Goal: Task Accomplishment & Management: Manage account settings

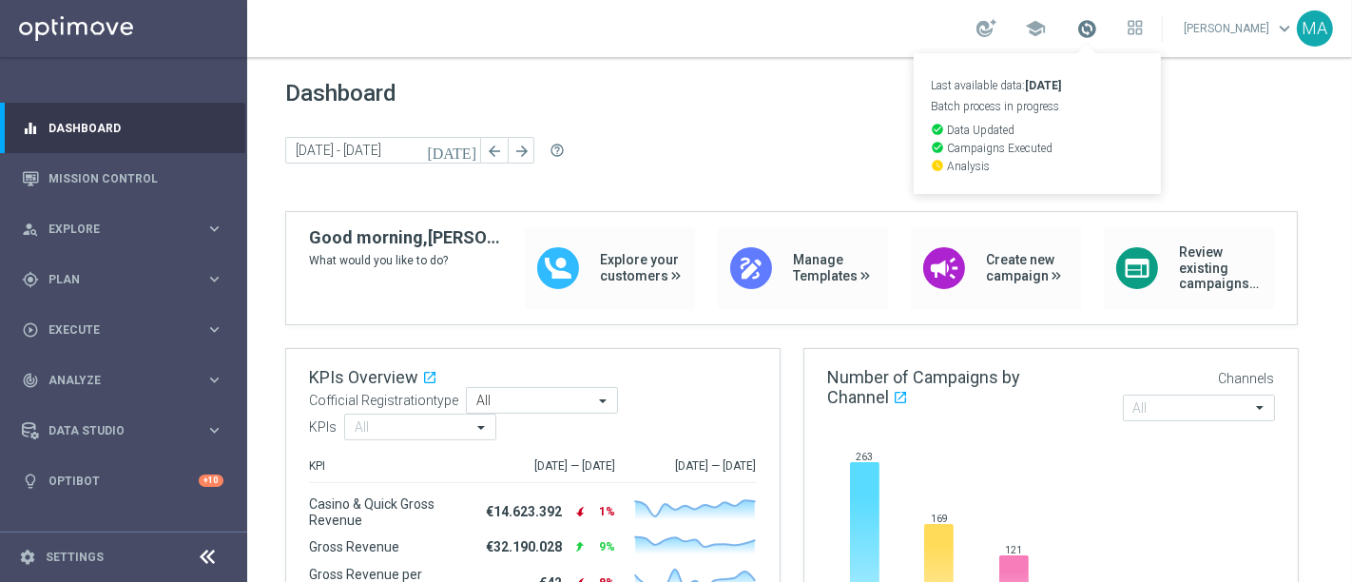
click at [1097, 20] on span at bounding box center [1086, 28] width 21 height 21
click at [116, 274] on span "Plan" at bounding box center [126, 279] width 157 height 11
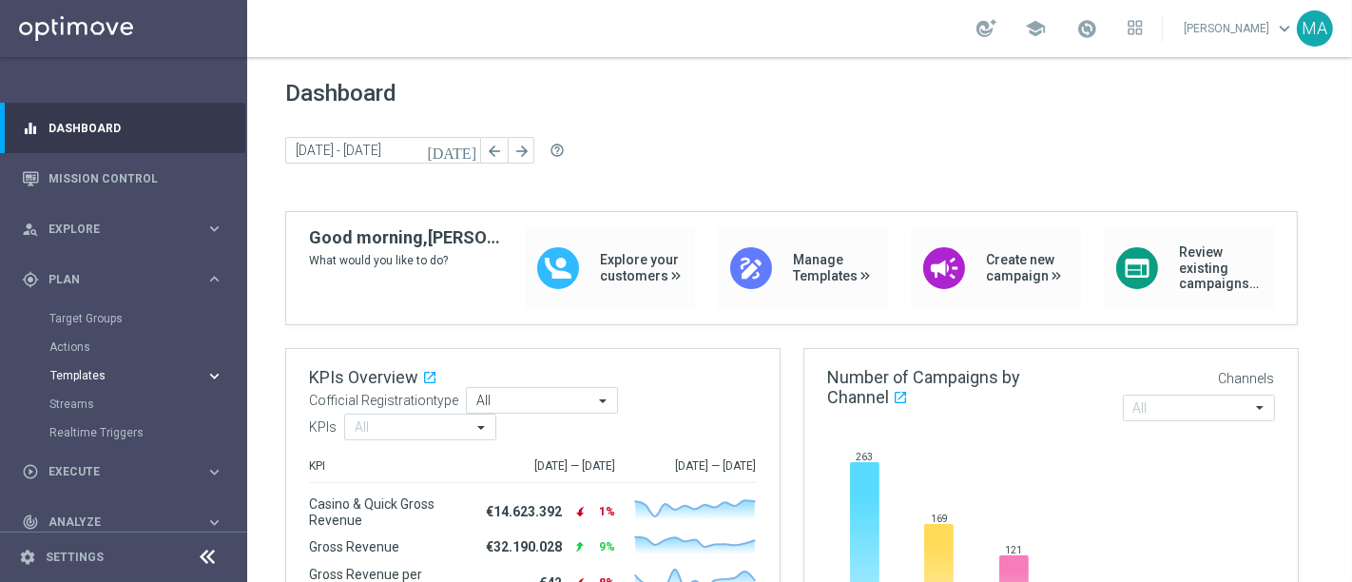
click at [88, 375] on span "Templates" at bounding box center [118, 375] width 136 height 11
click at [101, 404] on link "Optimail" at bounding box center [128, 403] width 139 height 15
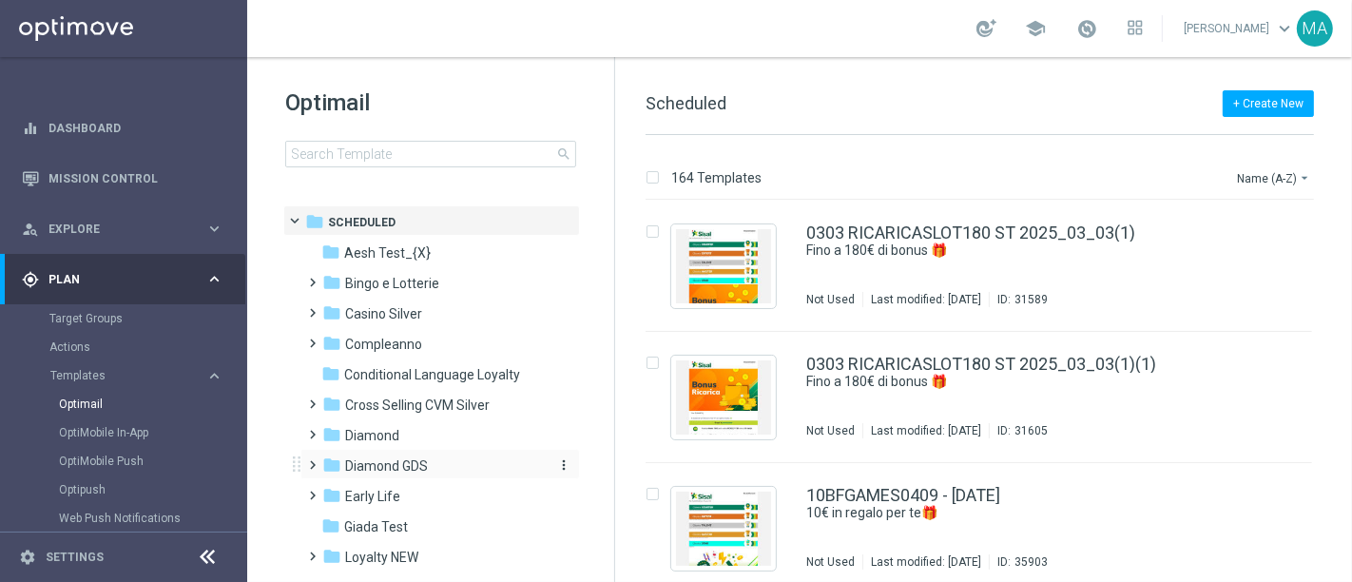
click at [394, 468] on span "Diamond GDS" at bounding box center [386, 465] width 83 height 17
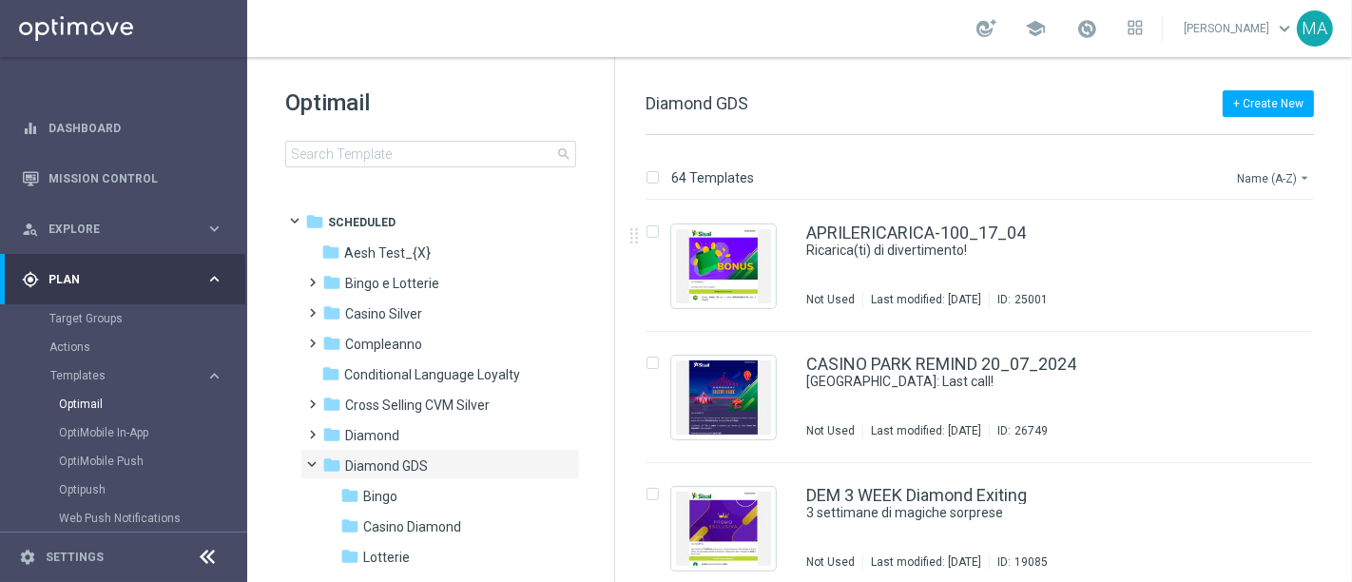
click at [1274, 182] on button "Name (A-Z) arrow_drop_down" at bounding box center [1274, 177] width 79 height 23
click at [1233, 264] on span "Date Modified (Newest)" at bounding box center [1240, 262] width 127 height 13
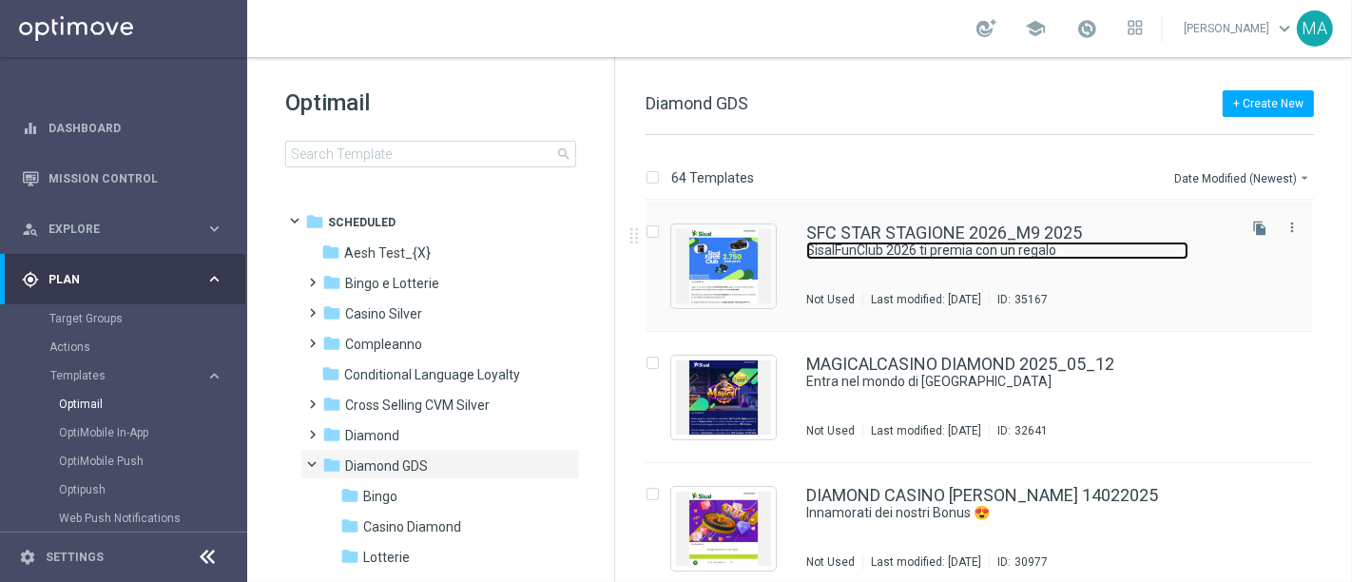
click at [1067, 254] on link "SisalFunClub 2026 ti premia con un regalo" at bounding box center [997, 250] width 382 height 18
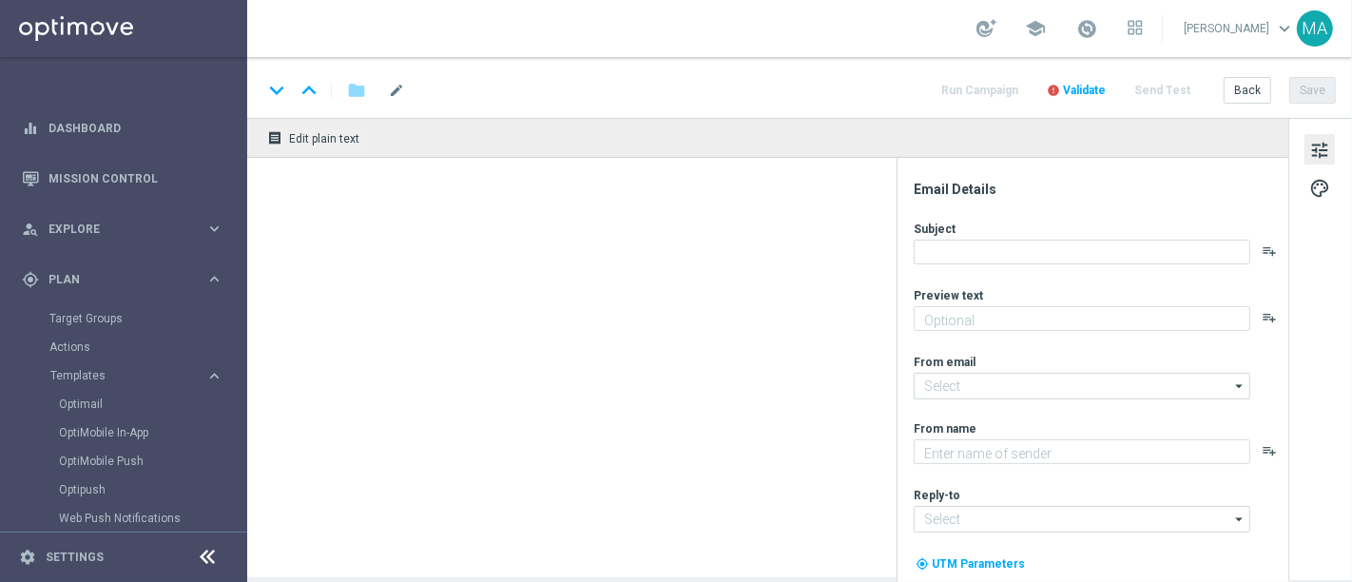
type textarea "La nuova stagione è iniziata!"
type input "newsletter@comunicazioni.sisal.it"
type textarea "Sisal"
type input "info@sisal.it"
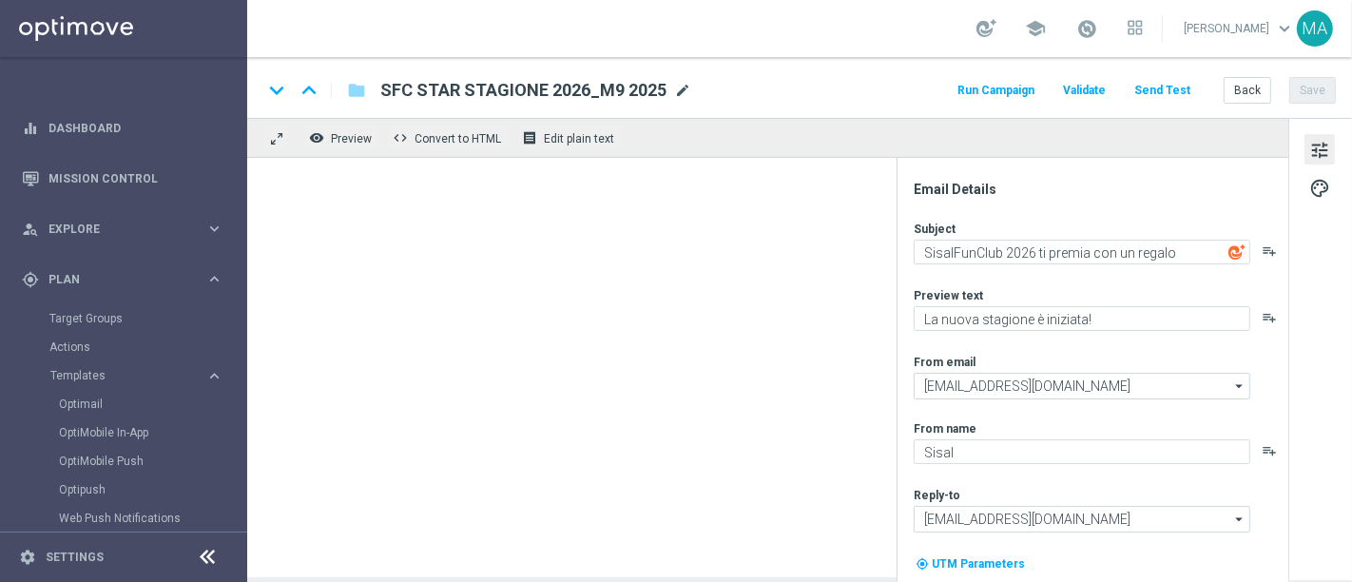
click at [686, 85] on span "mode_edit" at bounding box center [682, 90] width 17 height 17
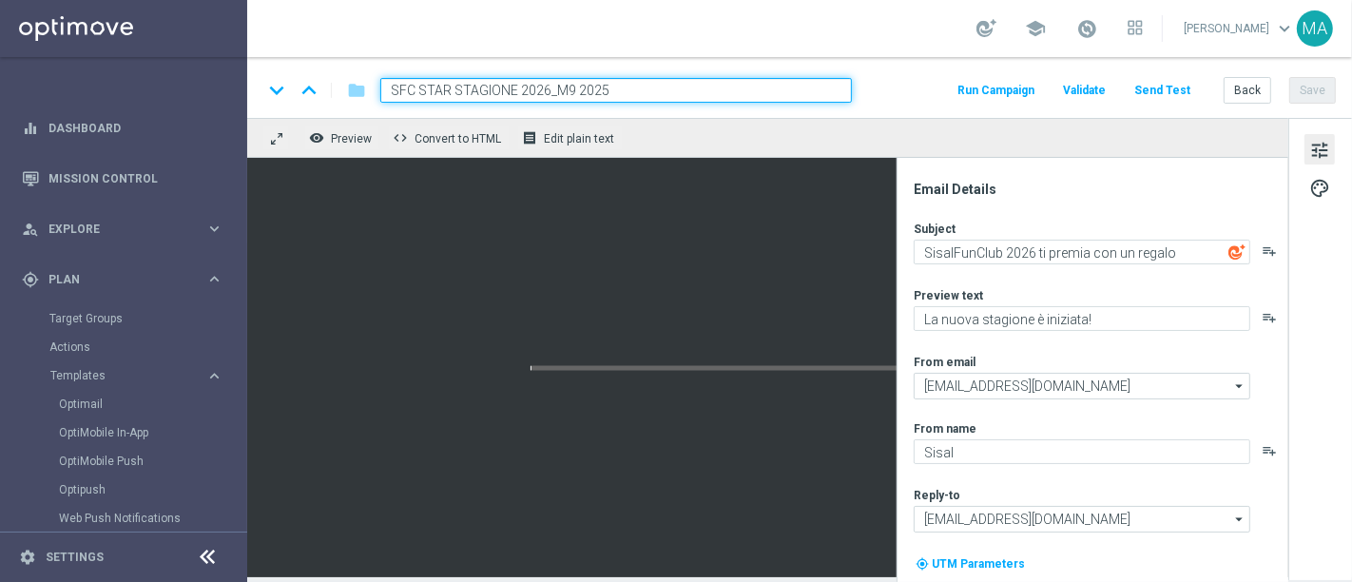
drag, startPoint x: 682, startPoint y: 87, endPoint x: 371, endPoint y: 99, distance: 311.1
click at [371, 99] on div "SFC STAR STAGIONE 2026_M9 2025" at bounding box center [608, 90] width 487 height 25
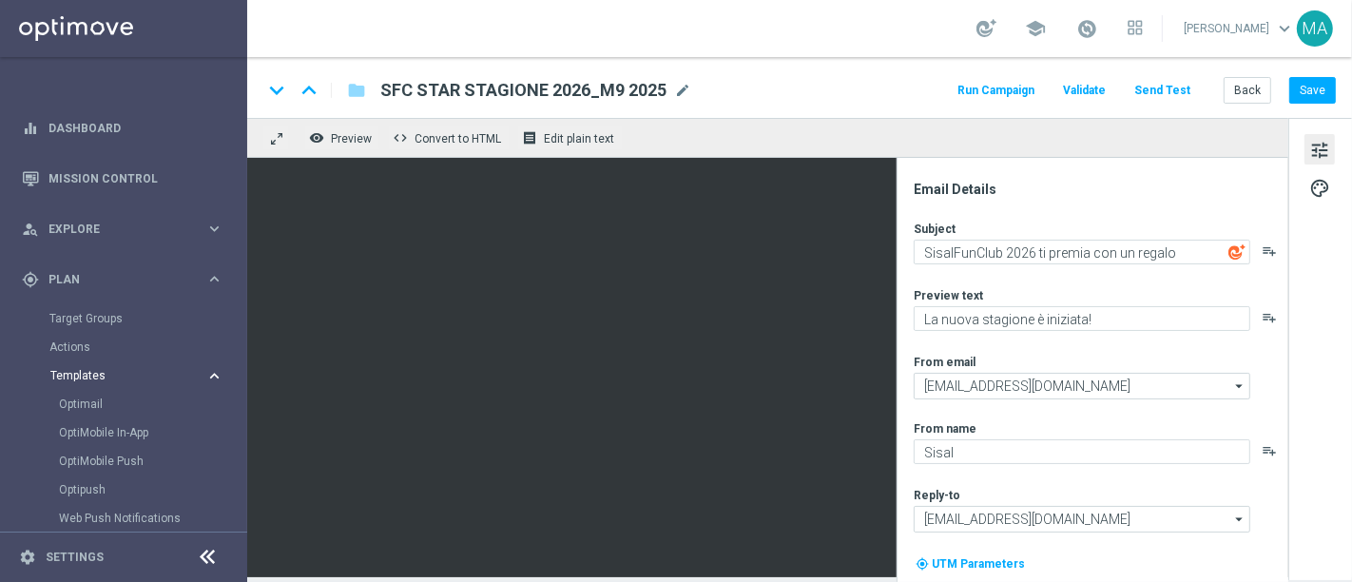
click at [111, 378] on span "Templates" at bounding box center [118, 375] width 136 height 11
click at [81, 318] on link "Target Groups" at bounding box center [123, 318] width 148 height 15
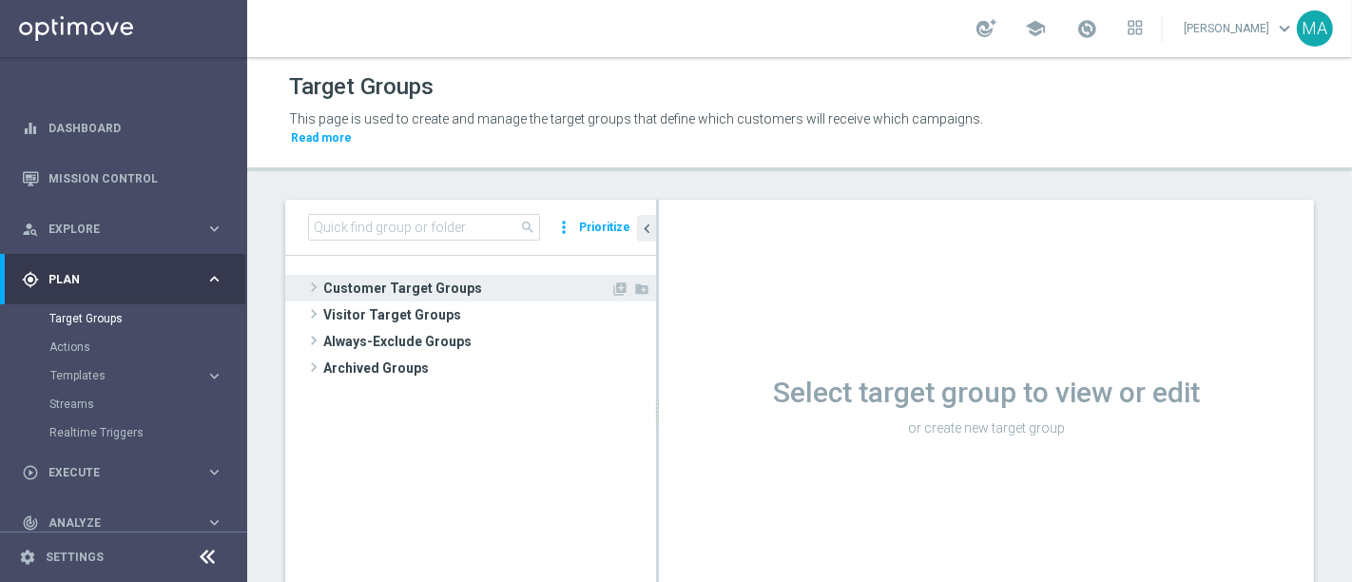
click at [315, 276] on span at bounding box center [313, 287] width 19 height 23
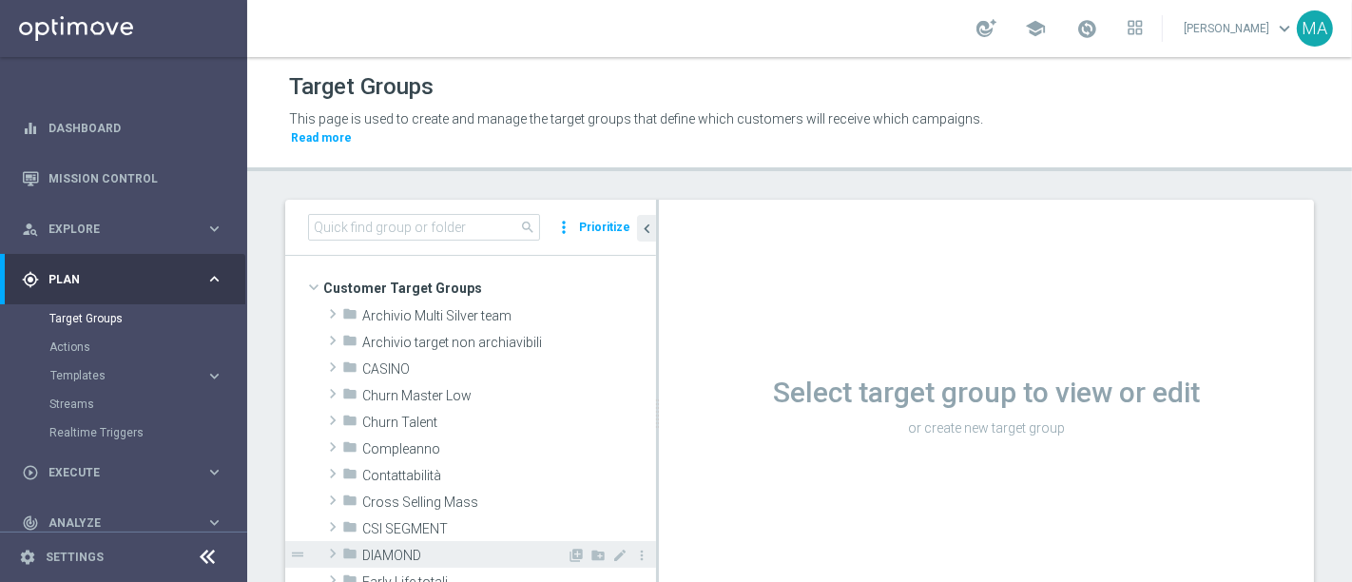
click at [334, 542] on span at bounding box center [332, 553] width 19 height 23
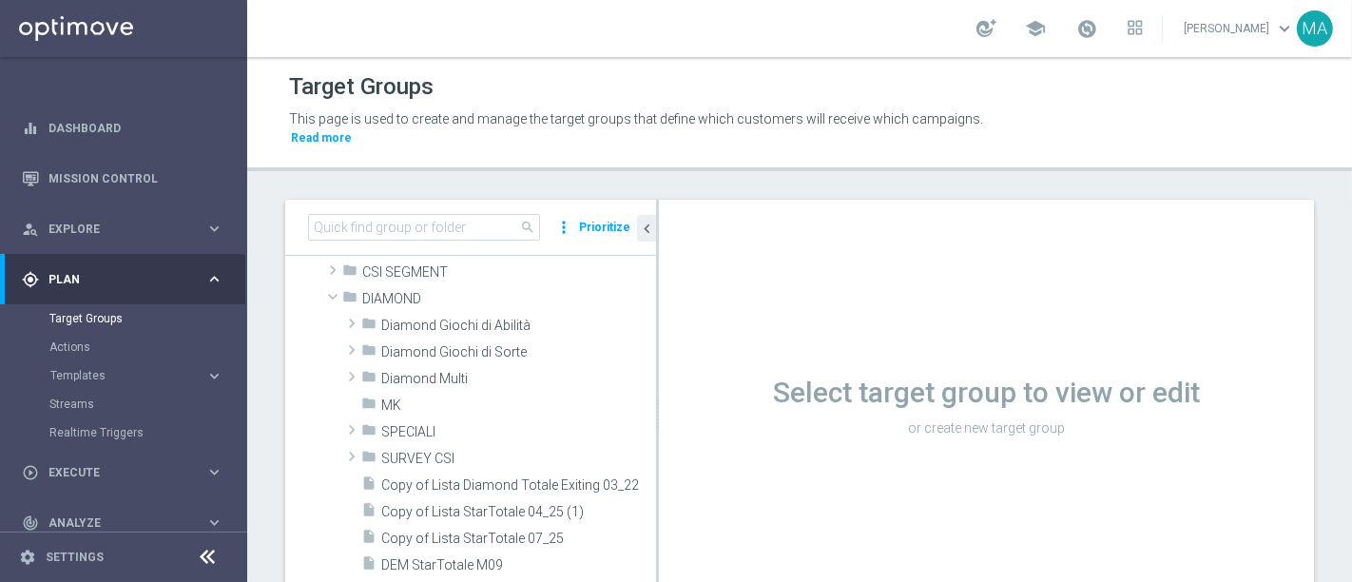
scroll to position [211, 0]
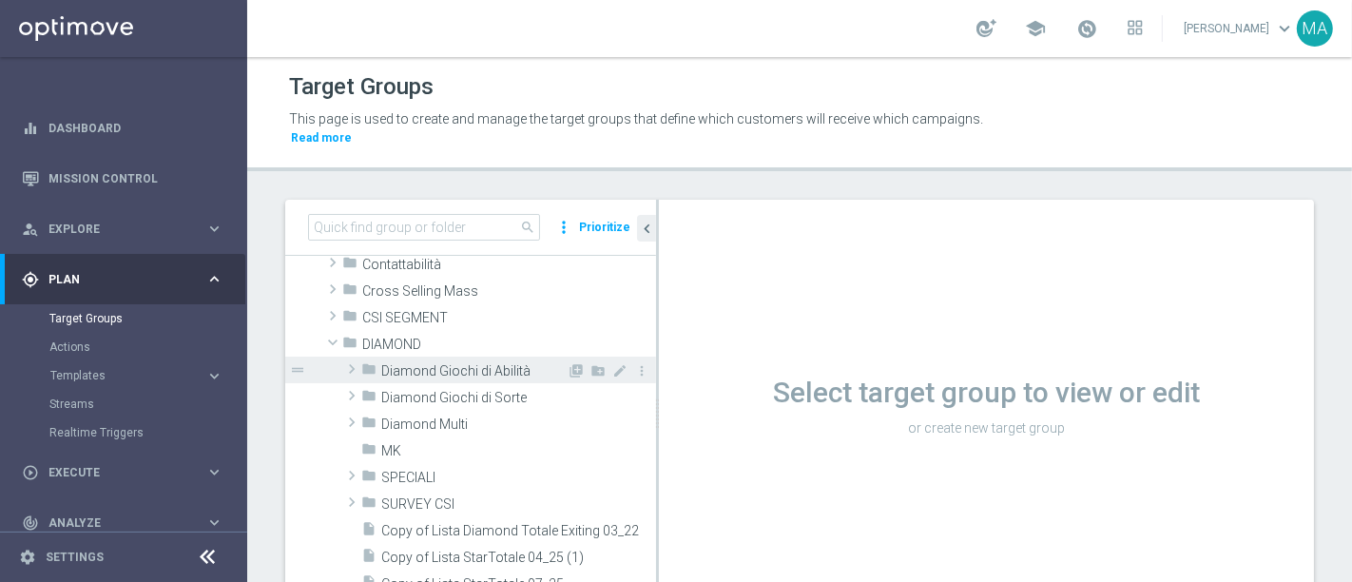
click at [446, 363] on span "Diamond Giochi di Abilità" at bounding box center [473, 371] width 185 height 16
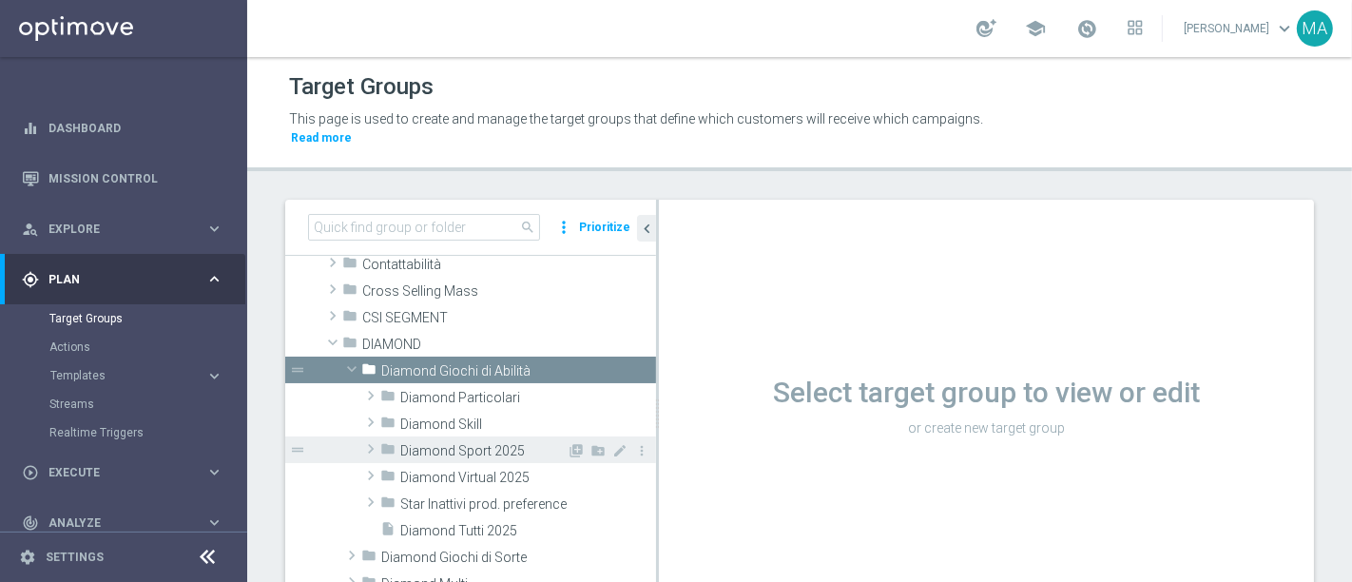
click at [456, 443] on span "Diamond Sport 2025" at bounding box center [483, 451] width 166 height 16
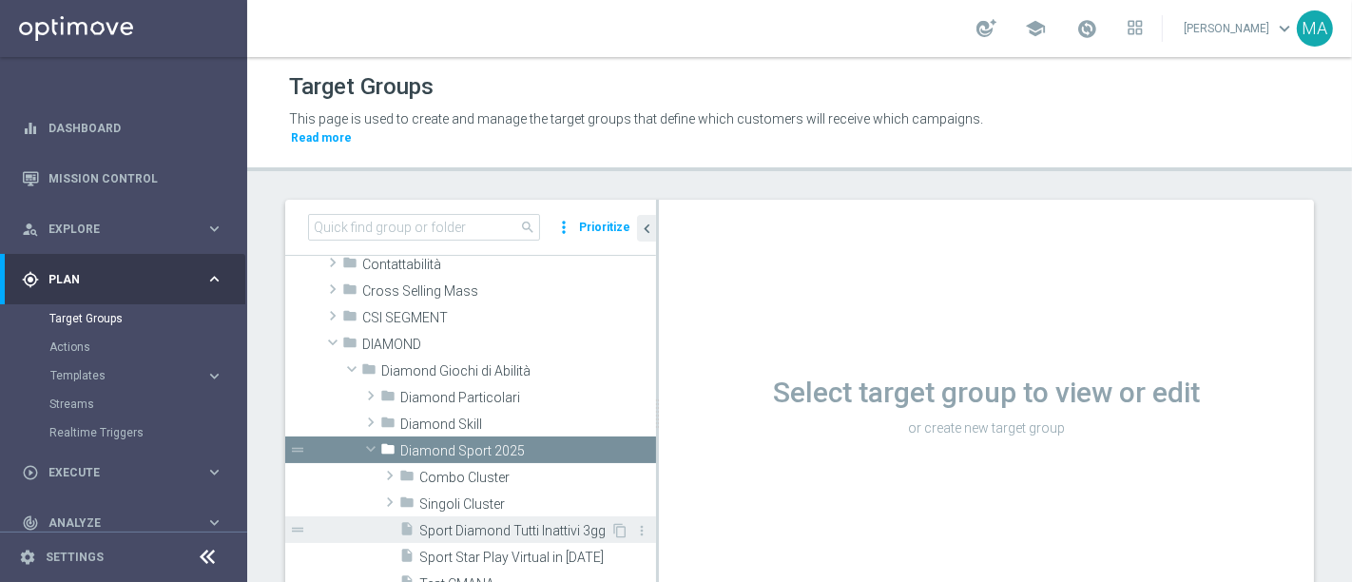
click at [490, 523] on span "Sport Diamond Tutti Inattivi 3gg" at bounding box center [514, 531] width 191 height 16
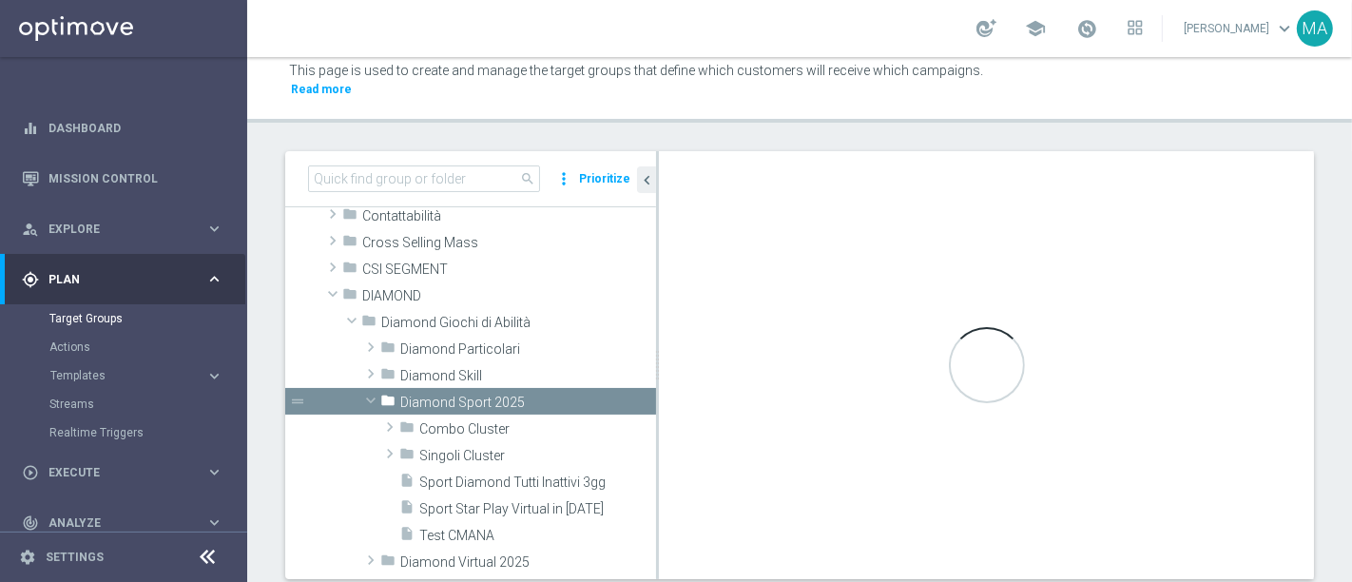
scroll to position [76, 0]
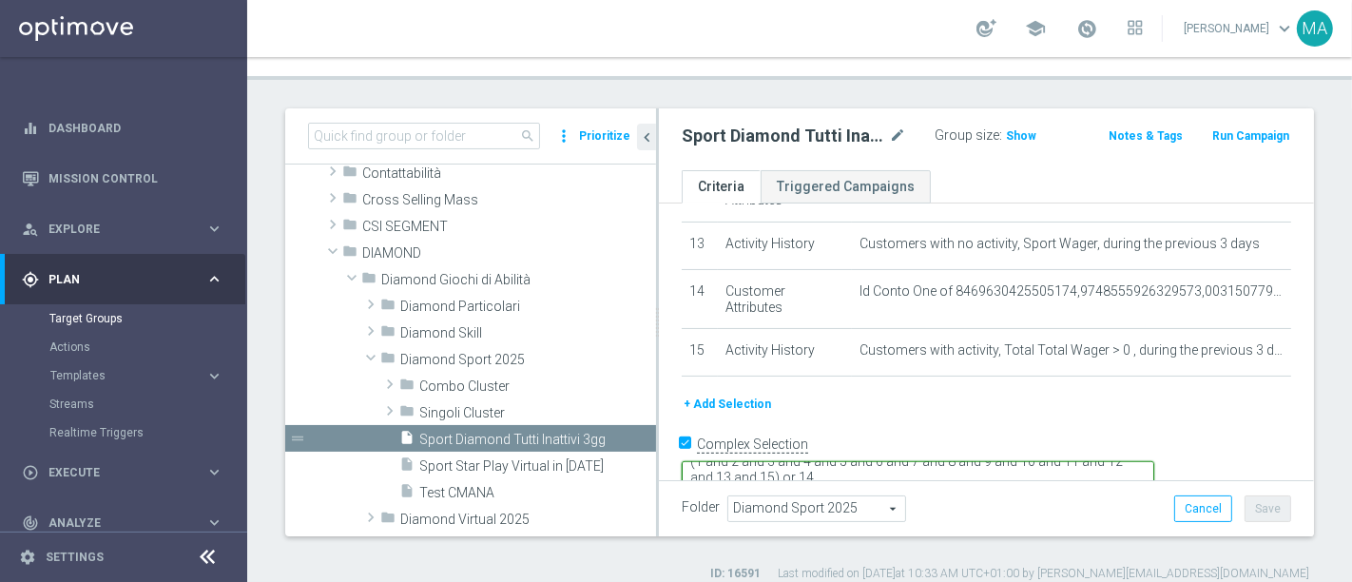
scroll to position [633, 0]
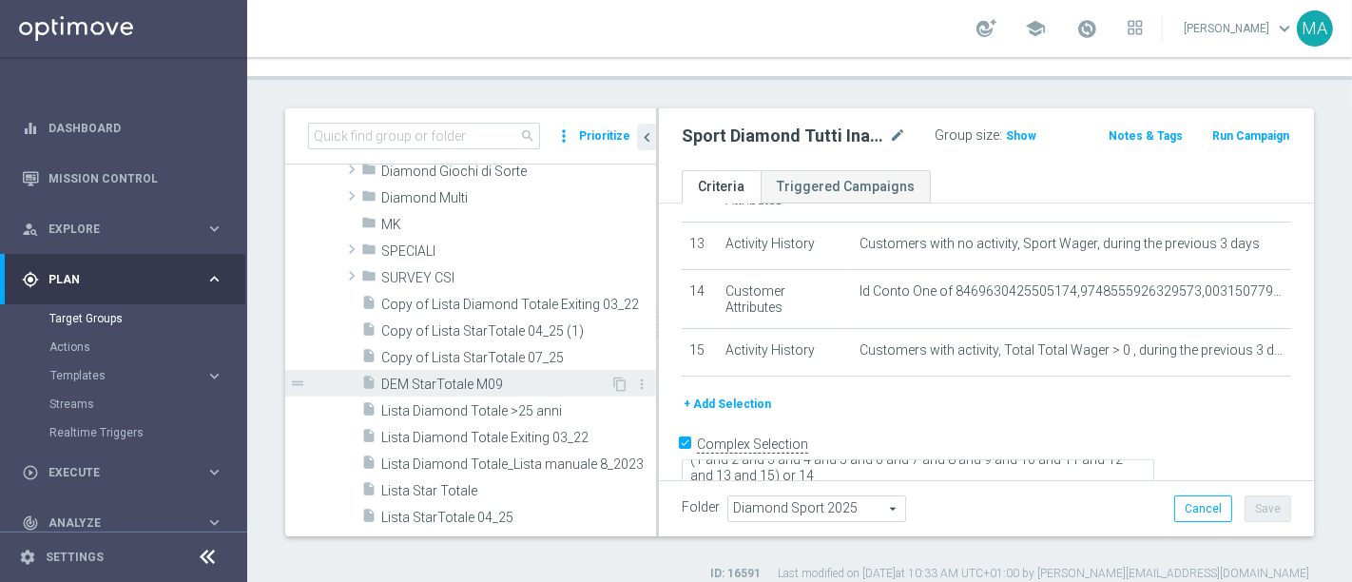
click at [409, 370] on div "insert_drive_file DEM StarTotale M09" at bounding box center [485, 383] width 249 height 27
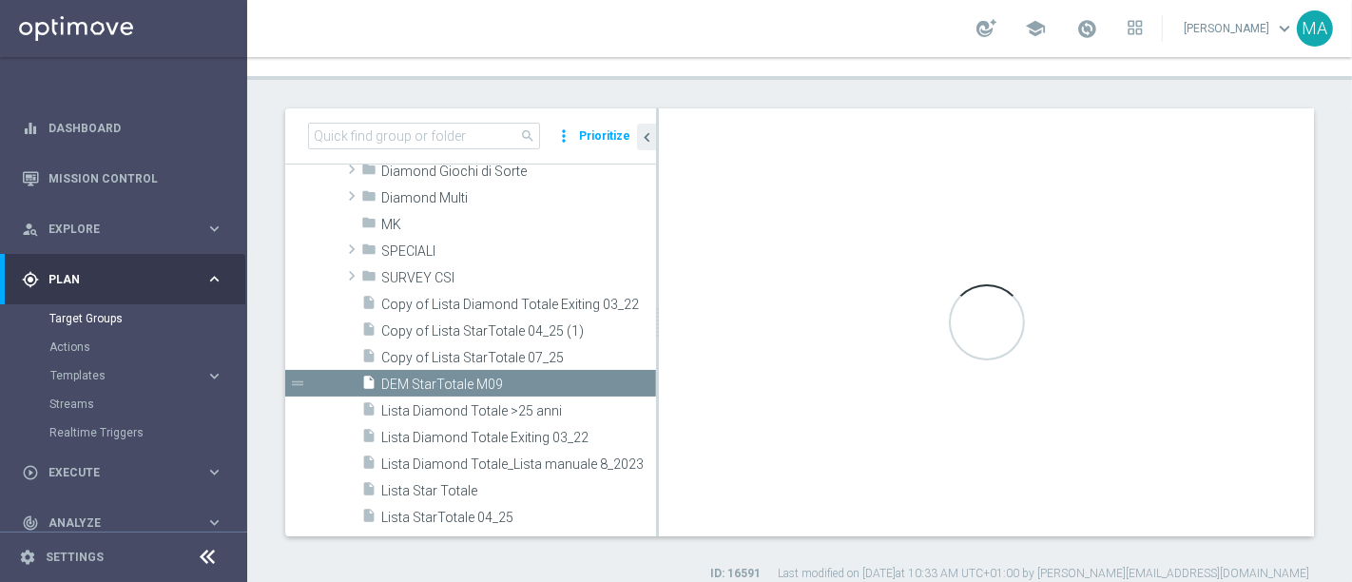
checkbox input "false"
type input "DIAMOND"
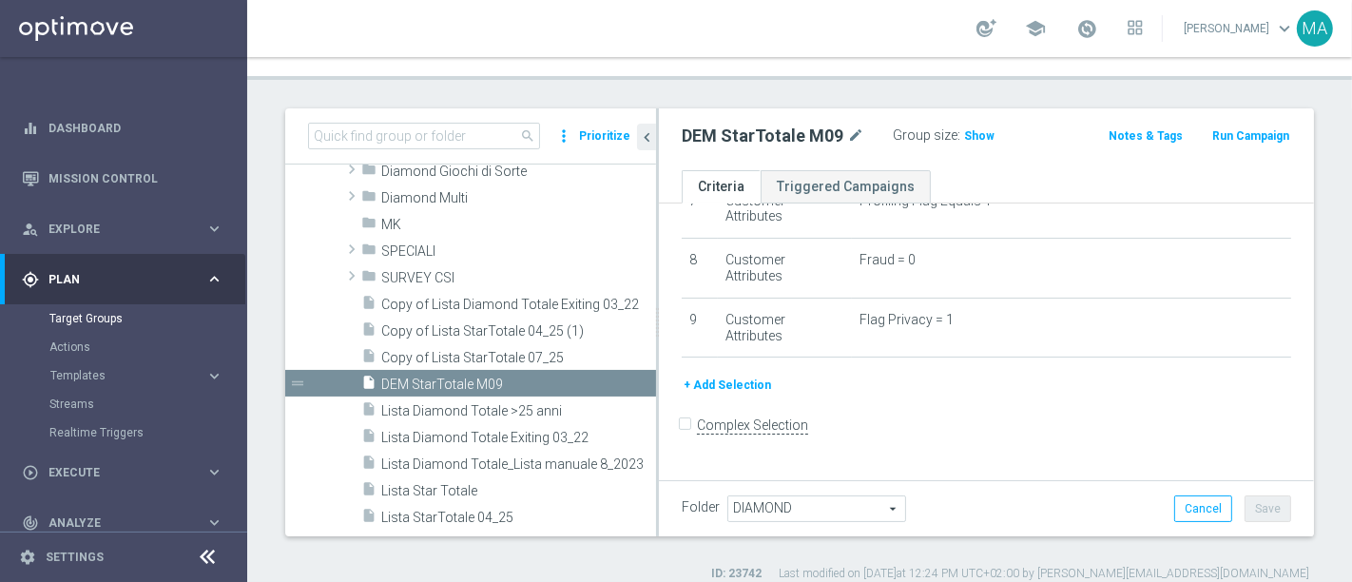
scroll to position [429, 0]
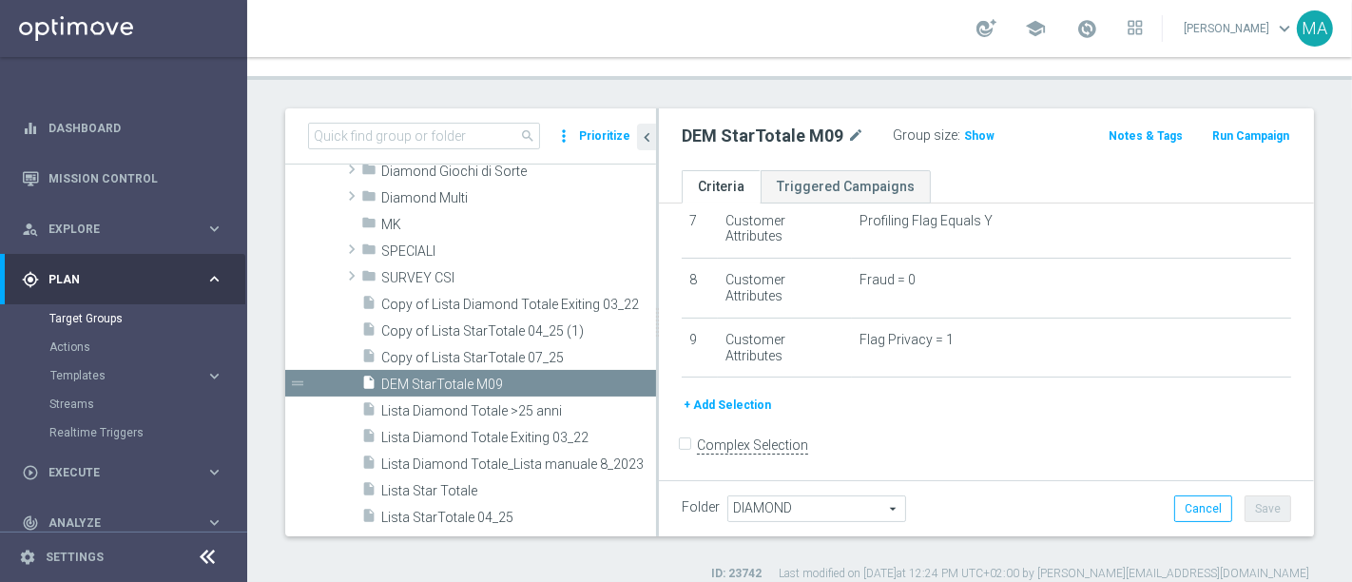
click at [726, 394] on button "+ Add Selection" at bounding box center [727, 404] width 91 height 21
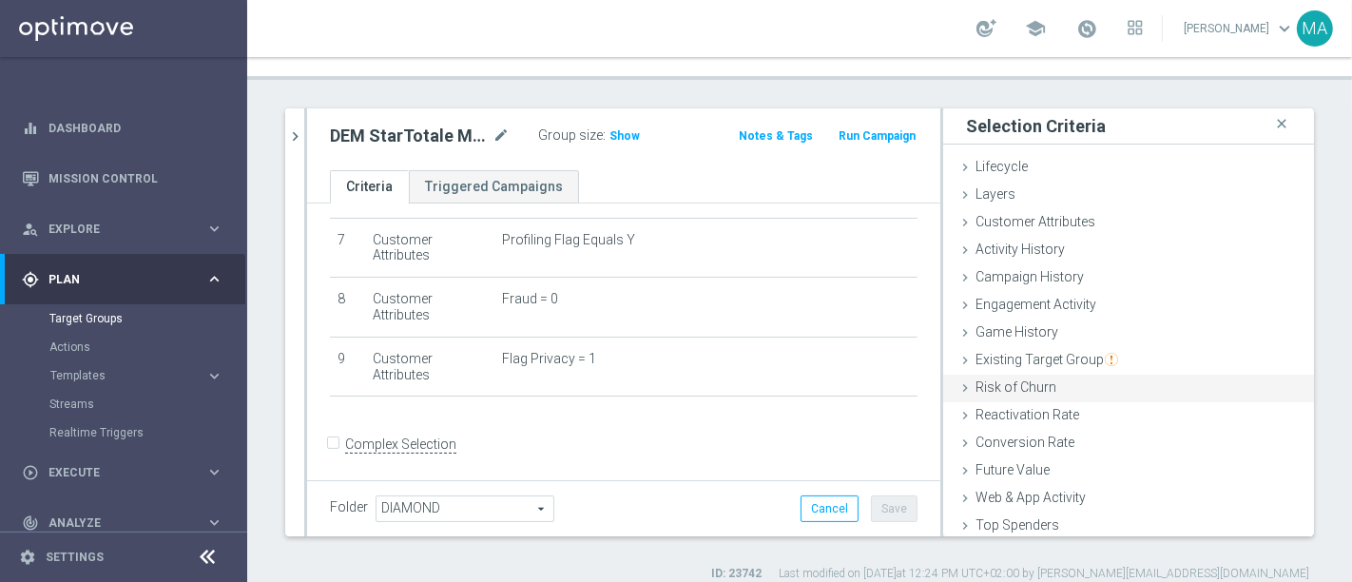
scroll to position [87, 0]
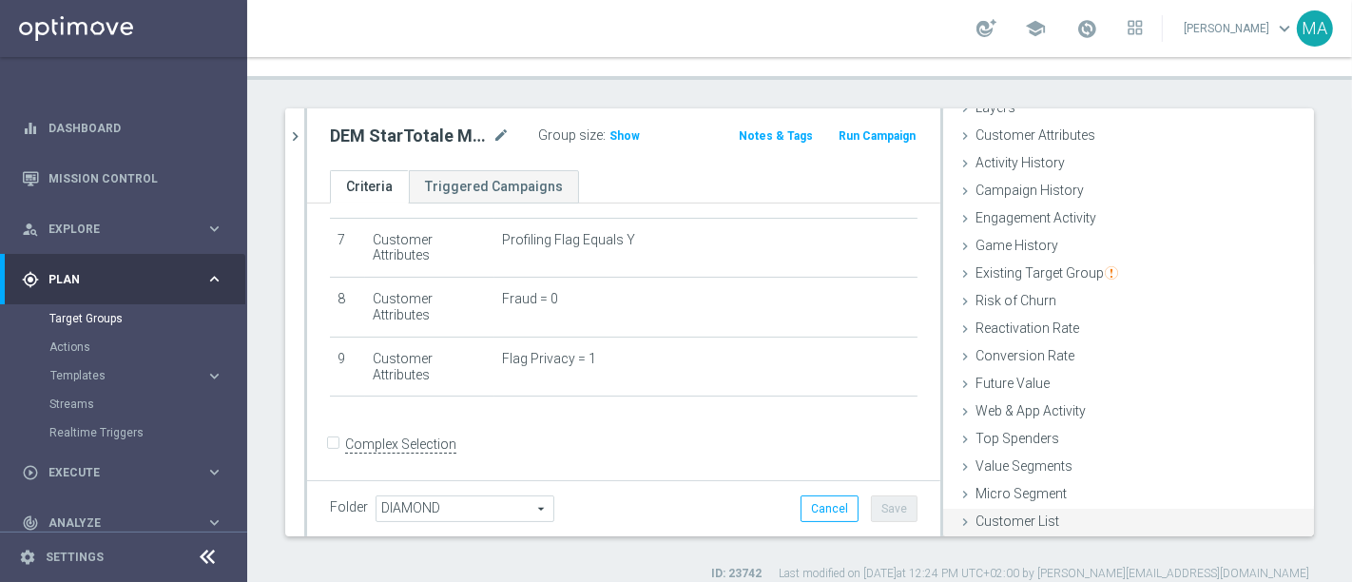
click at [1041, 510] on div "Customer List done" at bounding box center [1128, 523] width 371 height 29
click at [609, 129] on span "Show" at bounding box center [624, 135] width 30 height 13
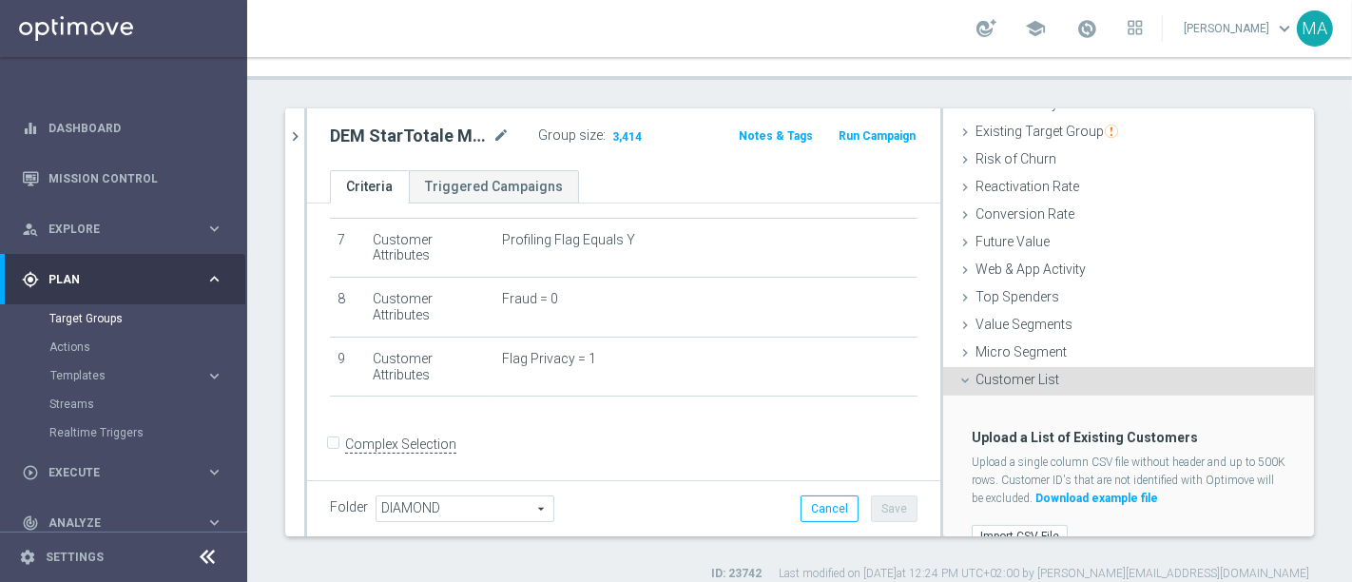
scroll to position [258, 0]
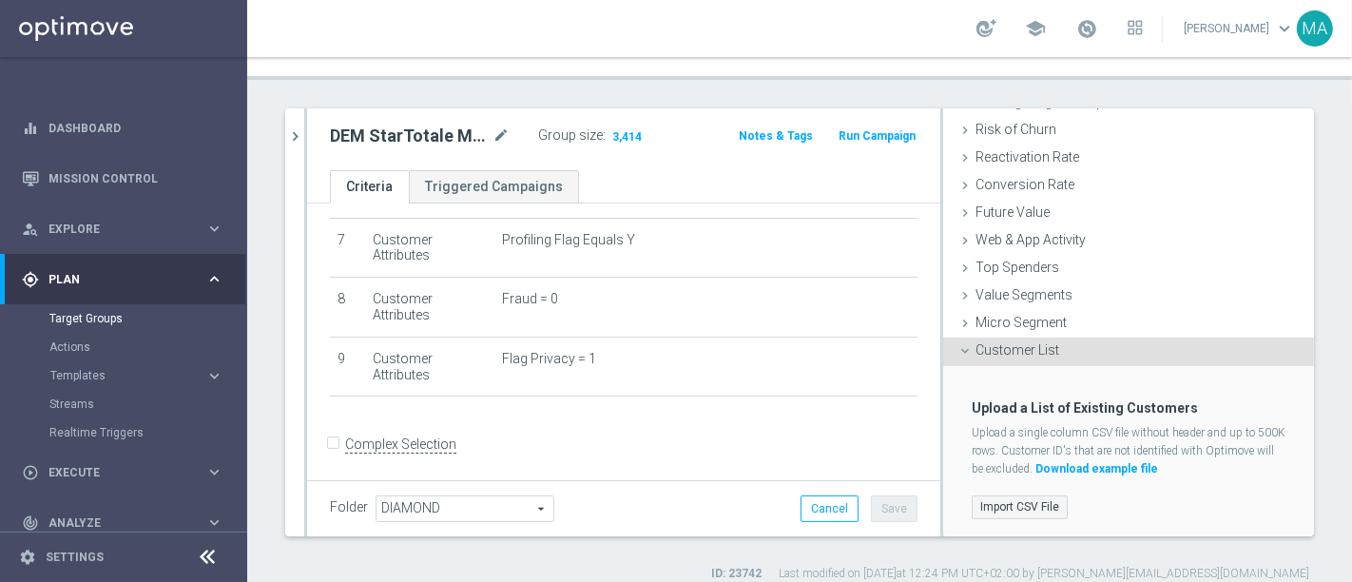
click at [1010, 495] on label "Import CSV File" at bounding box center [1020, 507] width 96 height 24
click at [0, 0] on input "Import CSV File" at bounding box center [0, 0] width 0 height 0
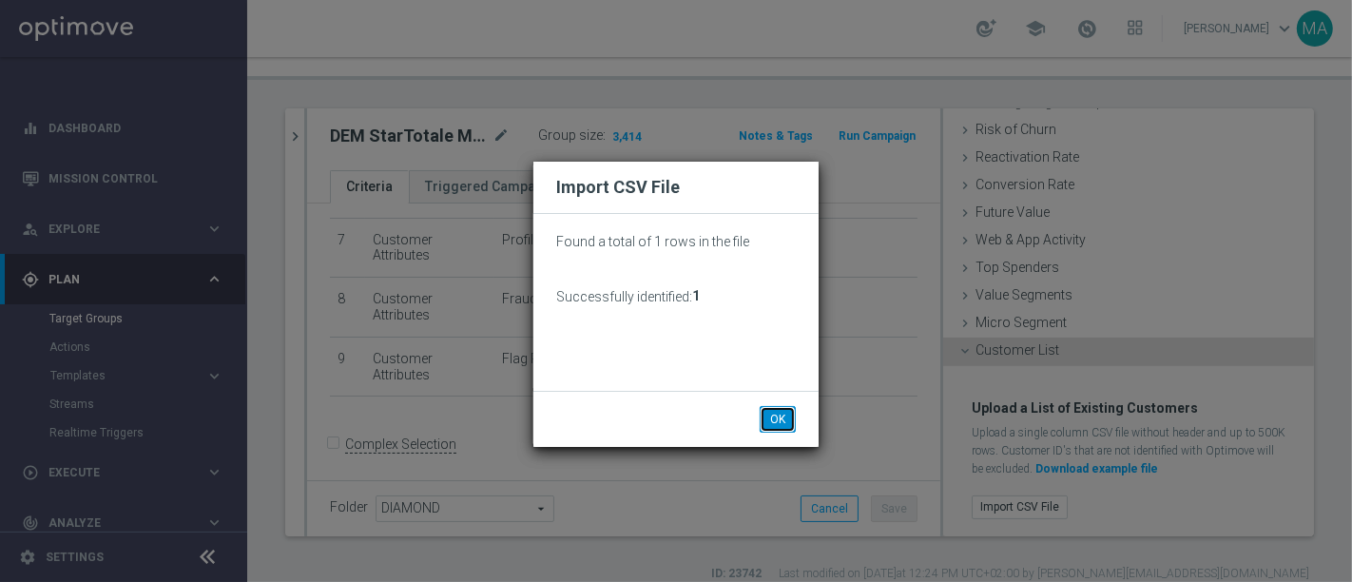
click at [780, 419] on button "OK" at bounding box center [778, 419] width 36 height 27
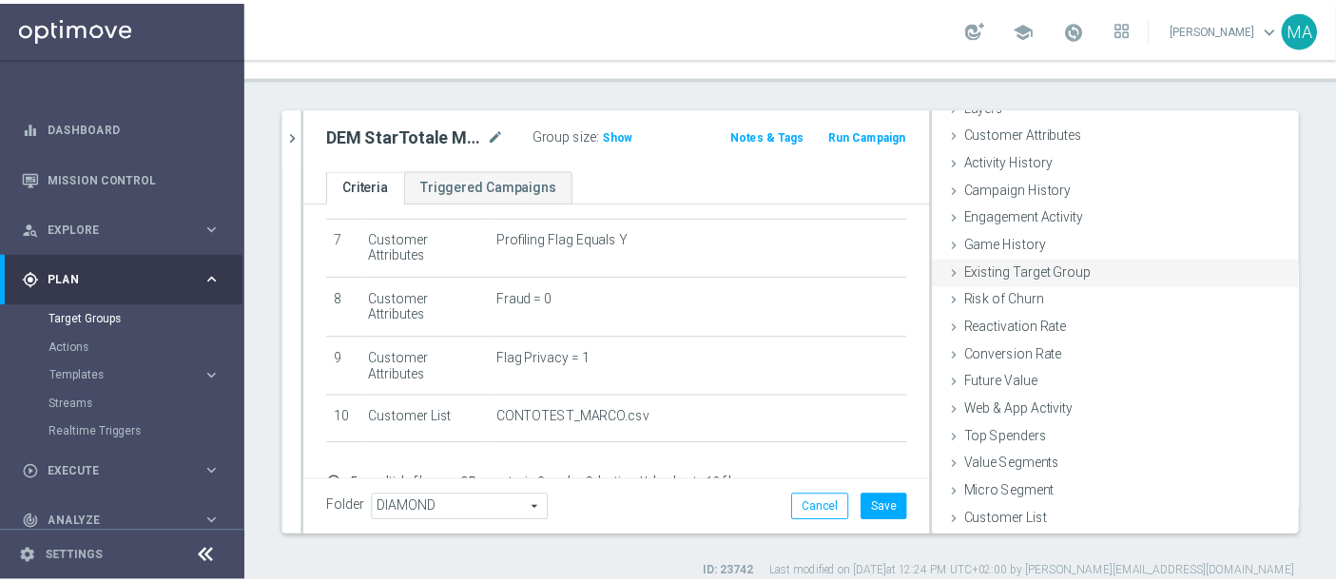
scroll to position [0, 0]
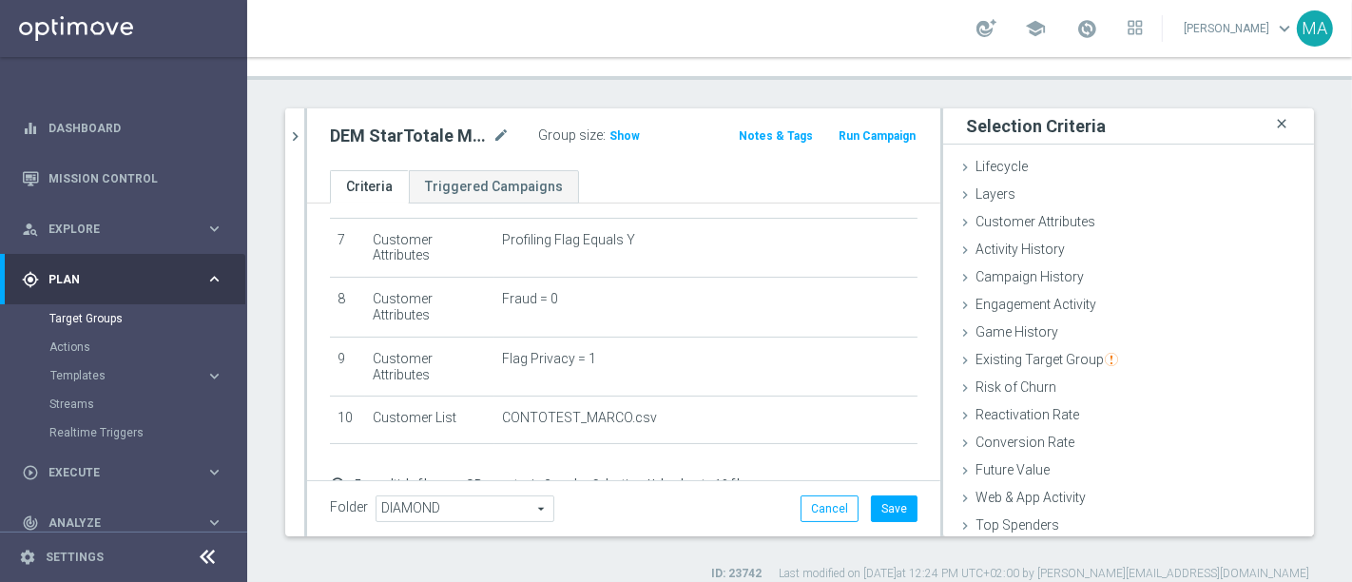
click at [1272, 111] on icon "close" at bounding box center [1281, 124] width 19 height 26
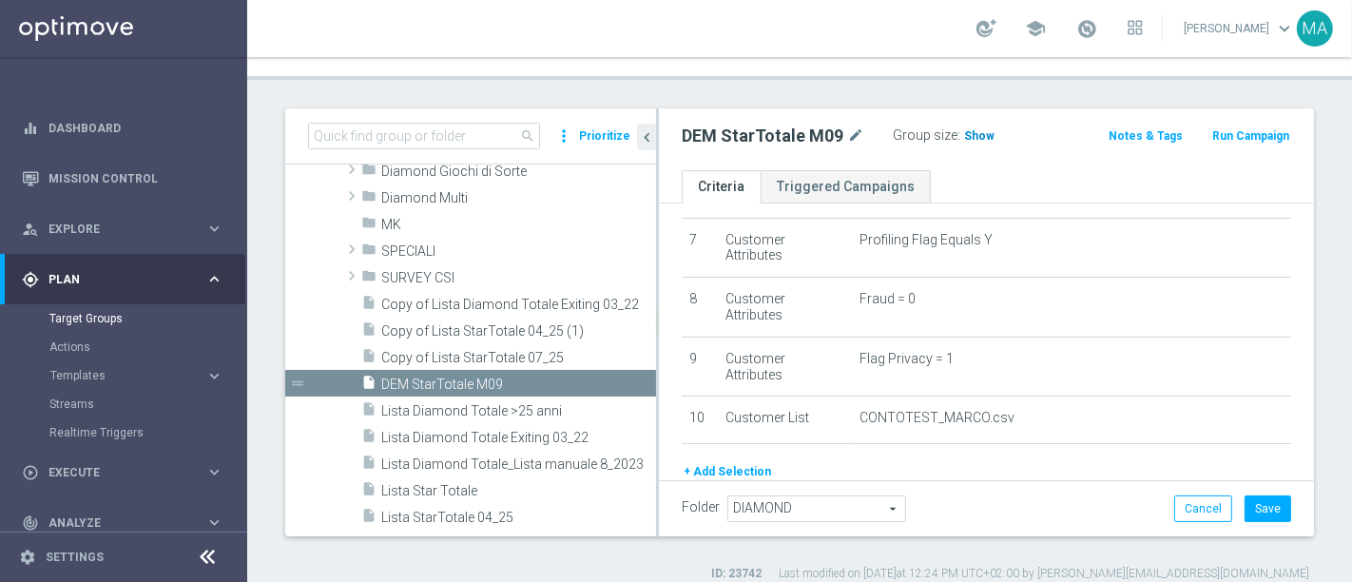
click at [979, 125] on h3 "Show" at bounding box center [979, 135] width 34 height 21
click at [207, 558] on icon at bounding box center [208, 557] width 23 height 23
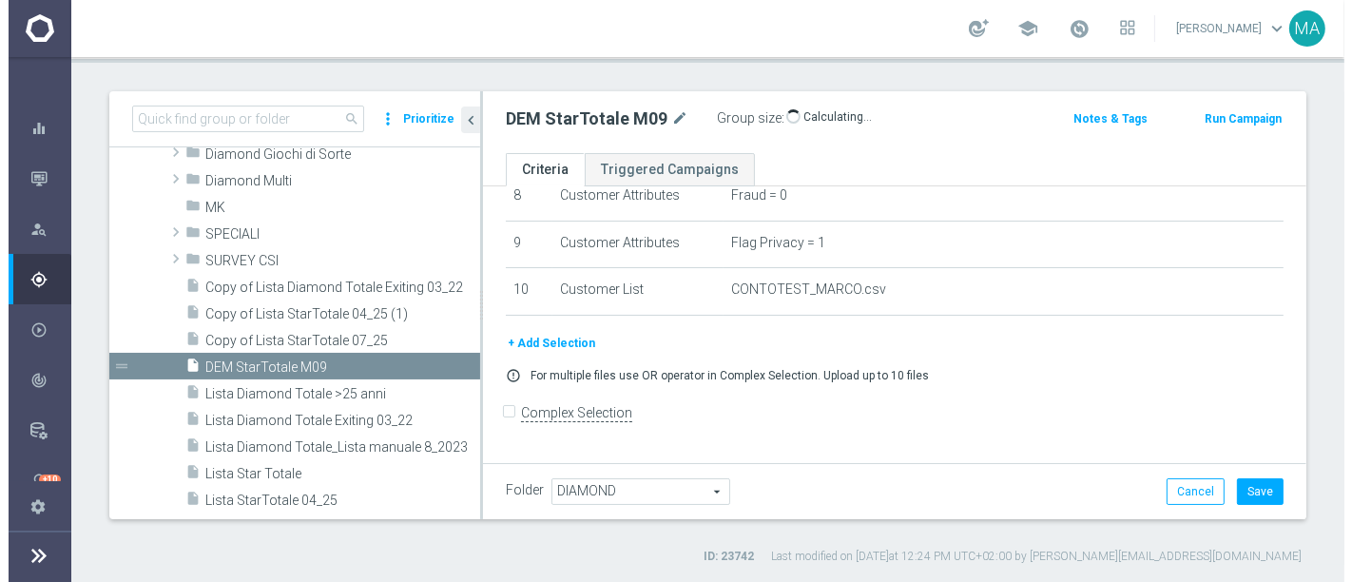
scroll to position [350, 0]
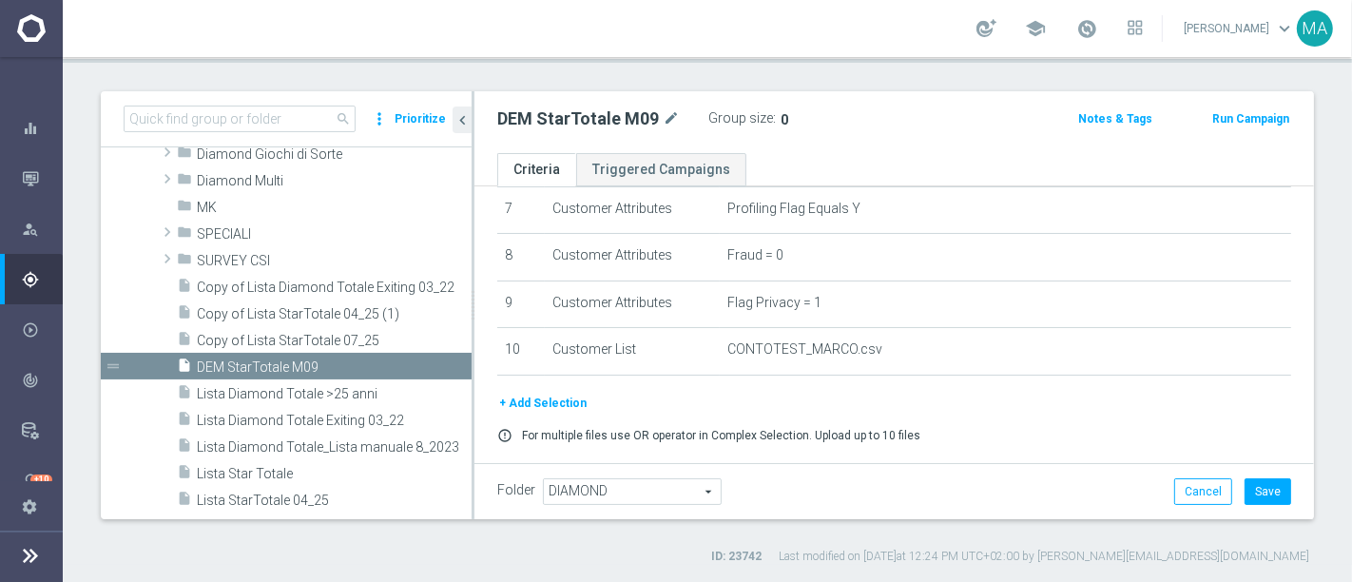
click at [543, 404] on button "+ Add Selection" at bounding box center [542, 403] width 91 height 21
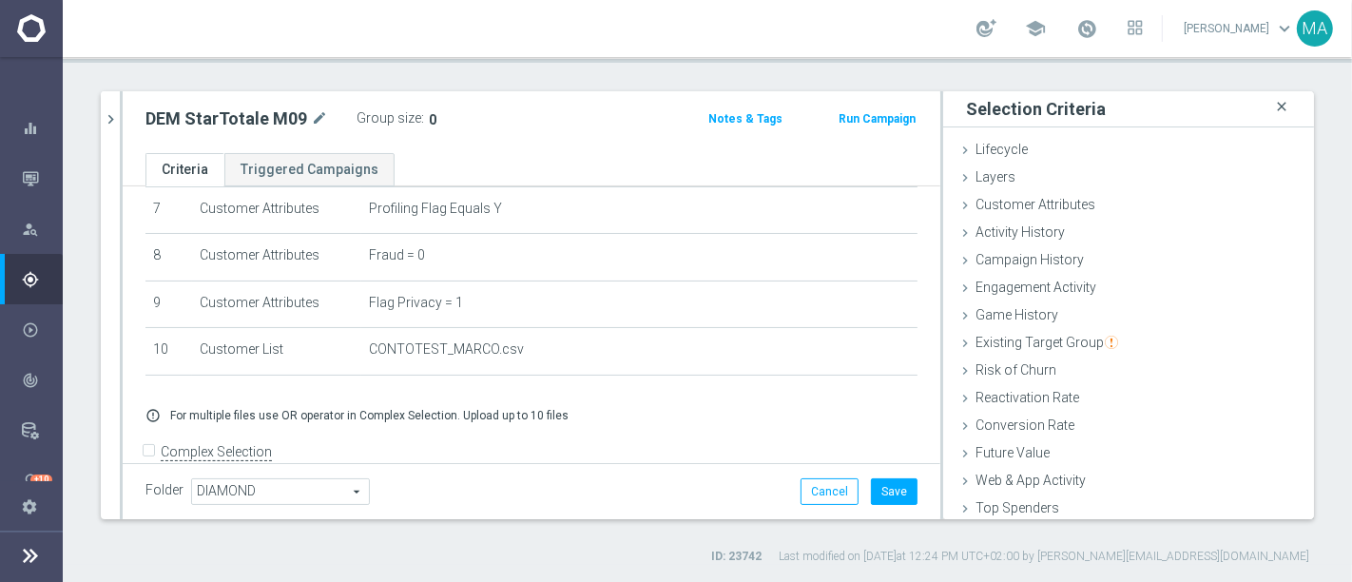
click at [1272, 108] on icon "close" at bounding box center [1281, 107] width 19 height 26
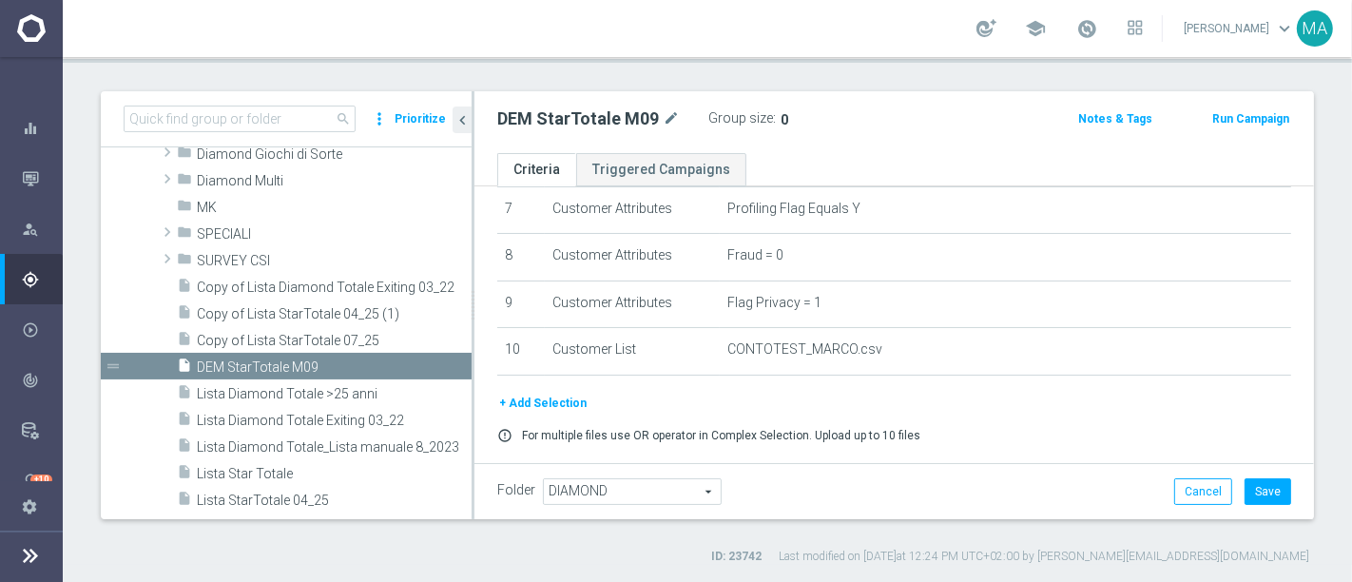
scroll to position [398, 0]
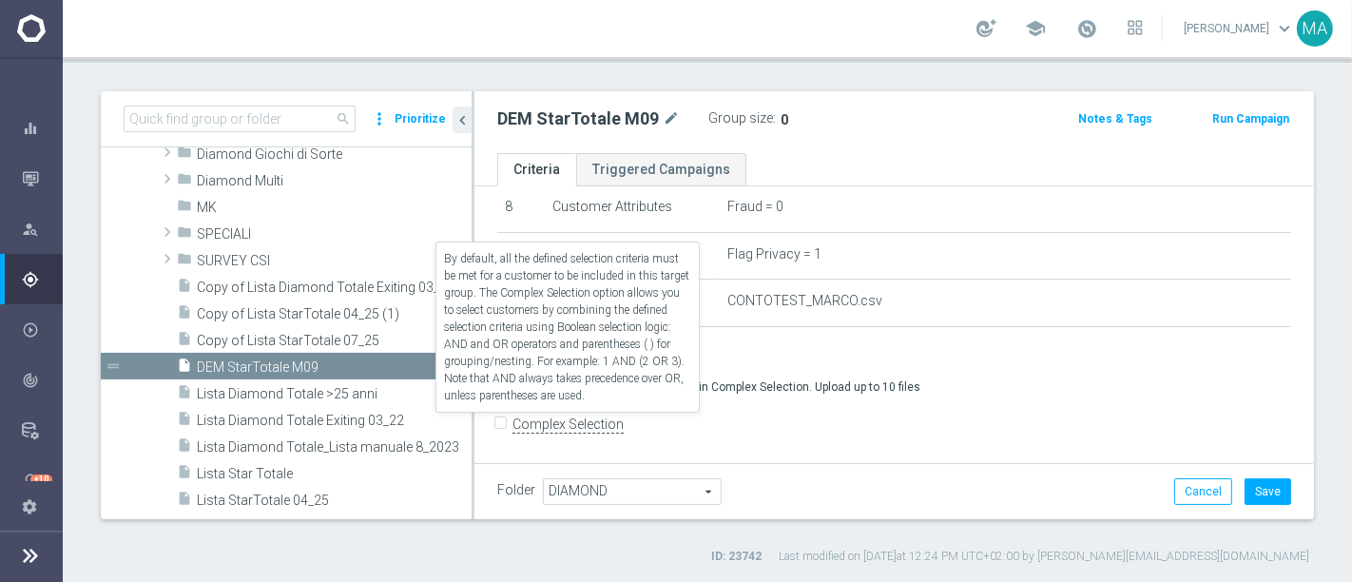
click at [499, 422] on input "Complex Selection" at bounding box center [503, 426] width 12 height 27
checkbox input "true"
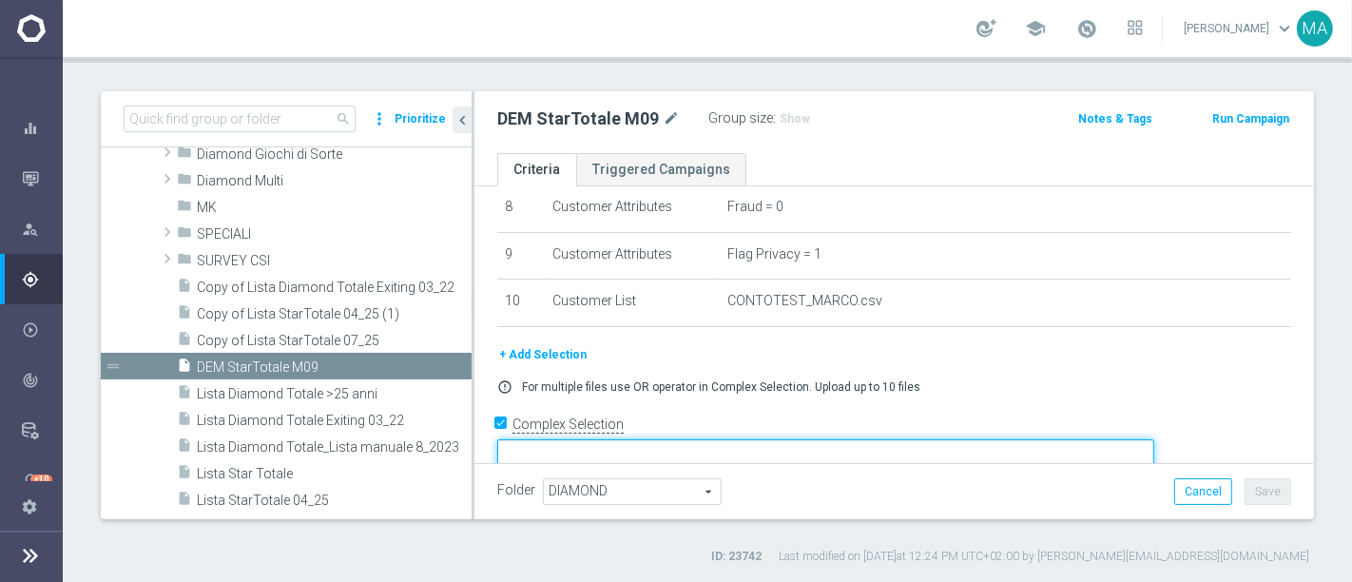
click at [724, 439] on textarea at bounding box center [825, 455] width 657 height 33
click at [644, 439] on textarea "1 AND 2 AND 3 AND 4 AND 5 AND 6 AND 7 AND 8 AND 9) OR 10" at bounding box center [825, 455] width 657 height 33
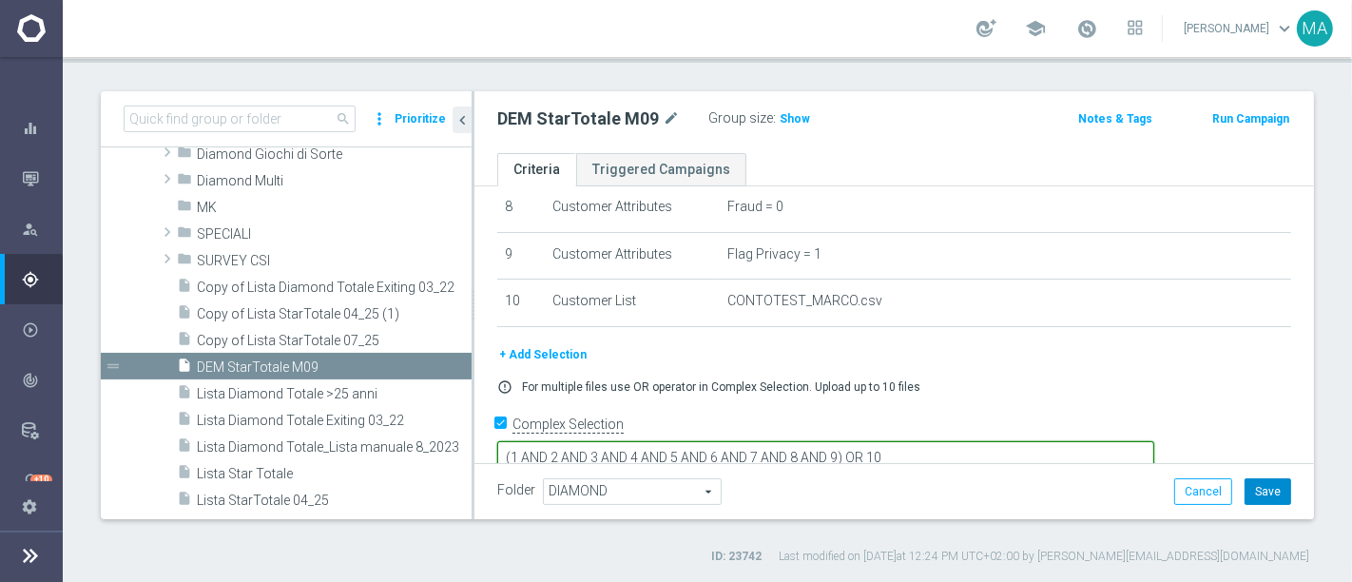
type textarea "(1 AND 2 AND 3 AND 4 AND 5 AND 6 AND 7 AND 8 AND 9) OR 10"
click at [1263, 495] on button "Save" at bounding box center [1267, 491] width 47 height 27
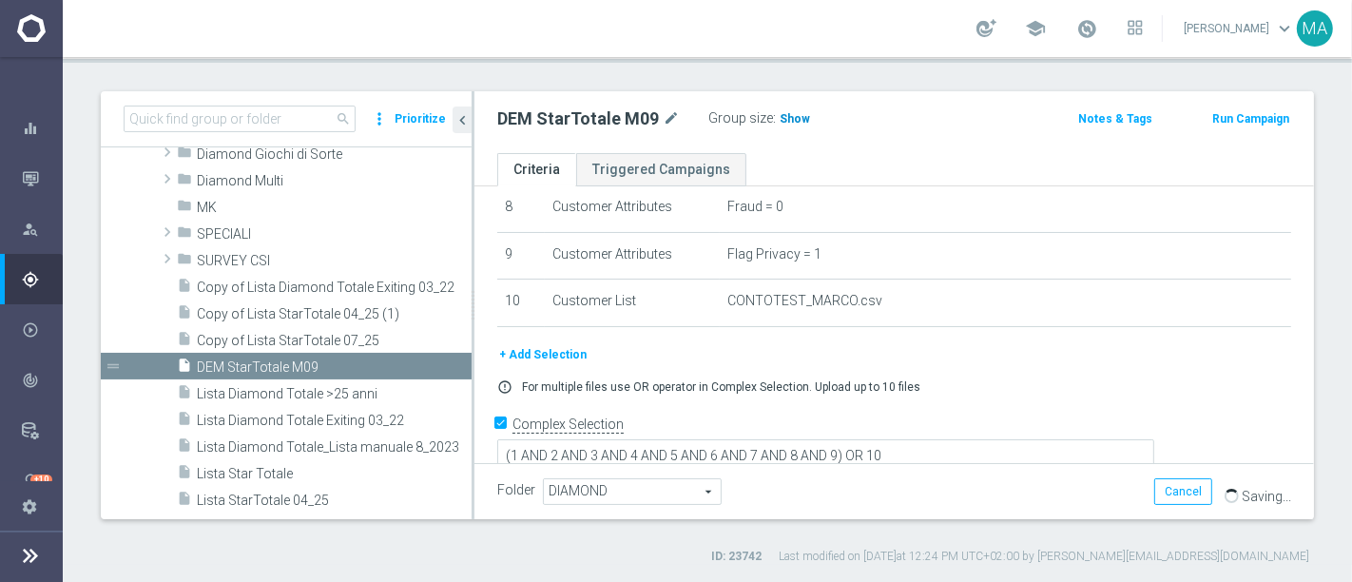
click at [793, 112] on span "Show" at bounding box center [794, 118] width 30 height 13
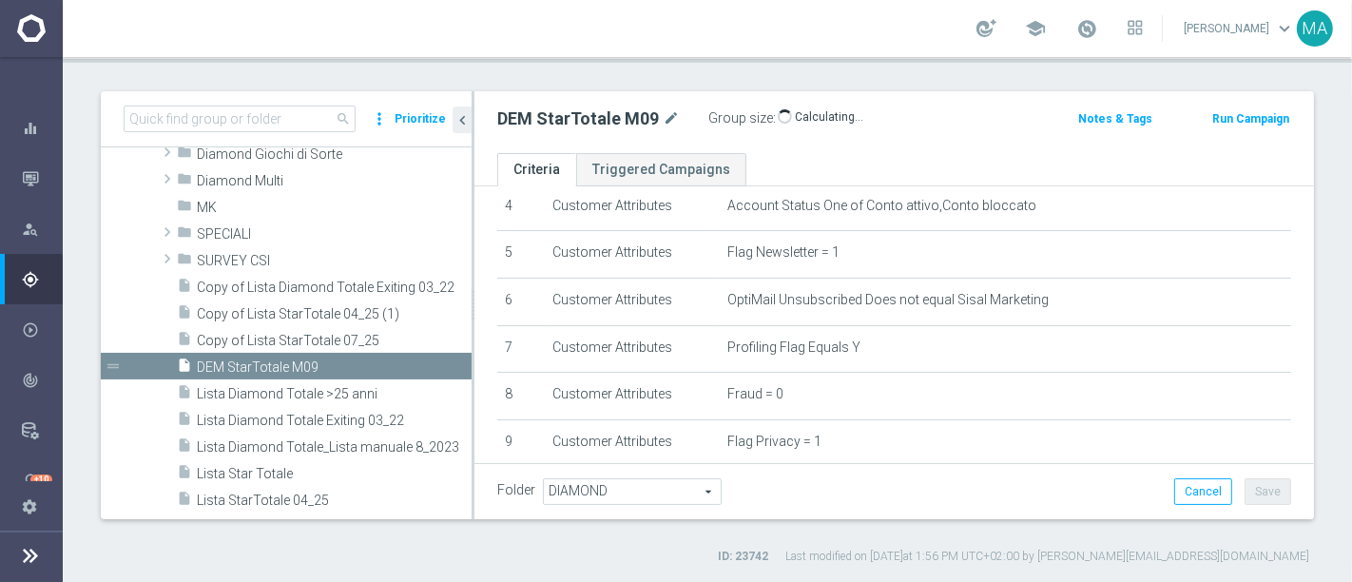
scroll to position [400, 0]
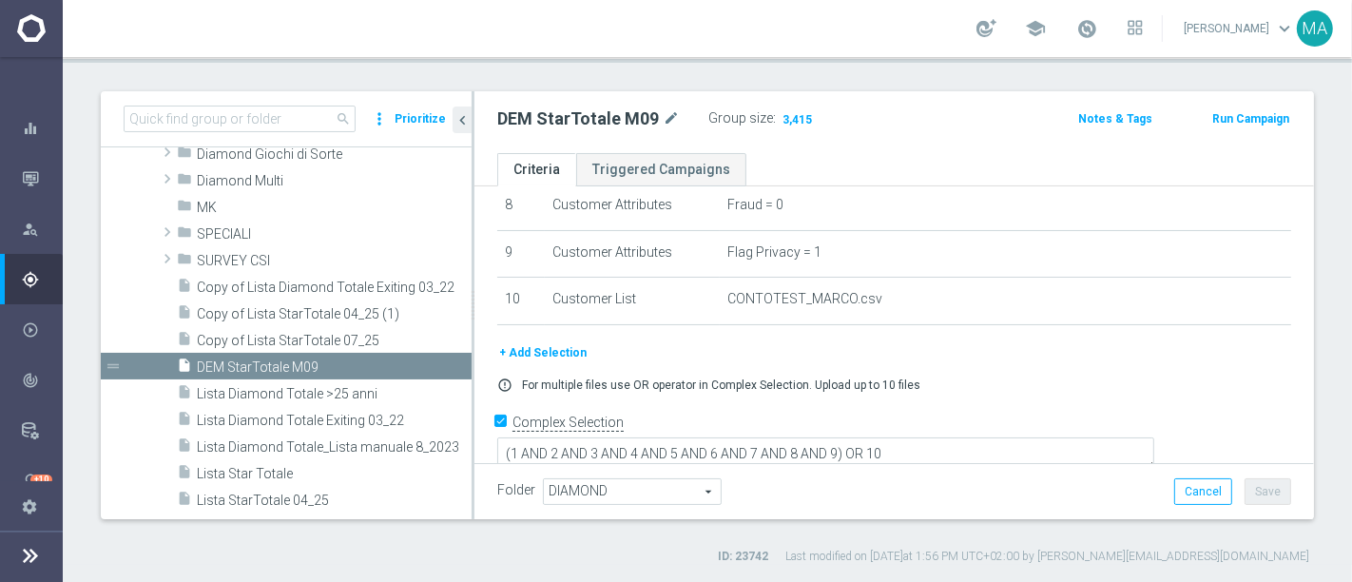
click at [1212, 122] on button "Run Campaign" at bounding box center [1250, 118] width 81 height 21
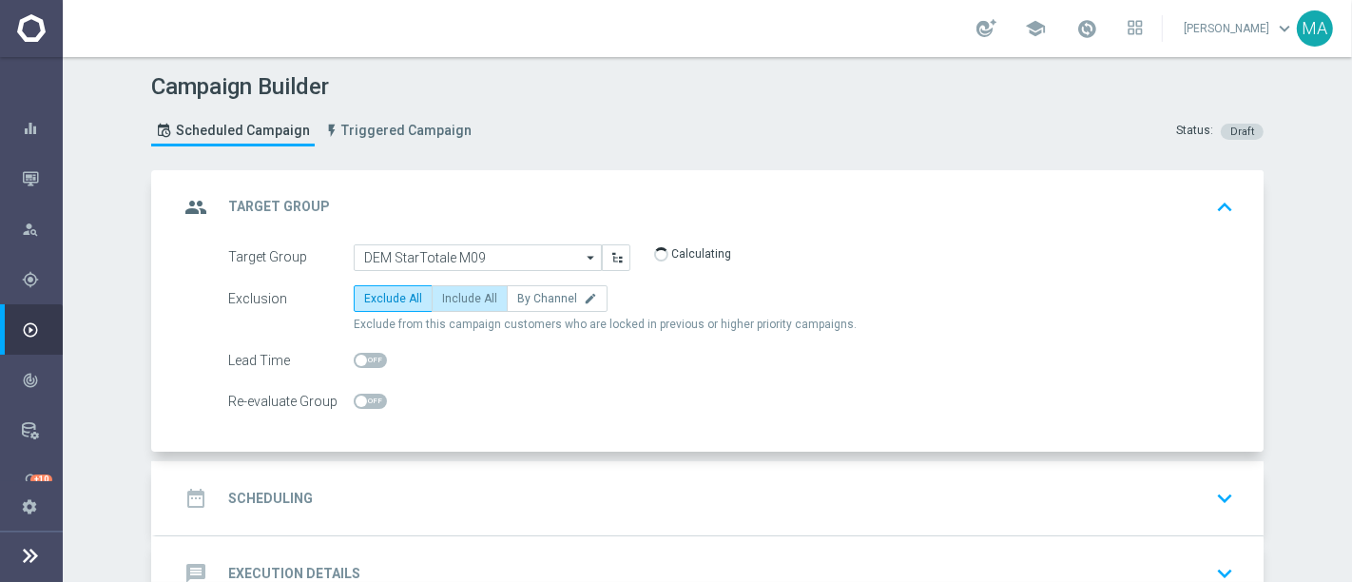
click at [467, 304] on label "Include All" at bounding box center [470, 298] width 76 height 27
click at [454, 304] on input "Include All" at bounding box center [448, 302] width 12 height 12
radio input "true"
click at [524, 480] on div "date_range Scheduling keyboard_arrow_down" at bounding box center [710, 498] width 1062 height 36
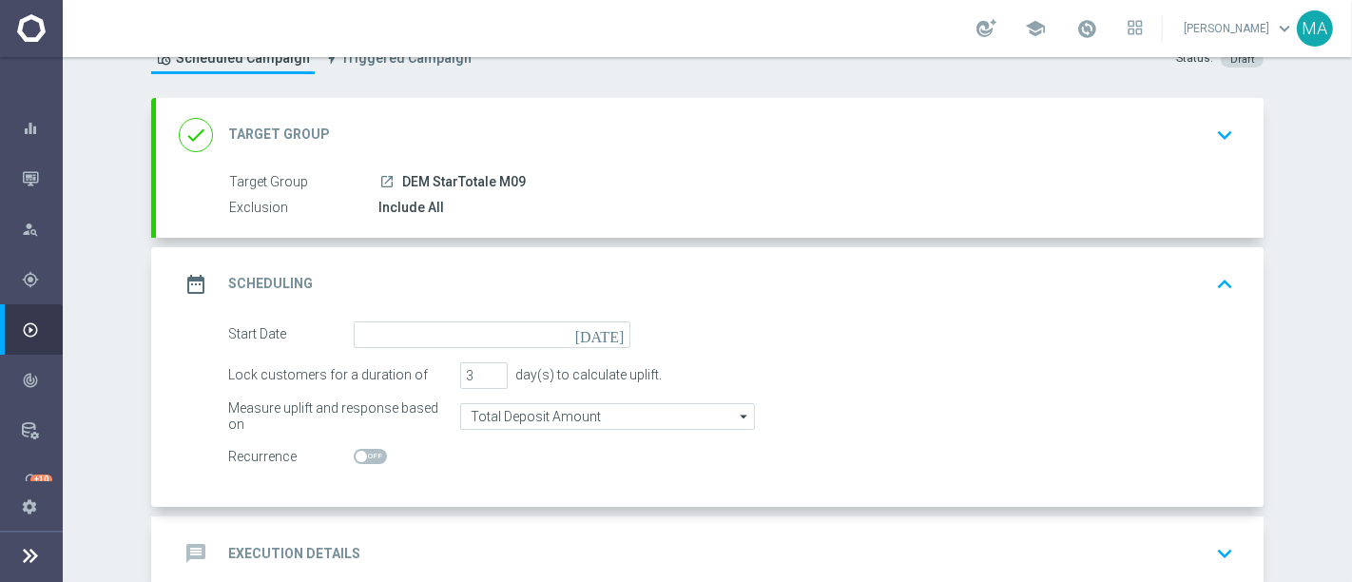
scroll to position [106, 0]
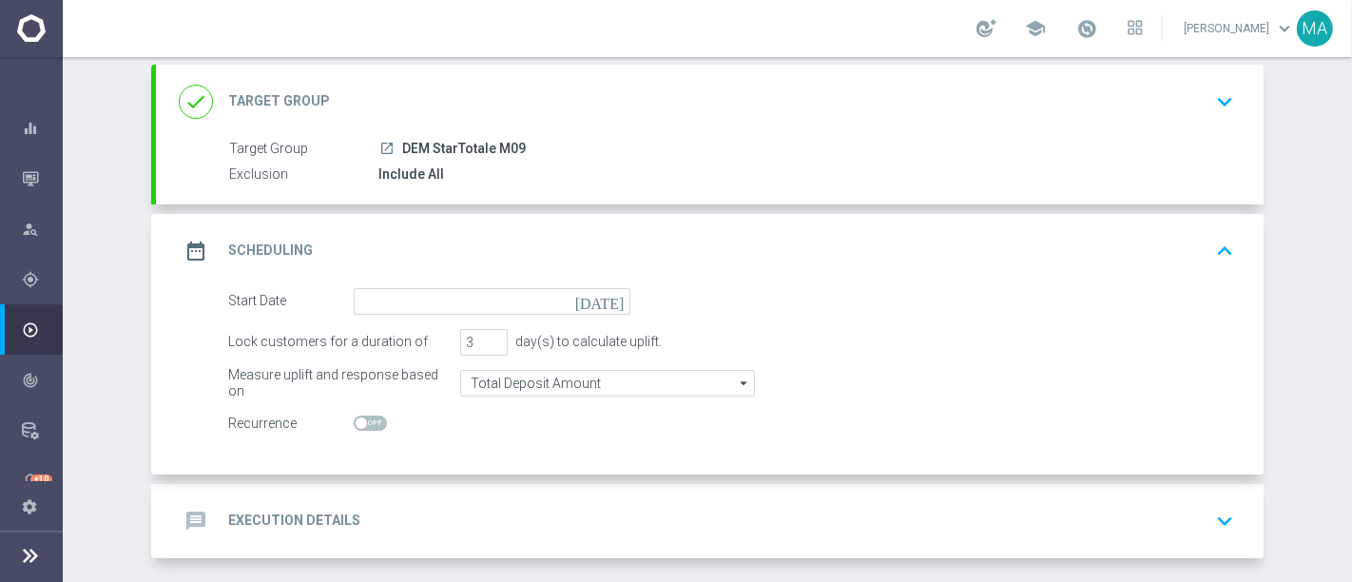
click at [607, 300] on icon "today" at bounding box center [603, 298] width 56 height 21
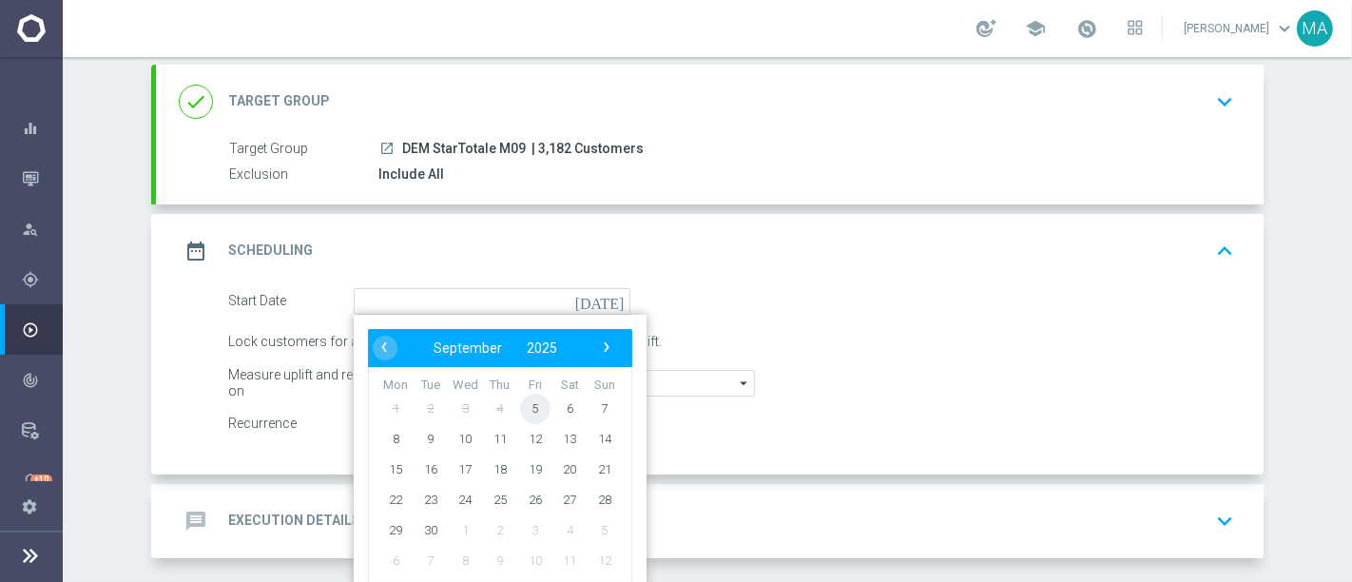
click at [526, 413] on span "5" at bounding box center [535, 408] width 30 height 30
type input "05 Sep 2025"
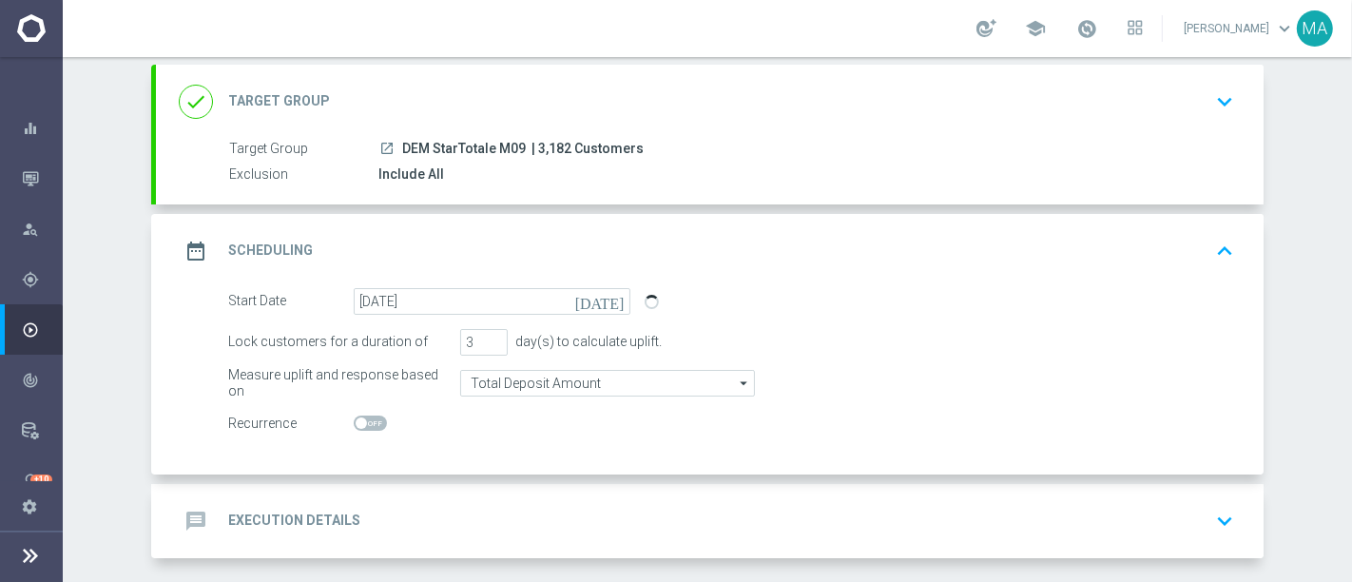
click at [440, 516] on div "message Execution Details keyboard_arrow_down" at bounding box center [710, 521] width 1062 height 36
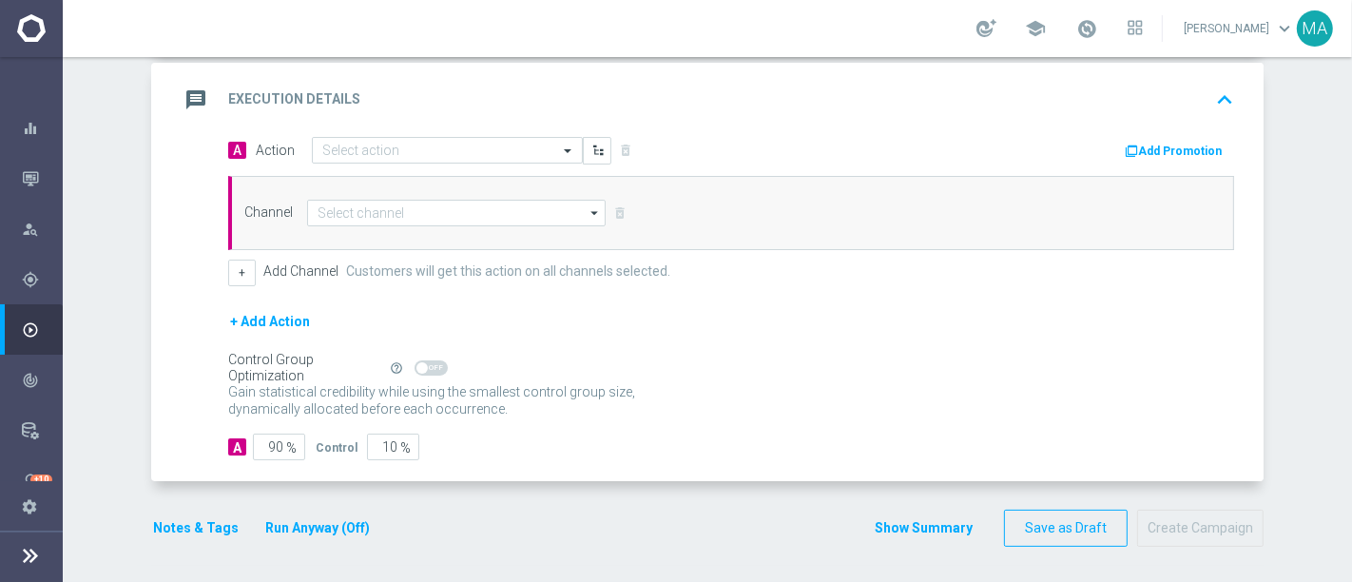
scroll to position [396, 0]
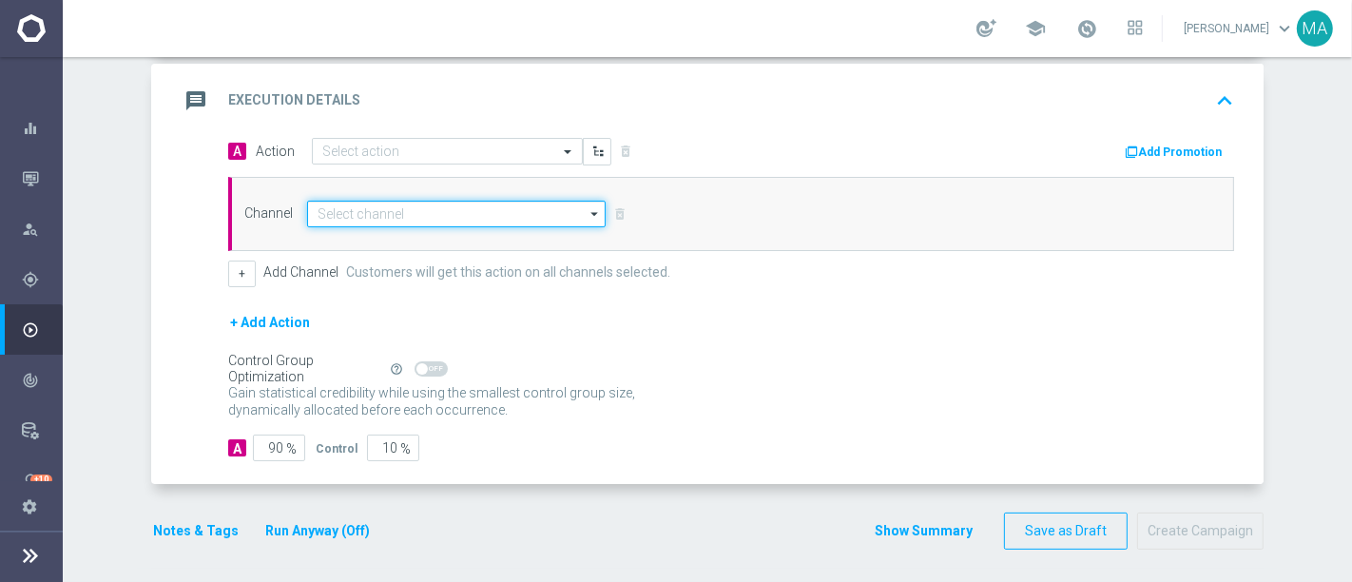
click at [426, 204] on input at bounding box center [456, 214] width 298 height 27
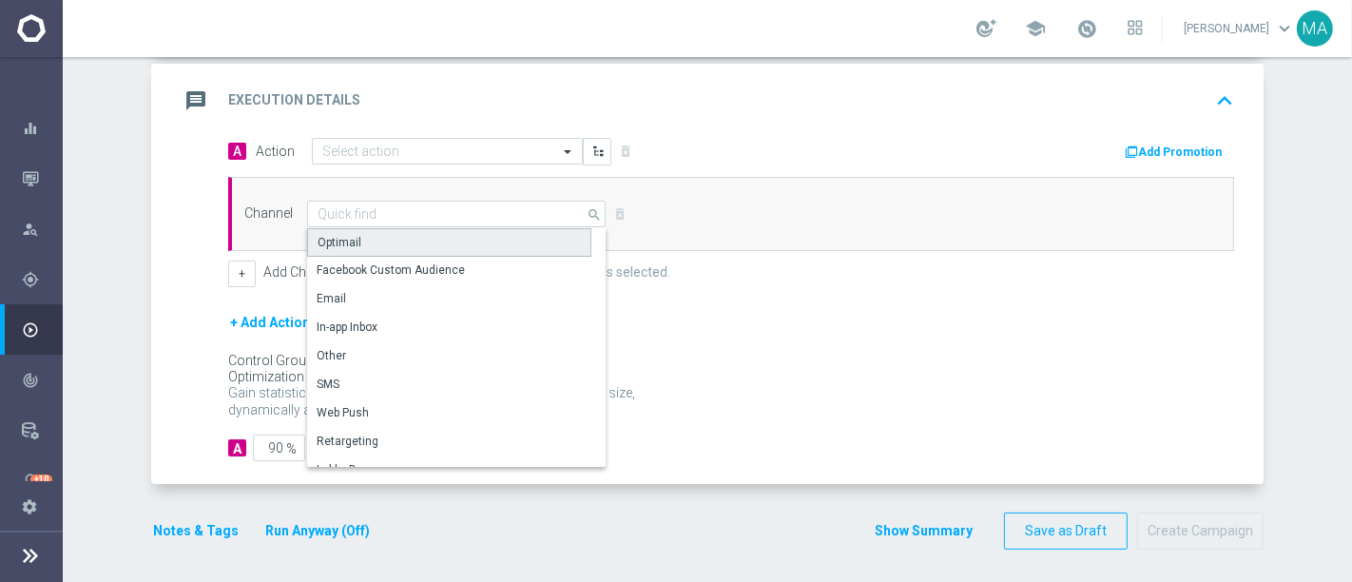
click at [421, 249] on div "Optimail" at bounding box center [449, 242] width 284 height 29
type input "Optimail"
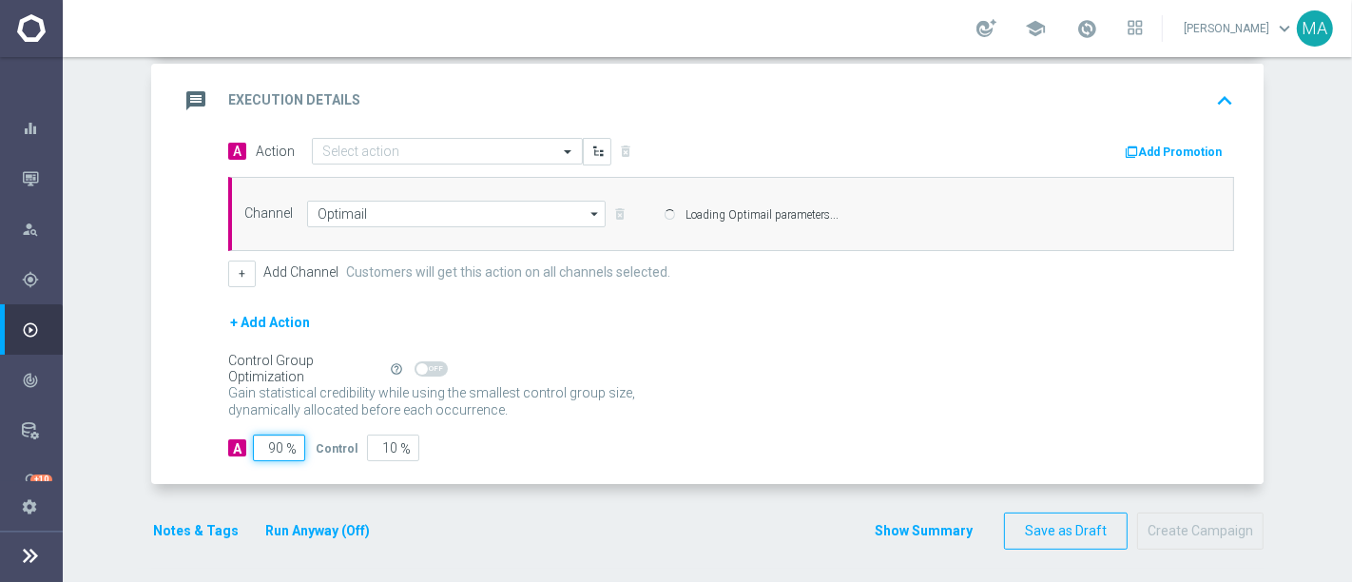
drag, startPoint x: 258, startPoint y: 439, endPoint x: 373, endPoint y: 463, distance: 117.5
click at [367, 466] on div "A Action Select action delete_forever Add Promotion Channel Optimail Optimail a…" at bounding box center [709, 311] width 1107 height 347
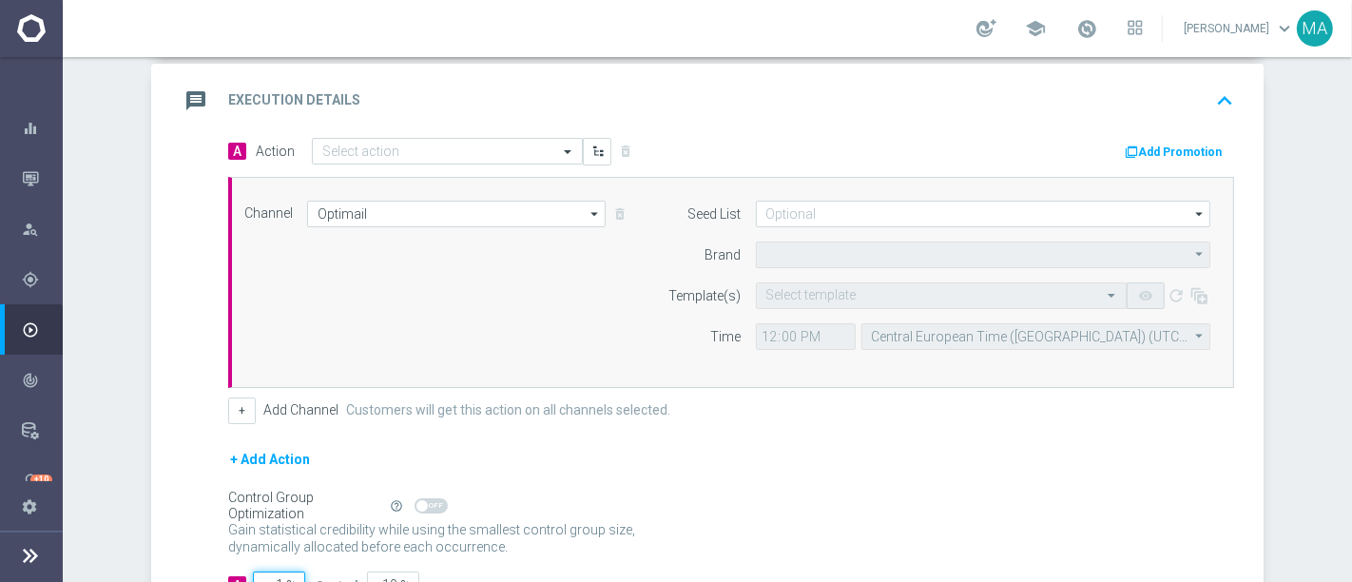
type input "10"
type input "90"
type input "Sisal Marketing"
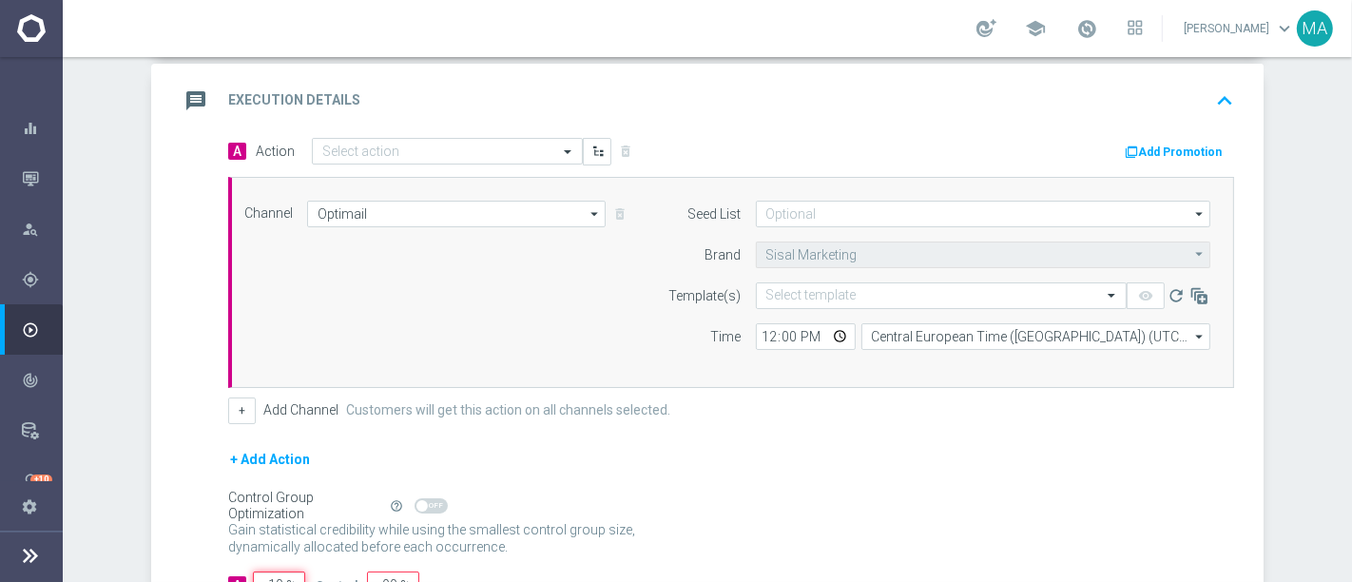
type input "100"
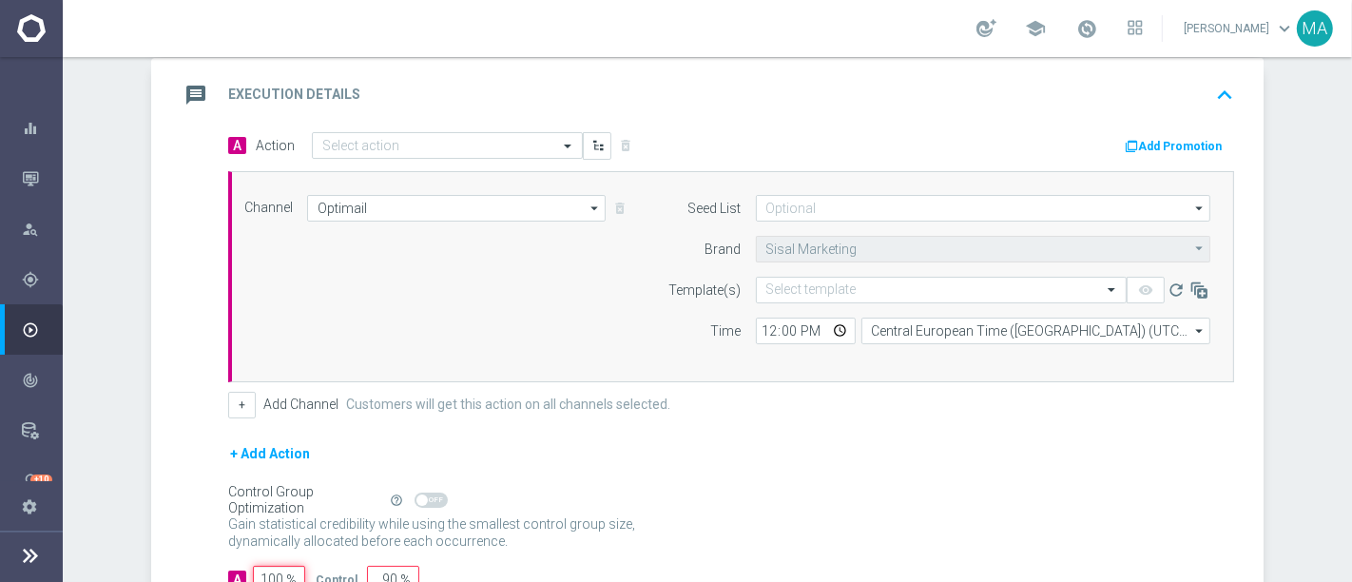
type input "0"
type input "100"
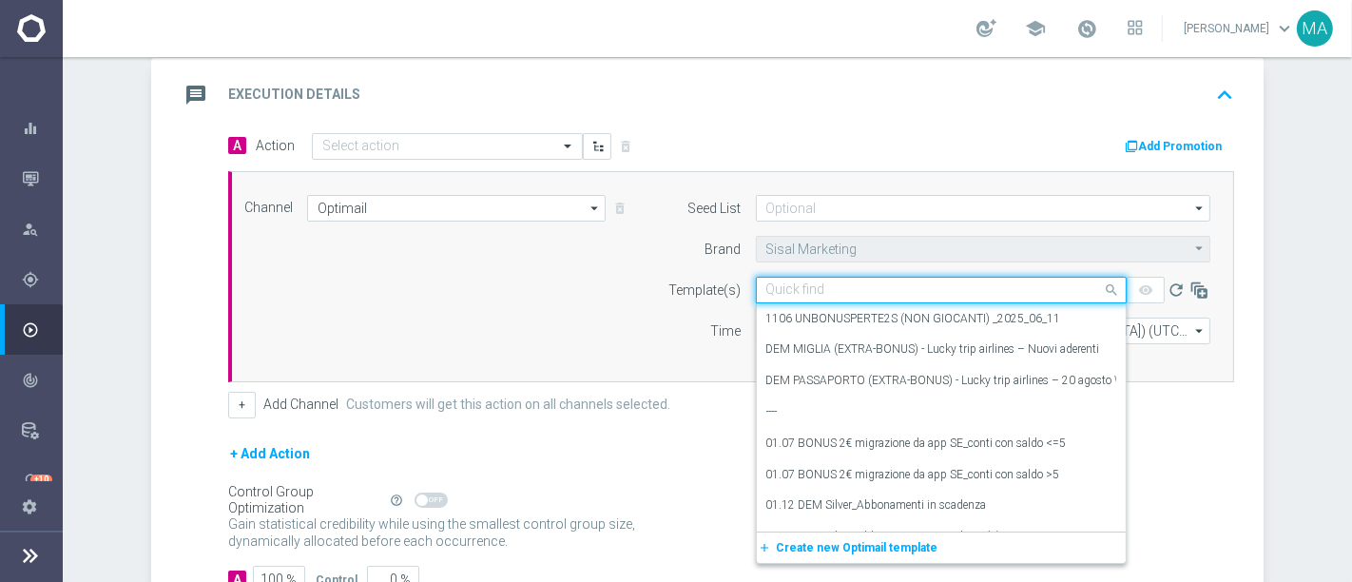
click at [815, 277] on div "Quick find" at bounding box center [941, 290] width 371 height 27
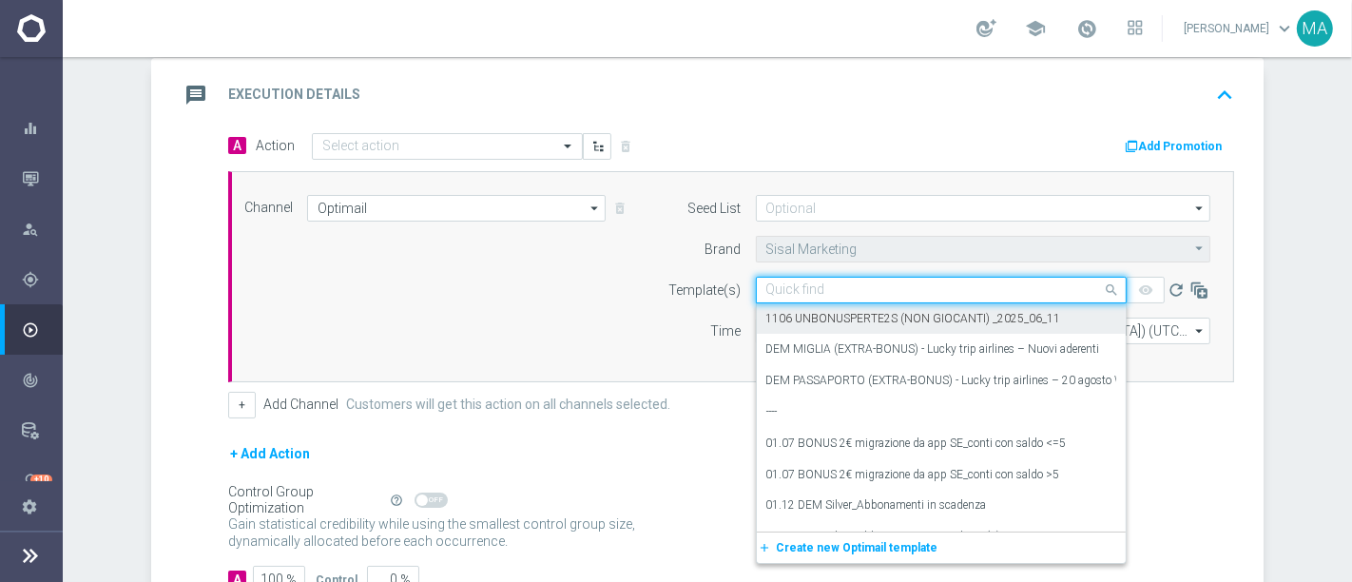
paste input "SFC STAR STAGIONE 2026_M9 2025"
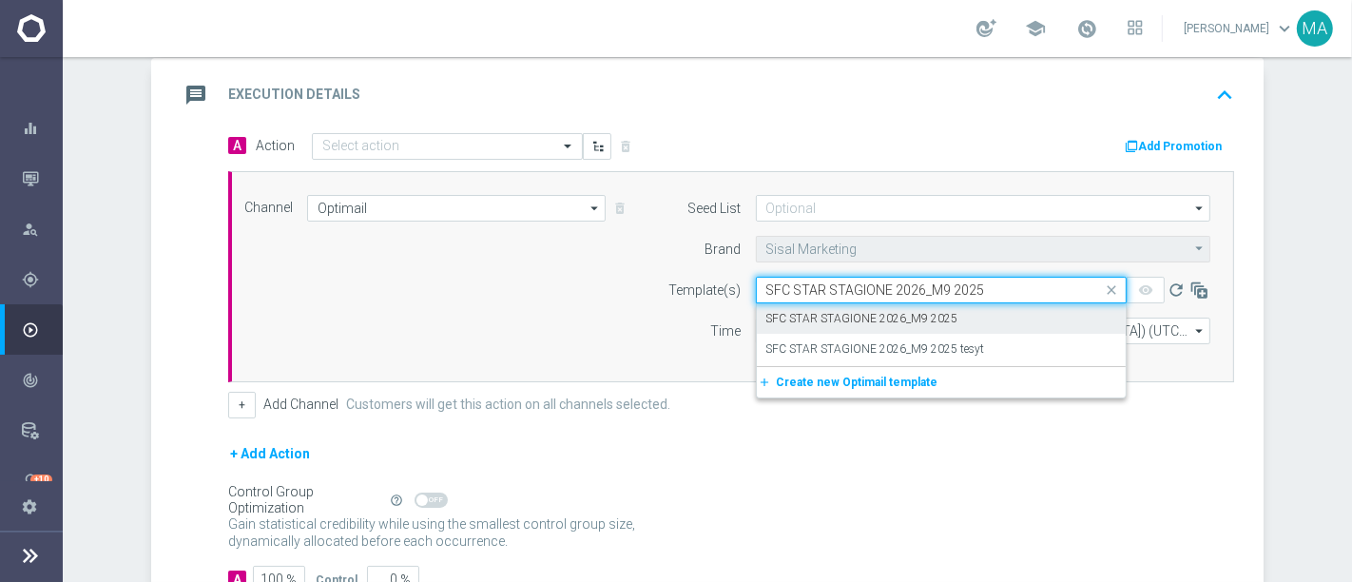
click at [835, 316] on label "SFC STAR STAGIONE 2026_M9 2025" at bounding box center [862, 319] width 192 height 16
type input "SFC STAR STAGIONE 2026_M9 2025"
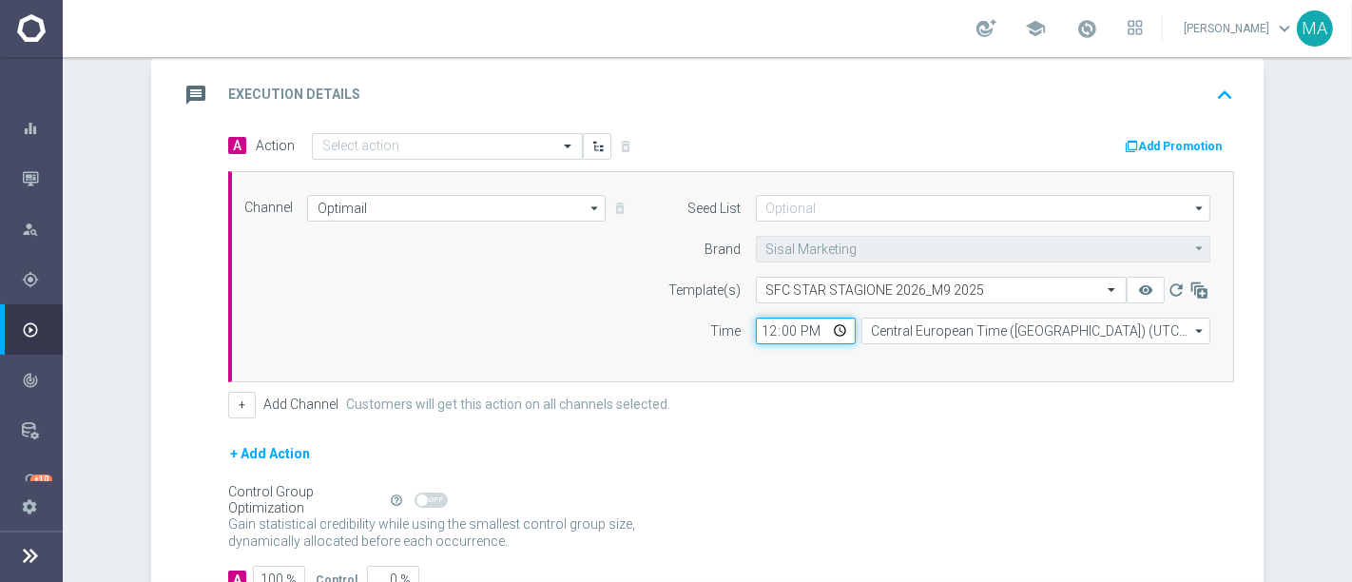
click at [760, 327] on input "12:00" at bounding box center [806, 330] width 100 height 27
type input "15:00"
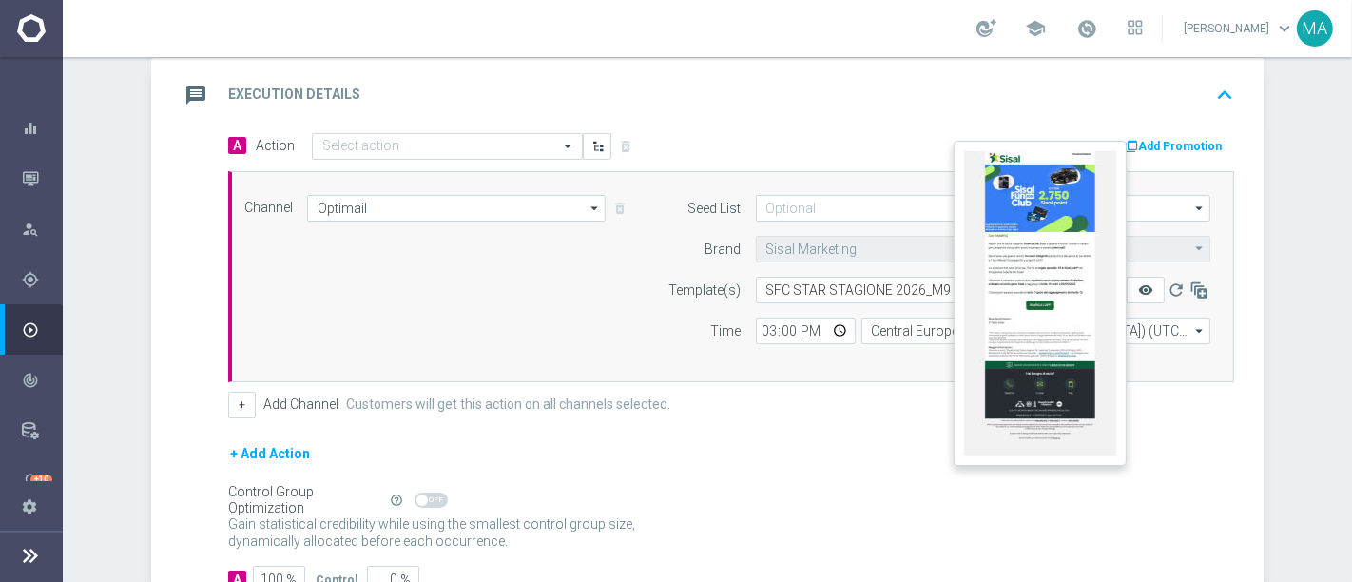
click at [1138, 282] on icon "remove_red_eye" at bounding box center [1145, 289] width 15 height 15
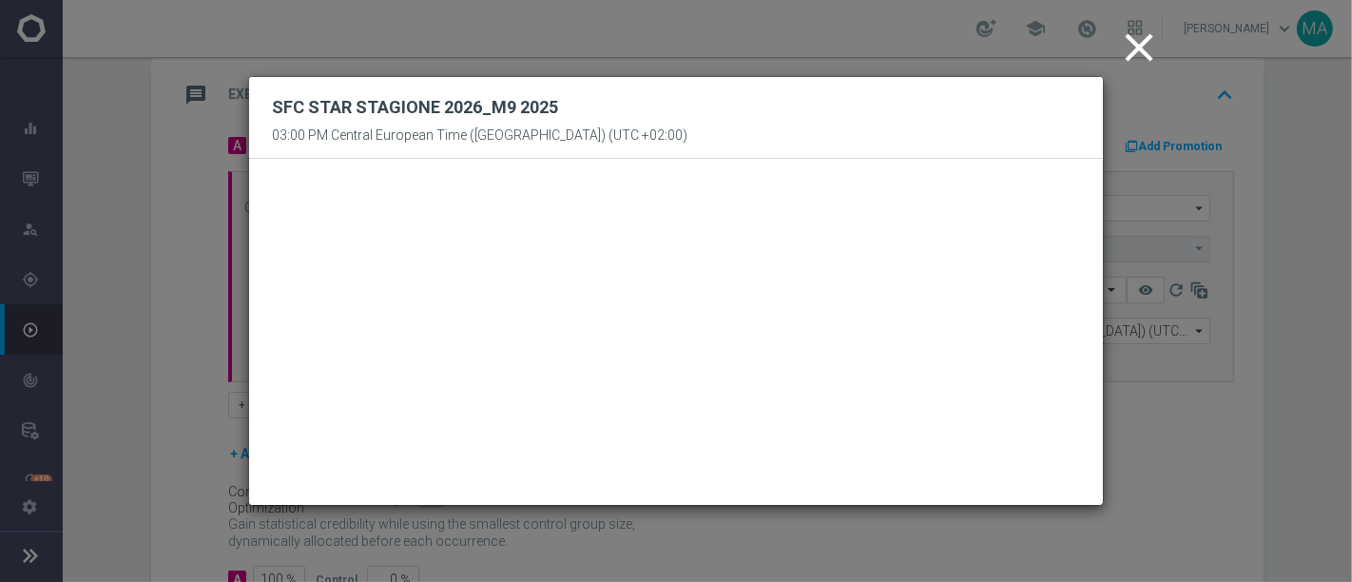
click at [1134, 48] on icon "close" at bounding box center [1139, 48] width 48 height 48
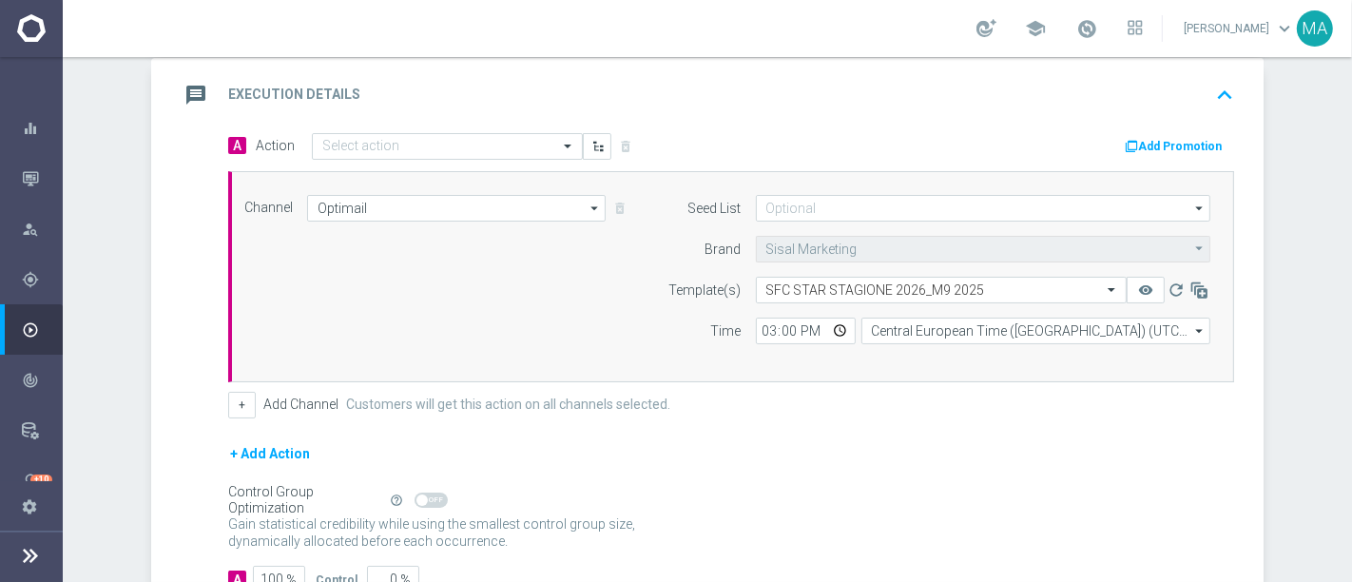
click at [278, 453] on button "+ Add Action" at bounding box center [270, 454] width 84 height 24
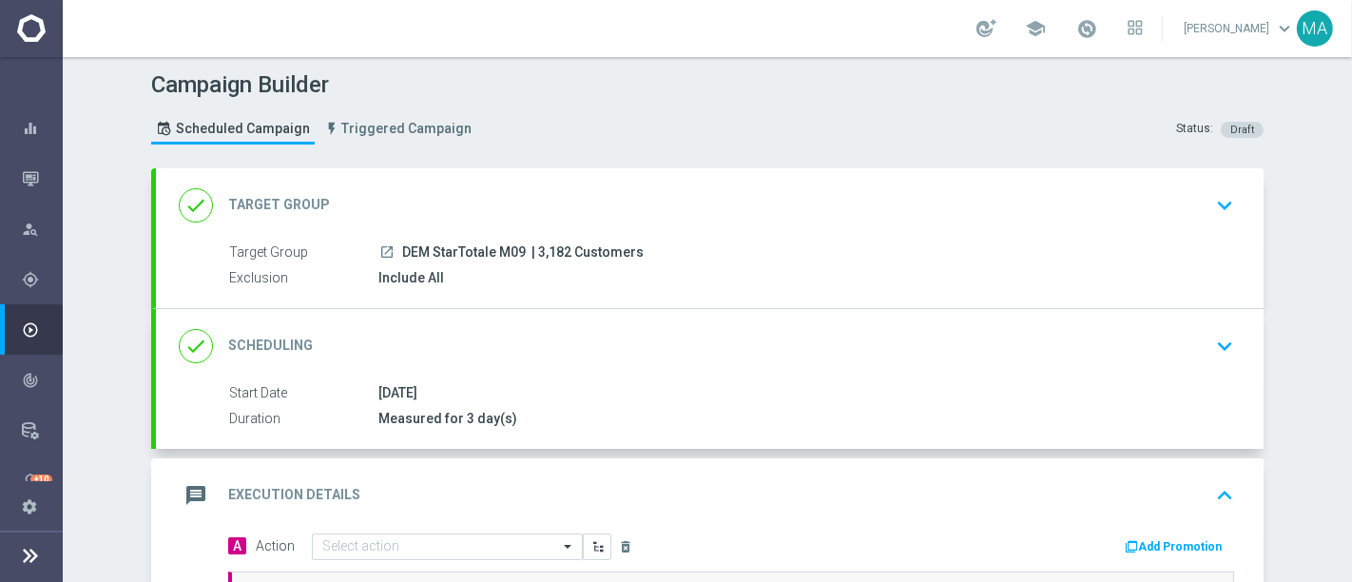
scroll to position [0, 0]
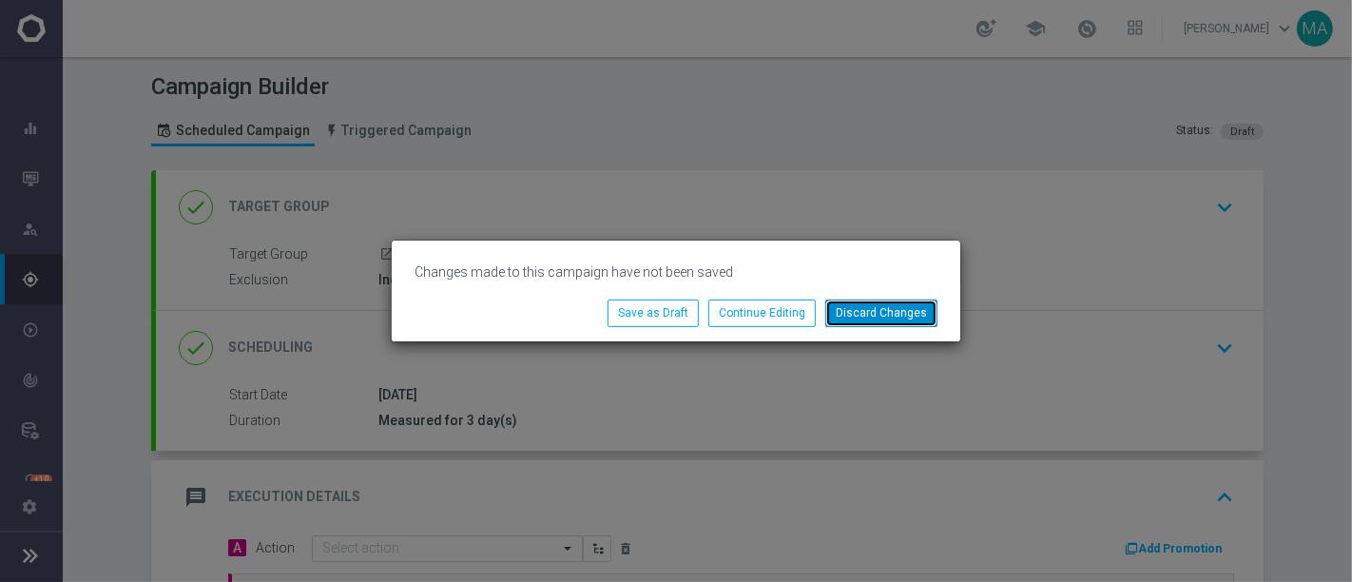
click at [877, 321] on button "Discard Changes" at bounding box center [881, 312] width 112 height 27
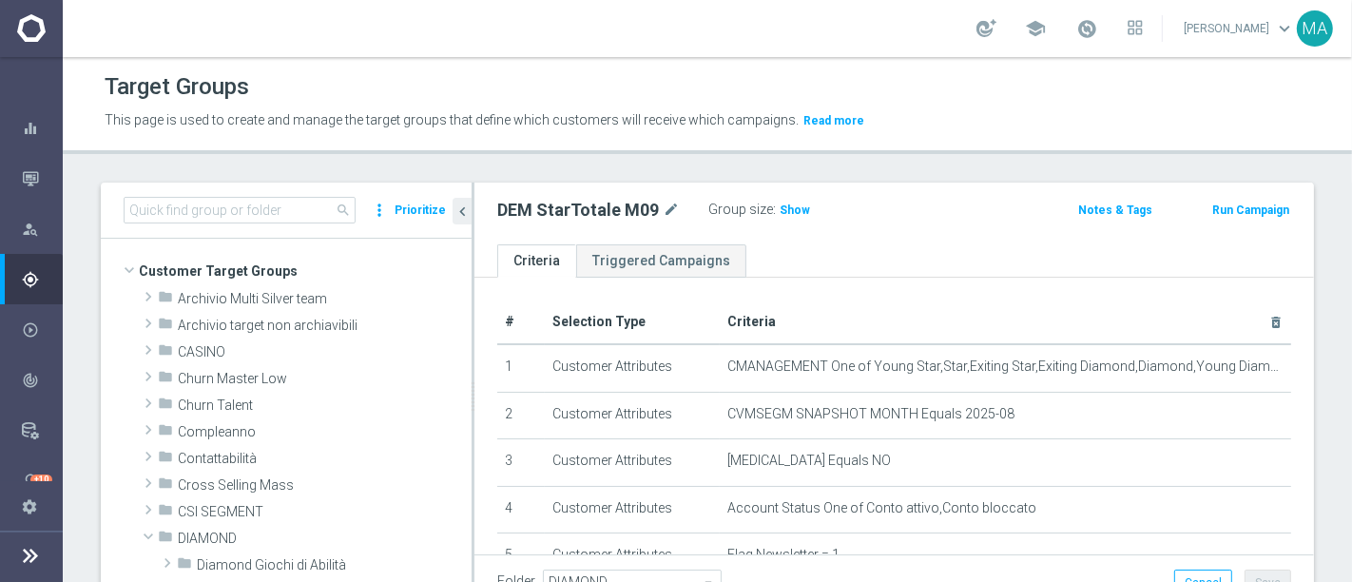
scroll to position [309, 0]
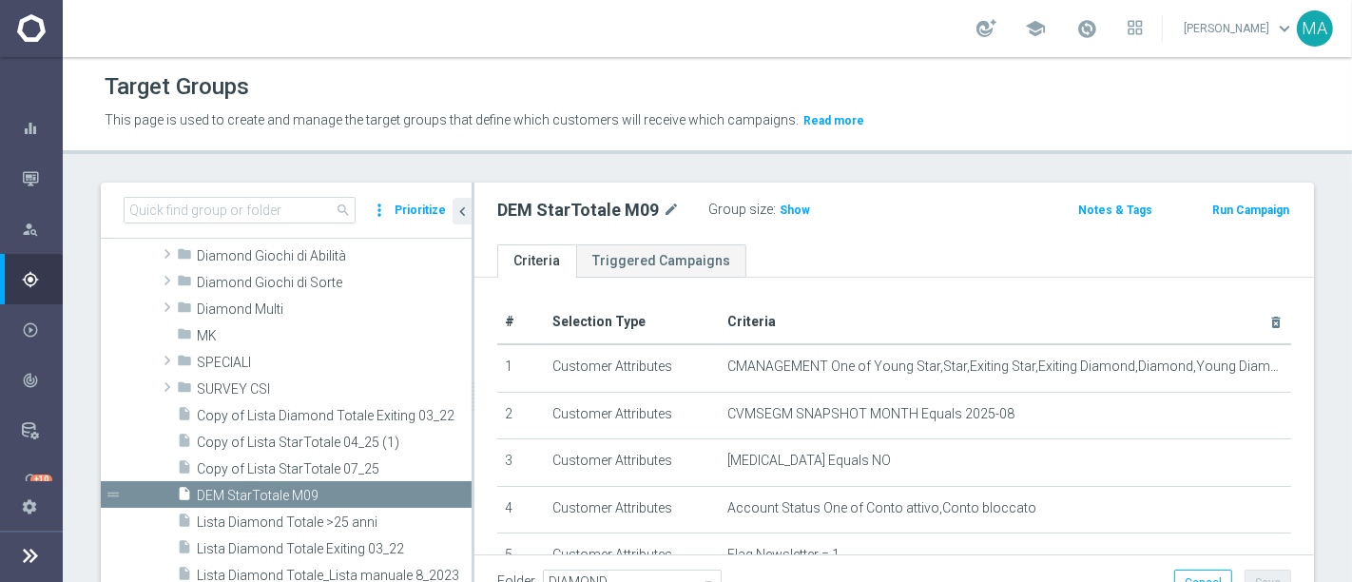
click at [130, 264] on div "folder Diamond Giochi di Abilità library_add create_new_folder mode_edit more_v…" at bounding box center [286, 494] width 371 height 506
click at [1245, 219] on button "Run Campaign" at bounding box center [1250, 210] width 81 height 21
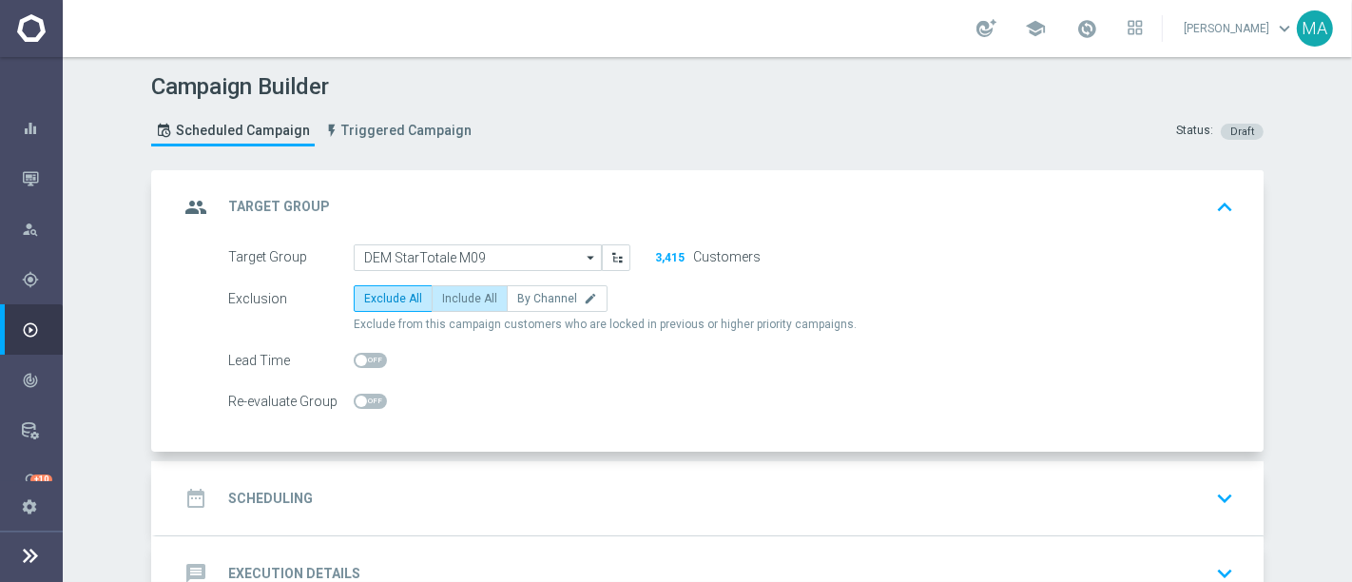
click at [456, 305] on label "Include All" at bounding box center [470, 298] width 76 height 27
click at [454, 305] on input "Include All" at bounding box center [448, 302] width 12 height 12
radio input "true"
click at [491, 488] on div "date_range Scheduling keyboard_arrow_down" at bounding box center [710, 498] width 1062 height 36
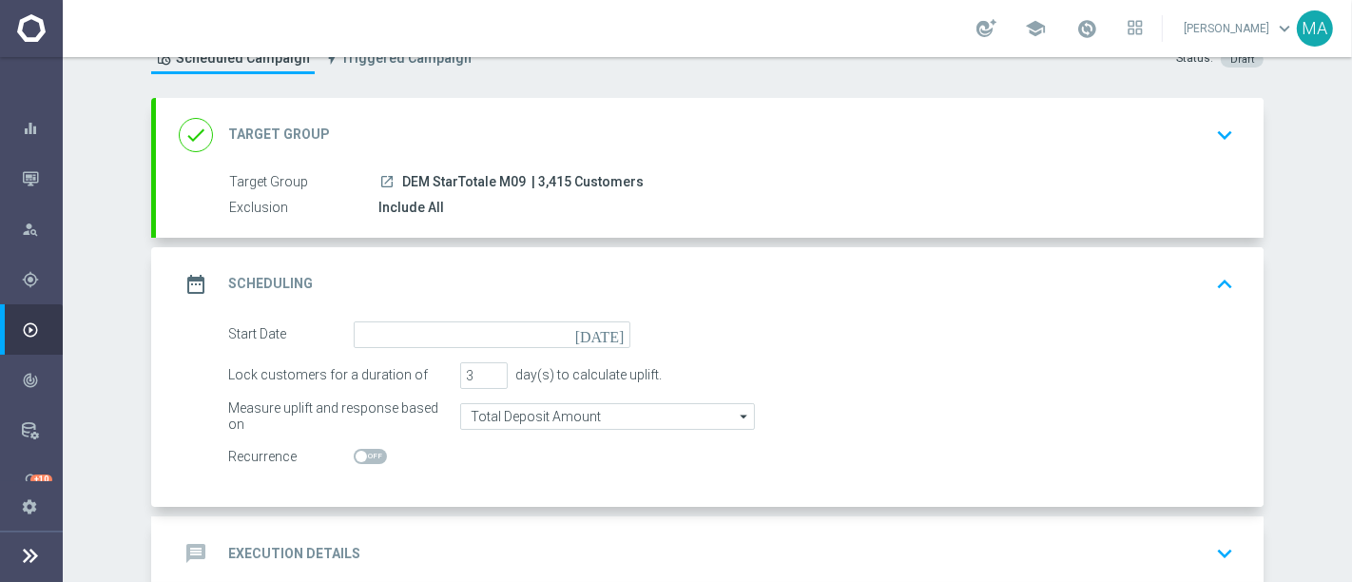
scroll to position [106, 0]
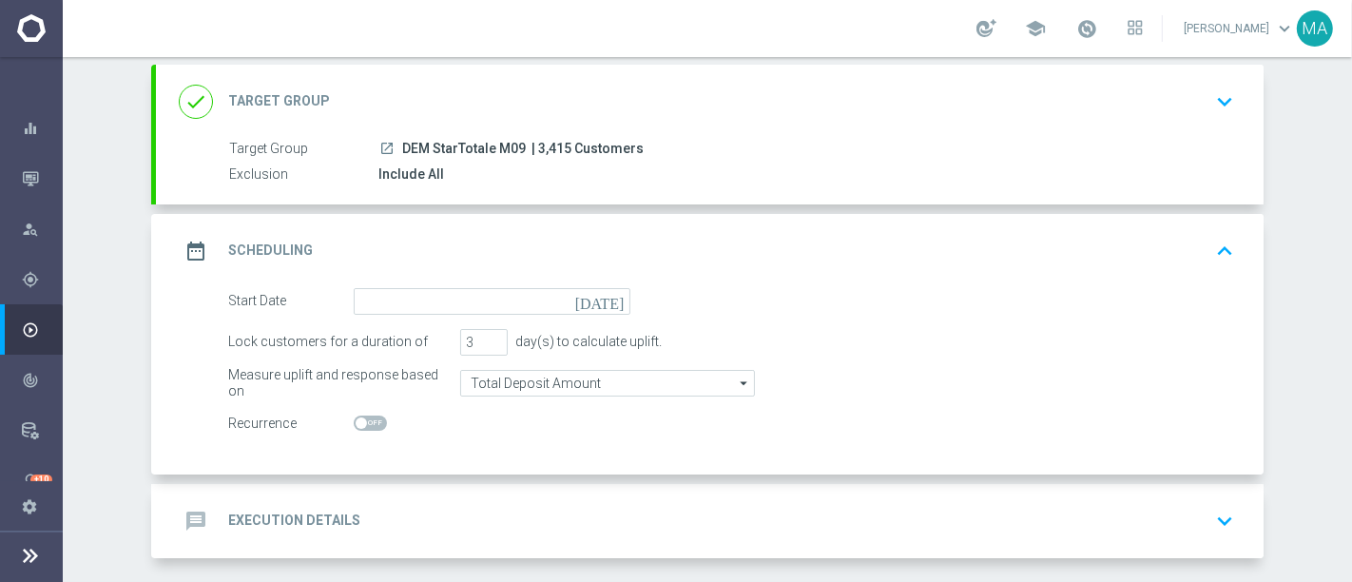
click at [606, 299] on icon "today" at bounding box center [603, 298] width 56 height 21
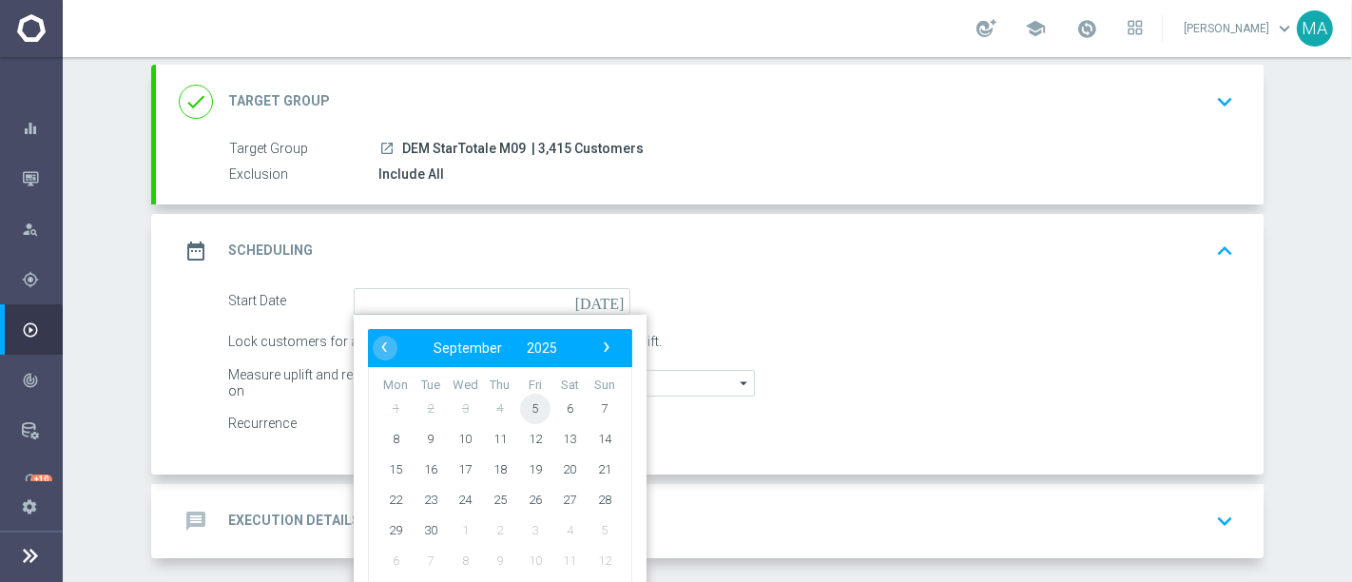
click at [527, 403] on span "5" at bounding box center [535, 408] width 30 height 30
type input "05 Sep 2025"
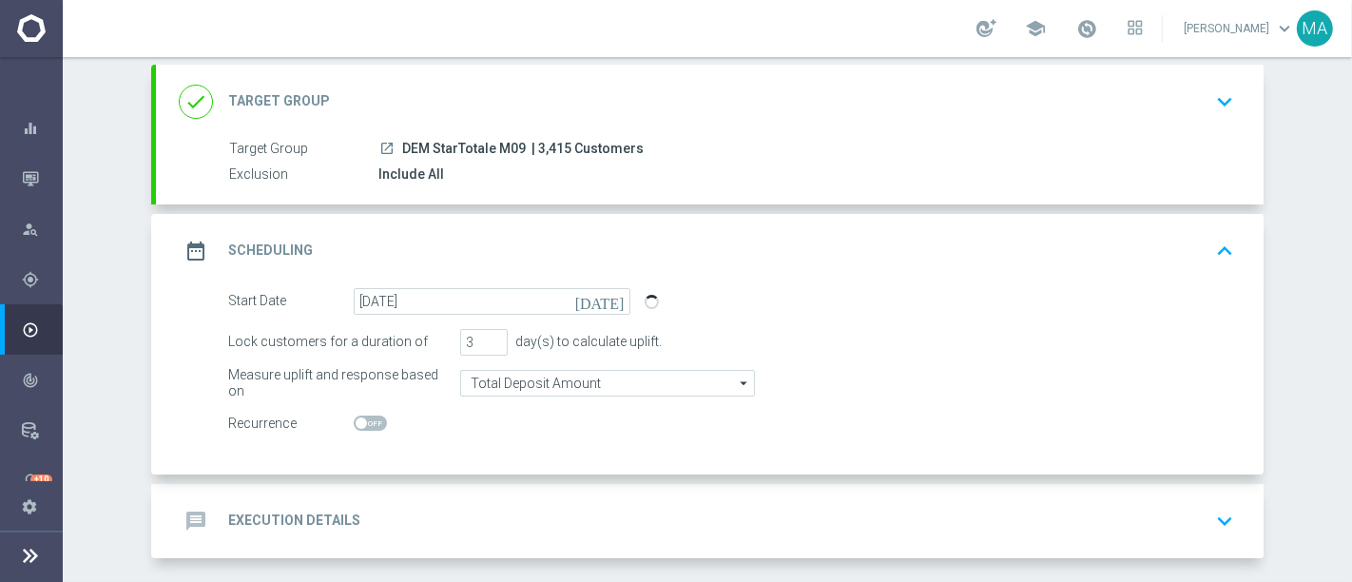
click at [488, 506] on div "message Execution Details keyboard_arrow_down" at bounding box center [710, 521] width 1062 height 36
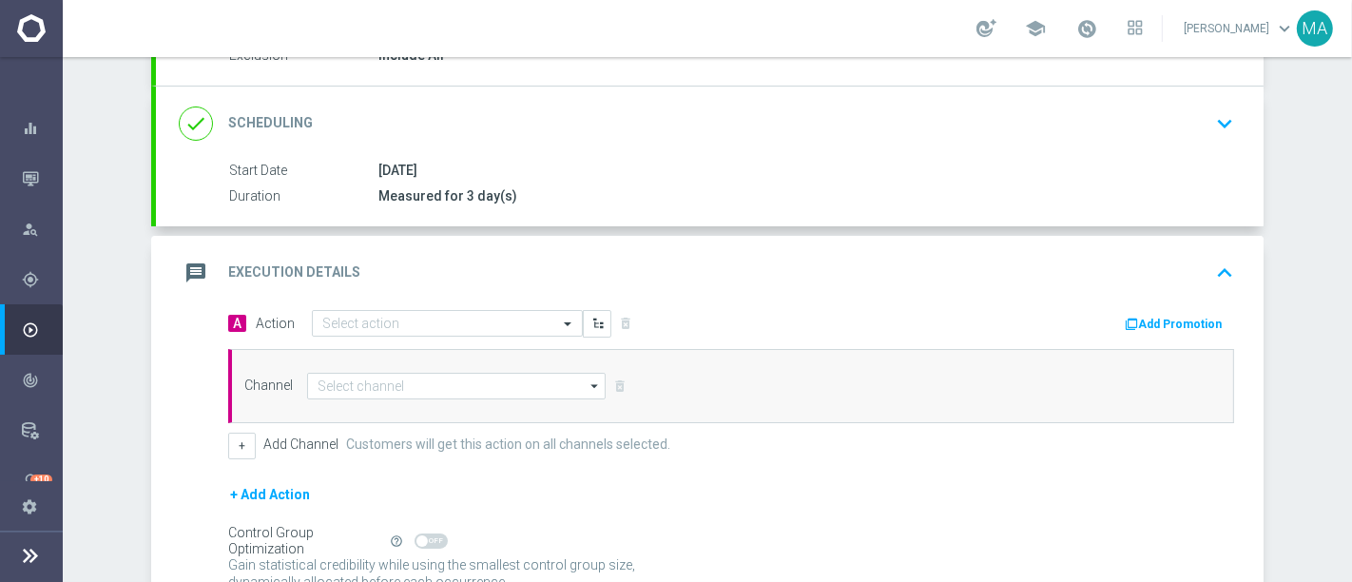
scroll to position [317, 0]
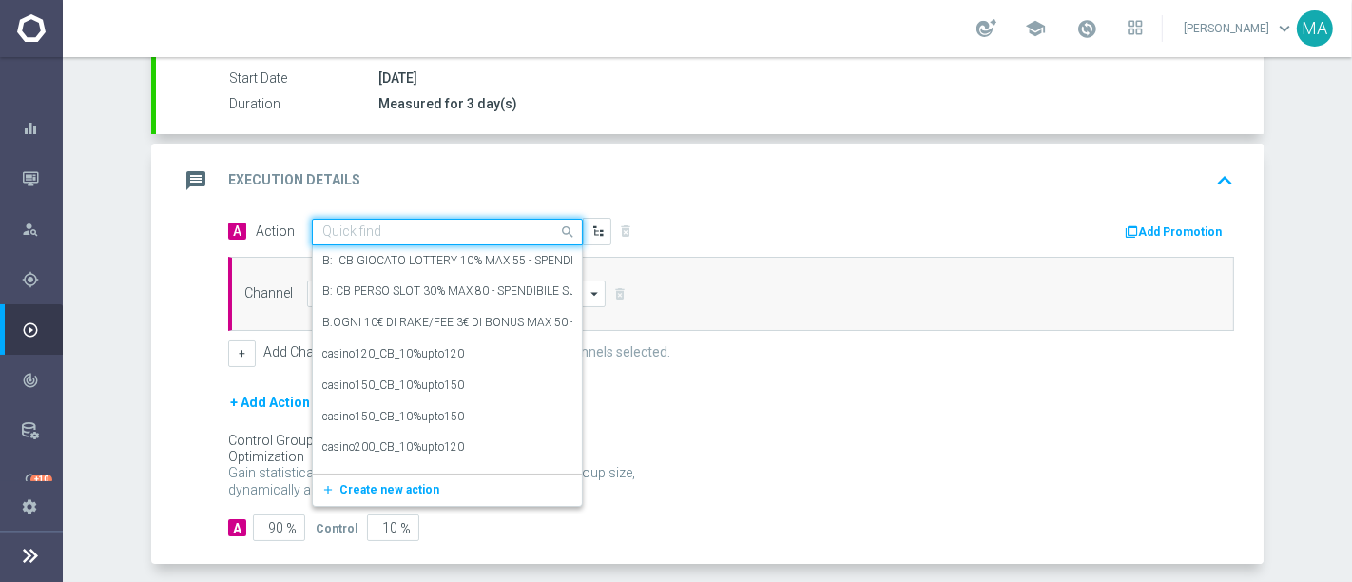
click at [374, 226] on input "text" at bounding box center [428, 232] width 212 height 16
click at [418, 484] on span "Create new action" at bounding box center [389, 489] width 100 height 13
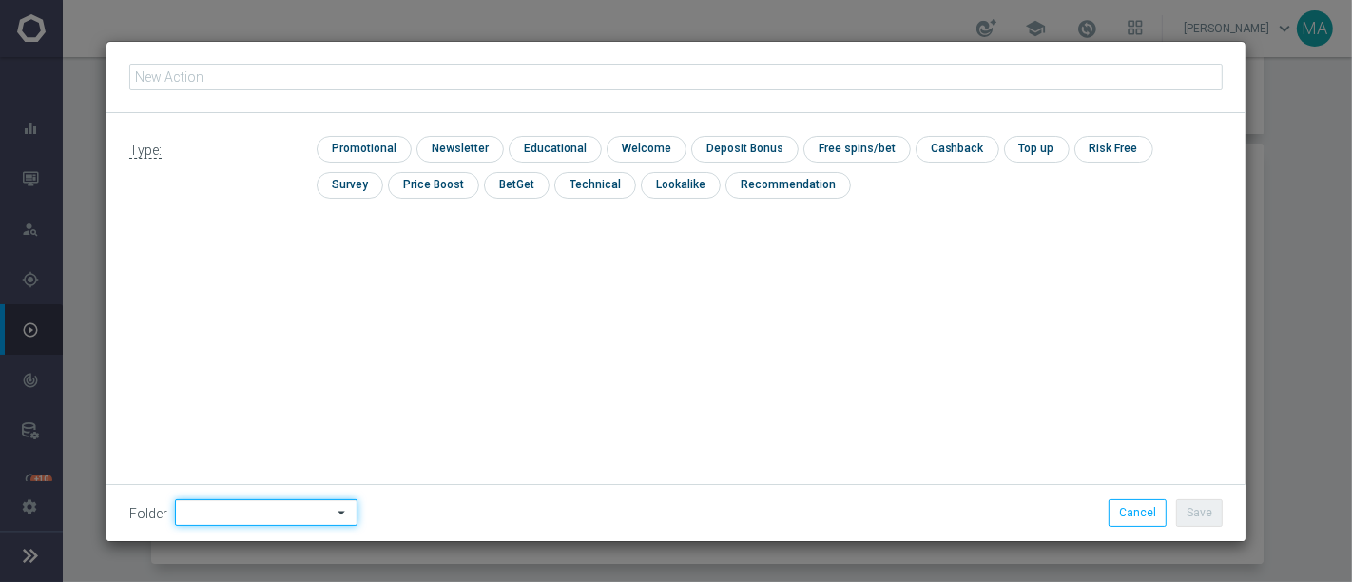
click at [228, 508] on input at bounding box center [266, 512] width 183 height 27
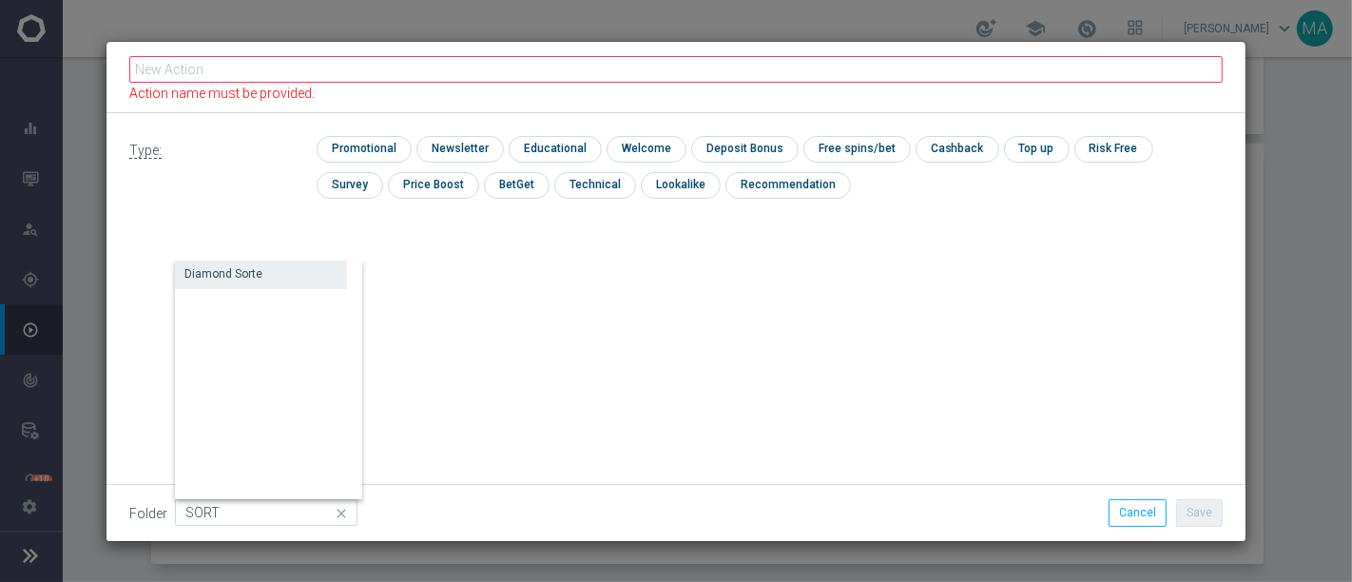
click at [230, 263] on div "Diamond Sorte" at bounding box center [261, 273] width 172 height 27
type input "Diamond Sorte"
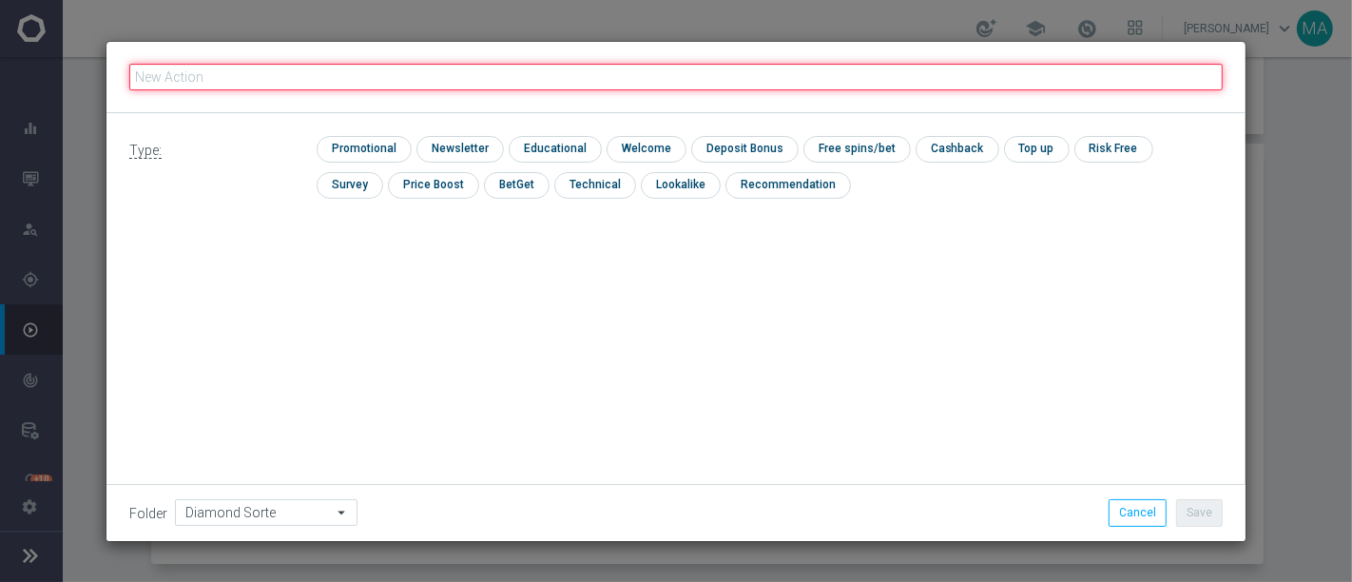
click at [201, 67] on input "text" at bounding box center [675, 77] width 1093 height 27
paste input "SFC STAR STAGIONE 2026_M9 2025"
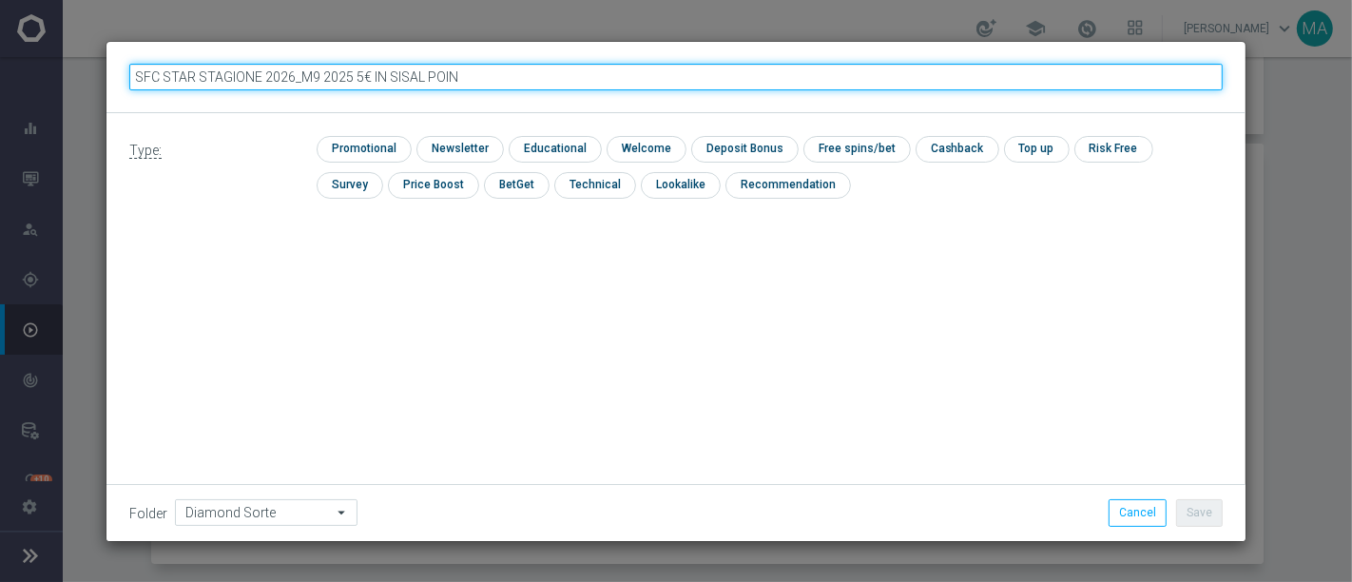
type input "SFC STAR STAGIONE 2026_M9 2025 5€ IN SISAL POINT"
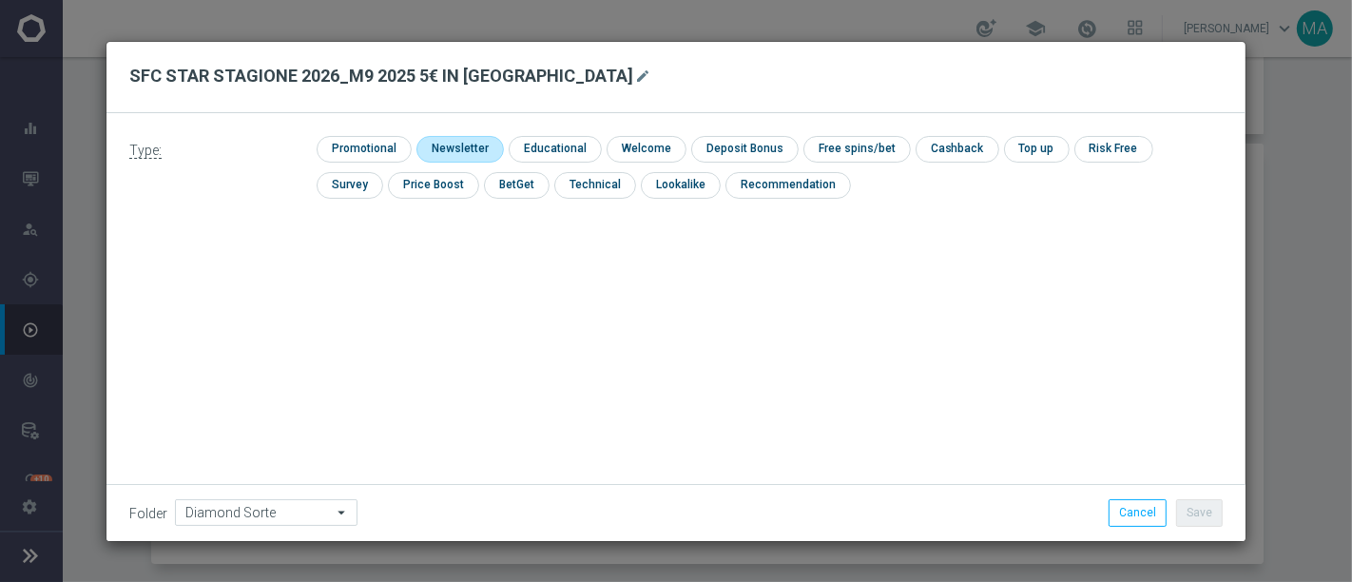
click at [442, 140] on input "checkbox" at bounding box center [457, 149] width 83 height 26
checkbox input "true"
click at [1206, 511] on button "Save" at bounding box center [1199, 512] width 47 height 27
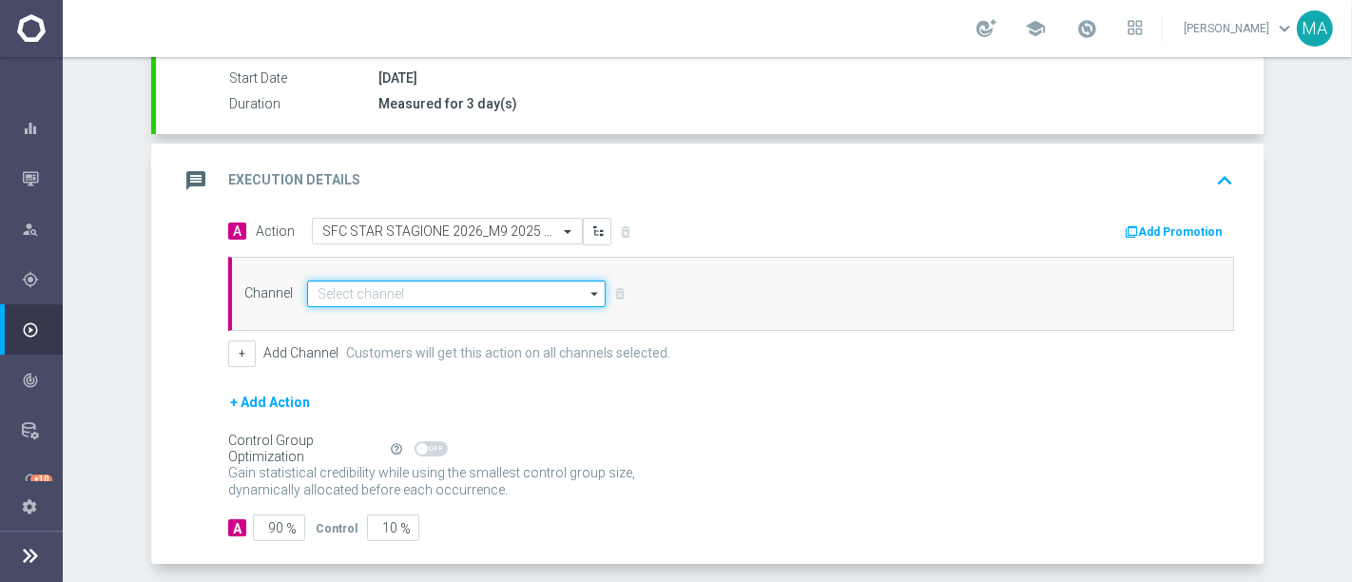
click at [442, 290] on input at bounding box center [456, 293] width 298 height 27
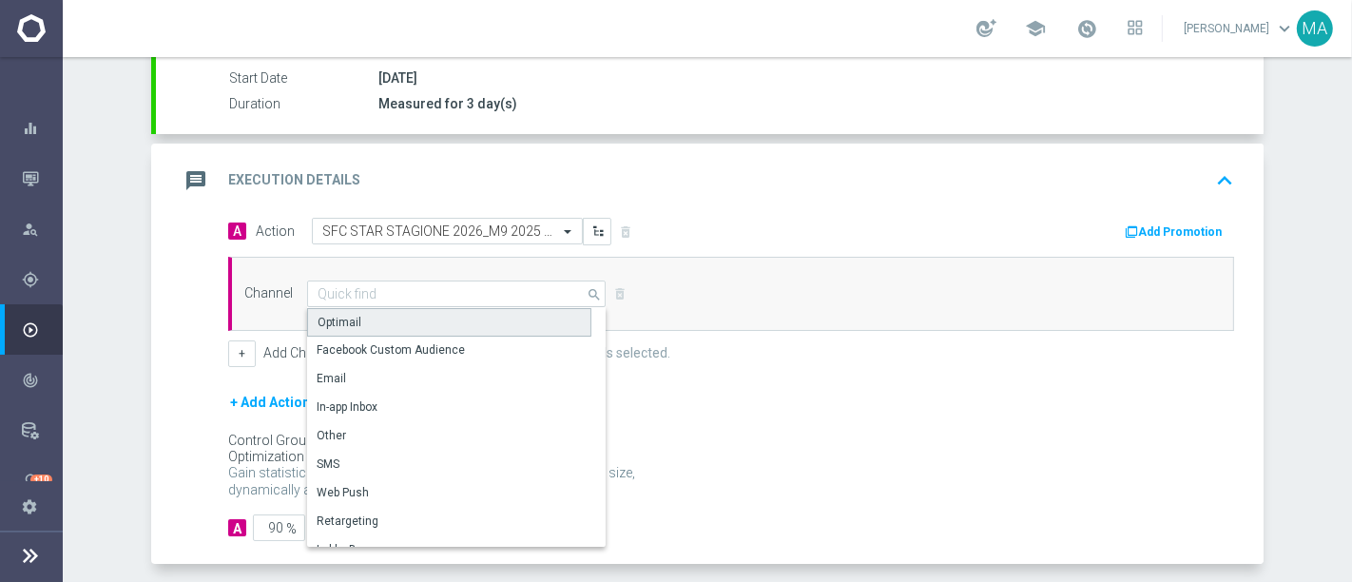
click at [404, 324] on div "Optimail" at bounding box center [449, 322] width 284 height 29
type input "Optimail"
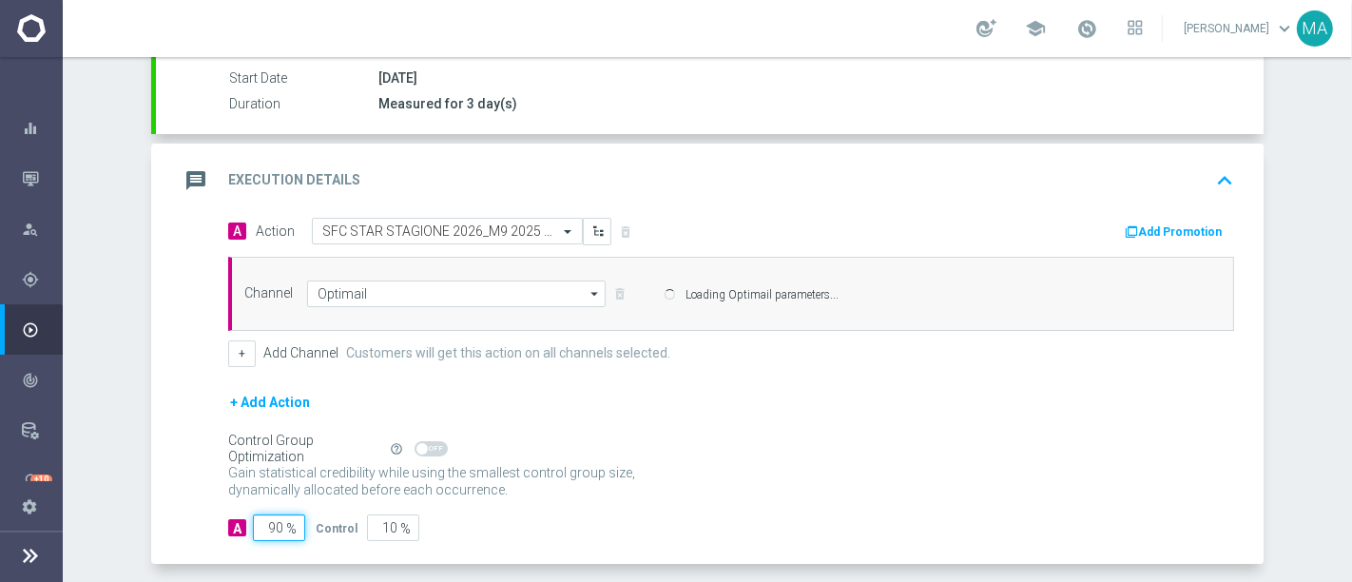
drag, startPoint x: 243, startPoint y: 518, endPoint x: 319, endPoint y: 527, distance: 76.5
click at [331, 526] on form "A Action Select action SFC STAR STAGIONE 2026_M9 2025 5€ IN SISAL POINT delete_…" at bounding box center [731, 380] width 1006 height 324
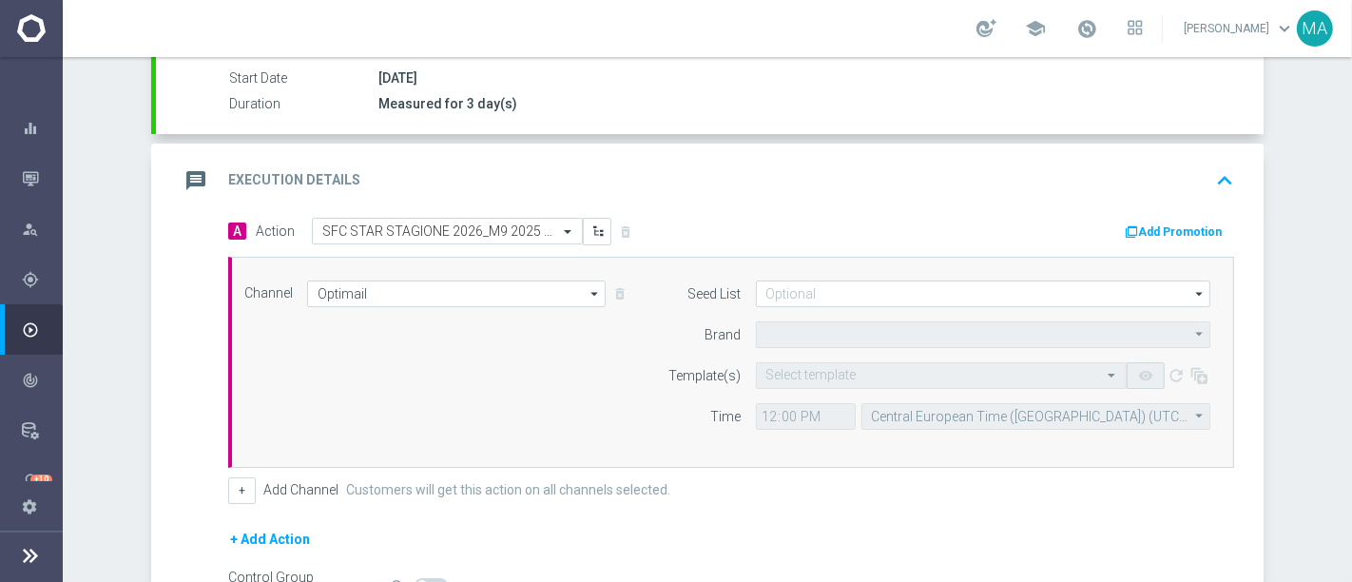
type input "1"
type input "Sisal Marketing"
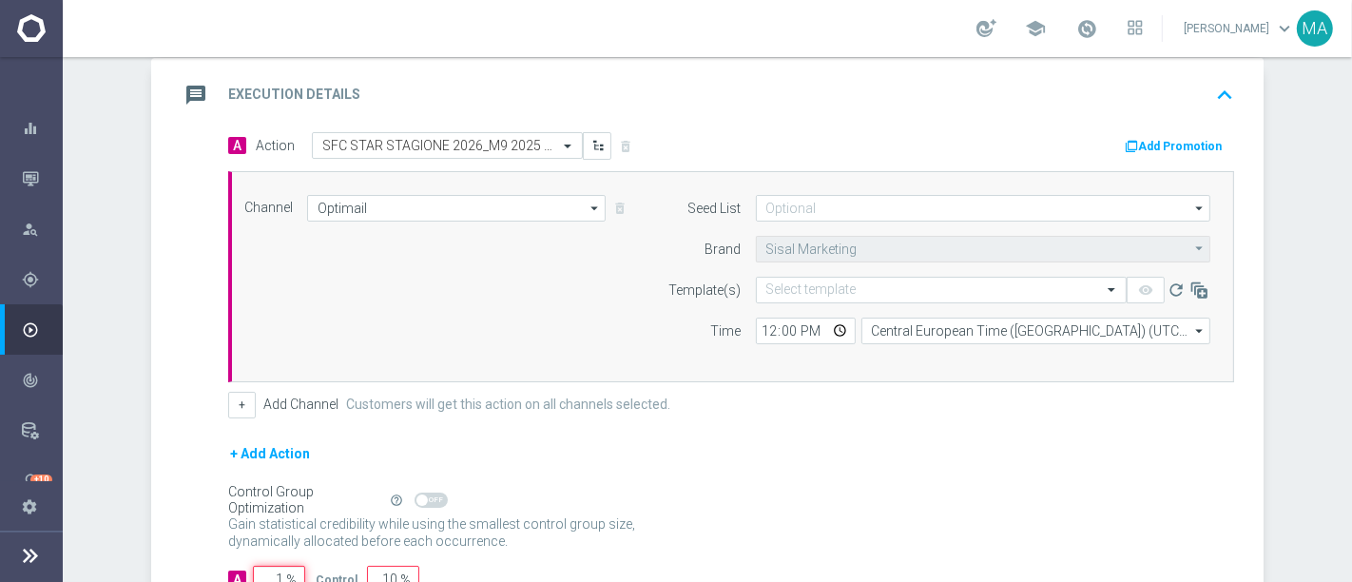
type input "99"
type input "10"
type input "90"
type input "100"
type input "0"
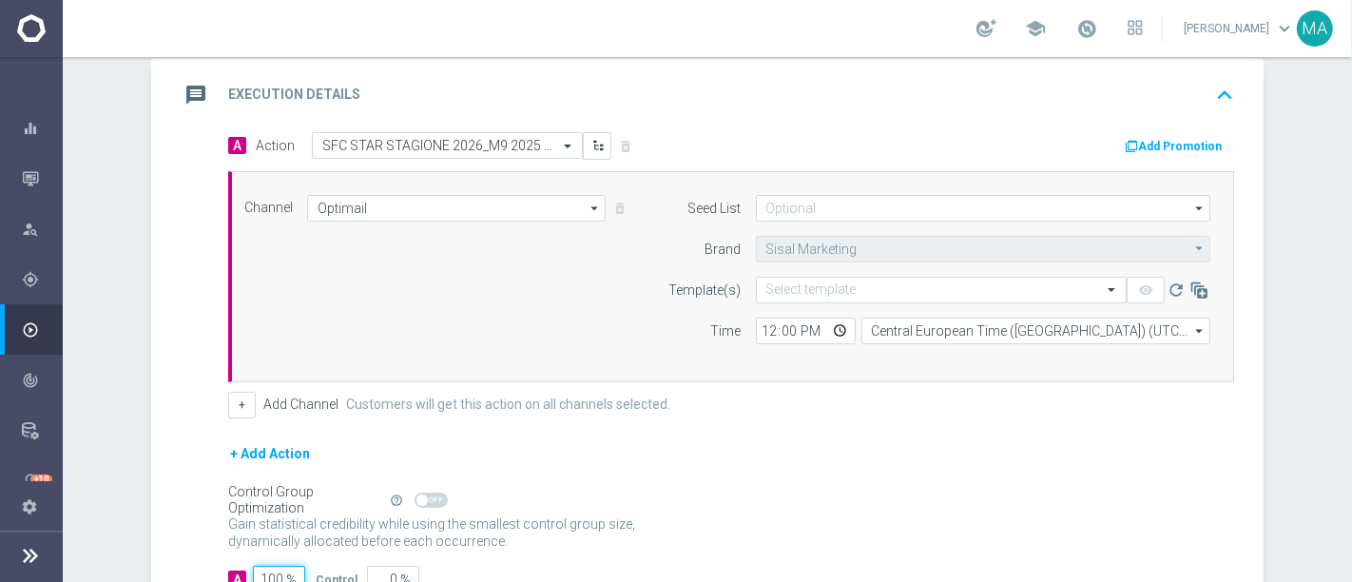
type input "100"
click at [837, 305] on form "Template(s) Select template remove_red_eye refresh Time 12:00 Central European …" at bounding box center [934, 310] width 551 height 67
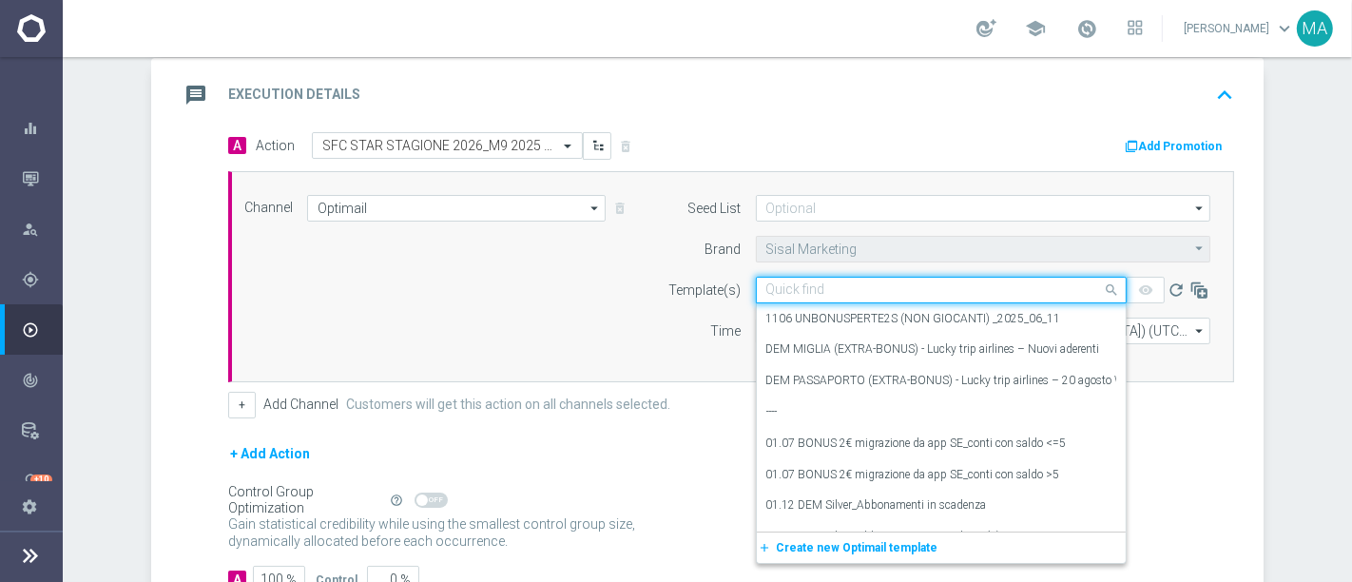
click at [831, 291] on input "text" at bounding box center [922, 290] width 312 height 16
paste input "SFC STAR STAGIONE 2026_M9 2025"
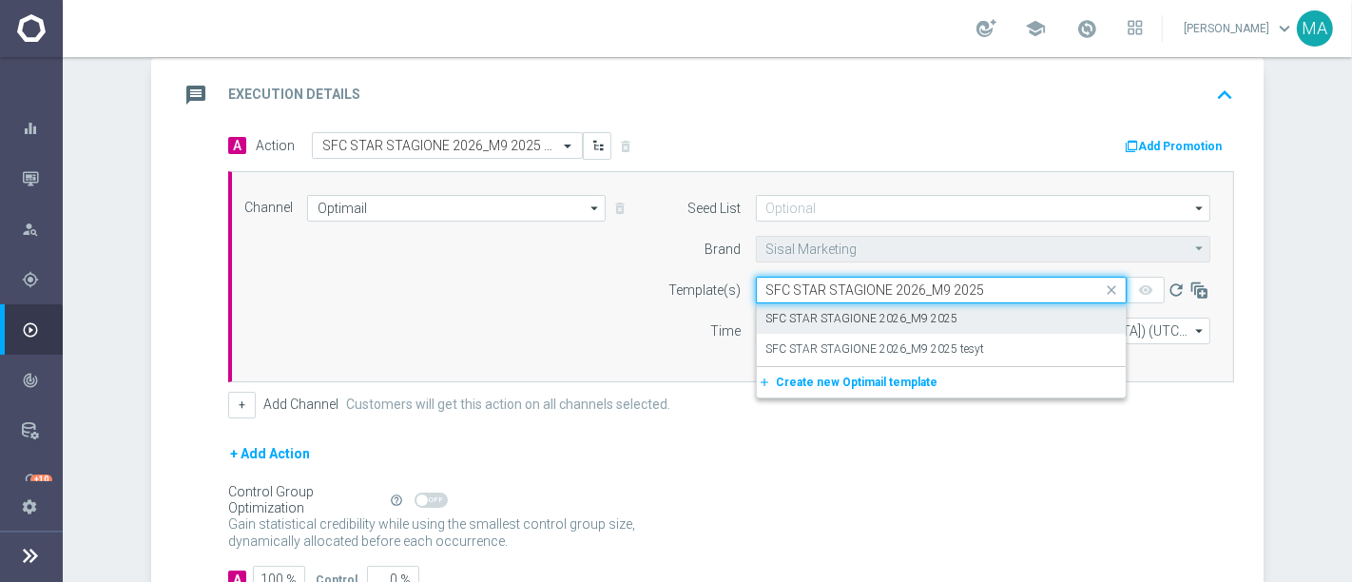
click at [820, 317] on label "SFC STAR STAGIONE 2026_M9 2025" at bounding box center [862, 319] width 192 height 16
type input "SFC STAR STAGIONE 2026_M9 2025"
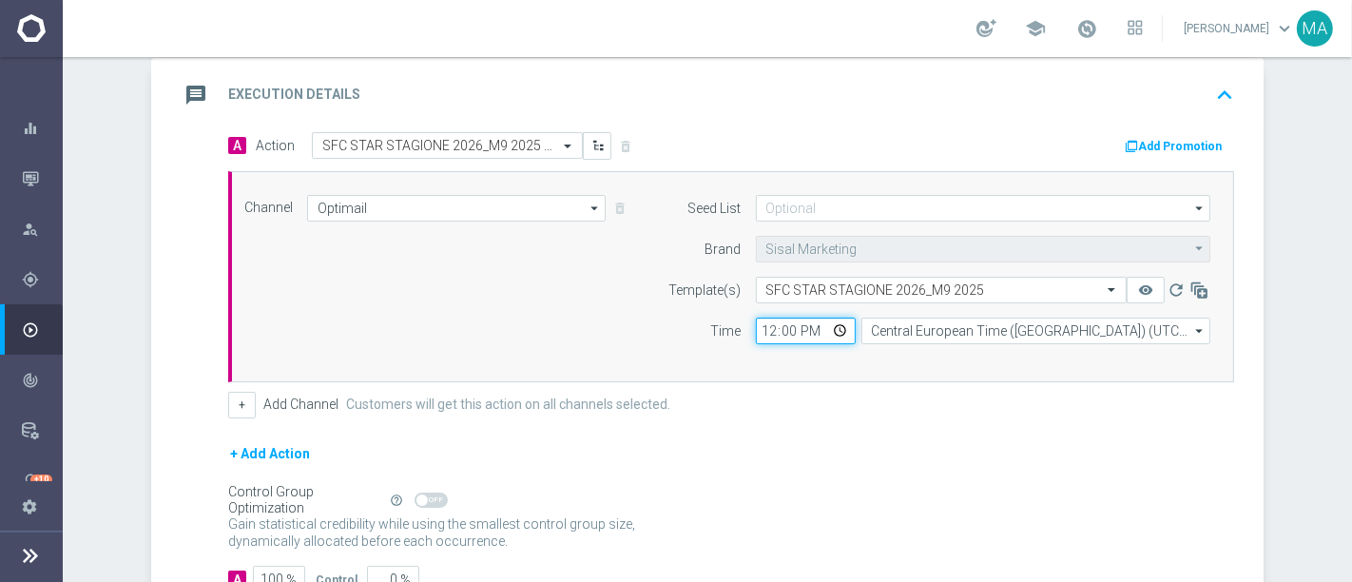
click at [762, 327] on input "12:00" at bounding box center [806, 330] width 100 height 27
click at [760, 327] on input "16:00" at bounding box center [806, 330] width 100 height 27
type input "15:00"
click at [793, 490] on div "Control Group Optimization Self Optimizing Campaign help_outline" at bounding box center [731, 500] width 1006 height 21
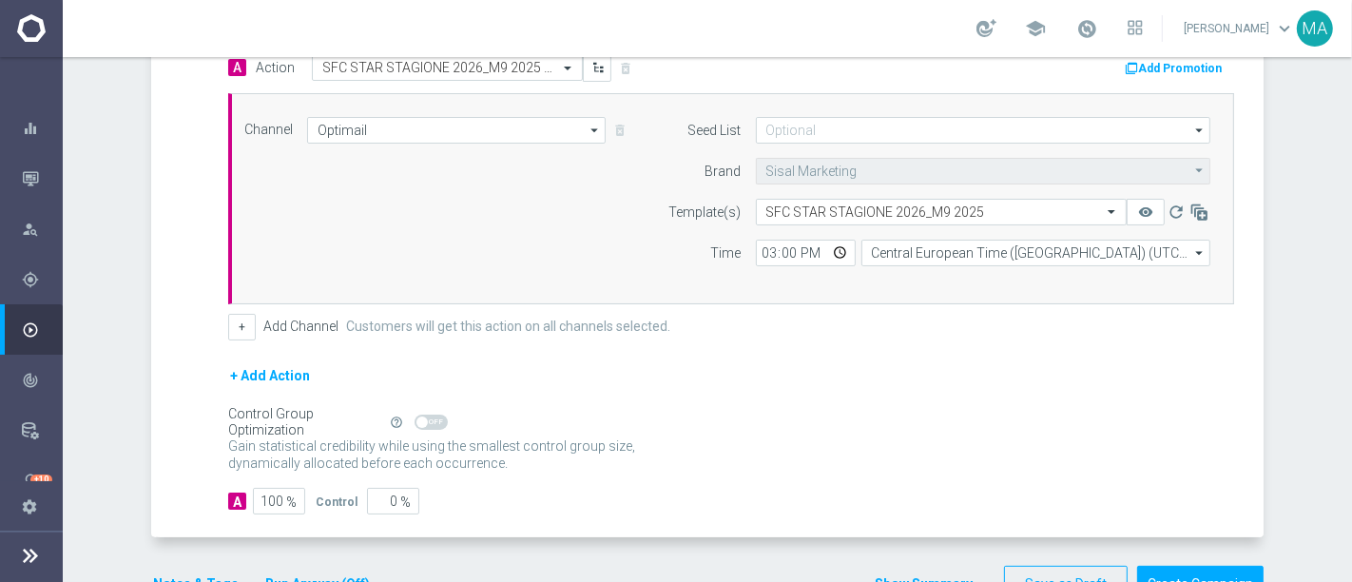
scroll to position [533, 0]
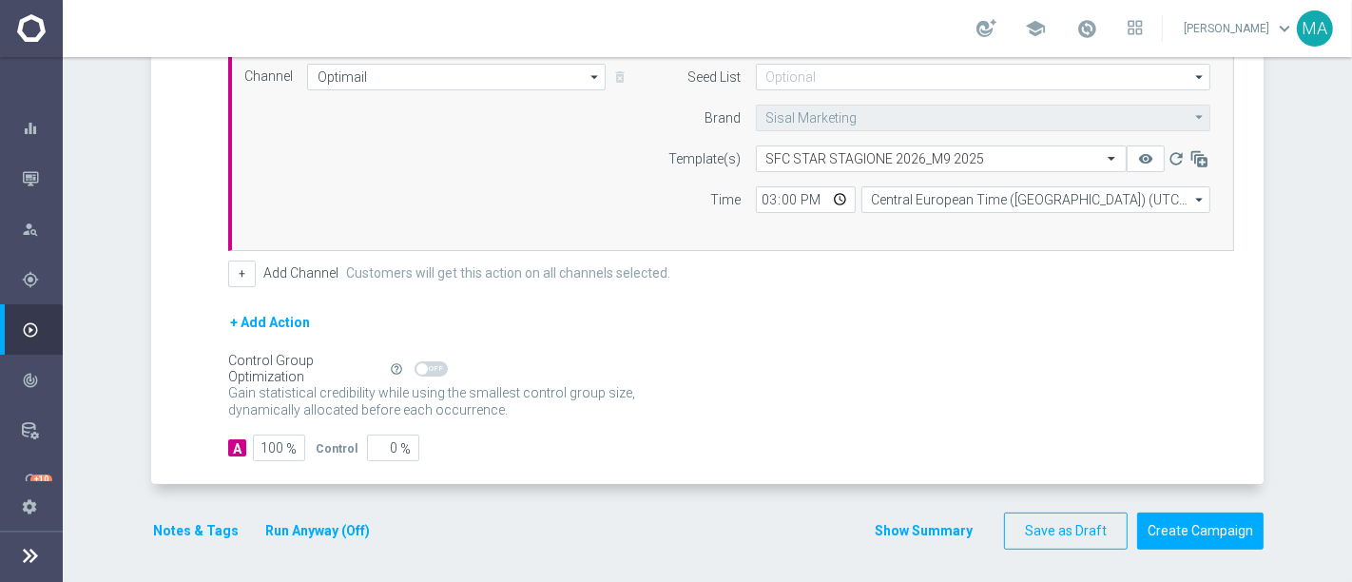
click at [214, 533] on button "Notes & Tags" at bounding box center [195, 531] width 89 height 24
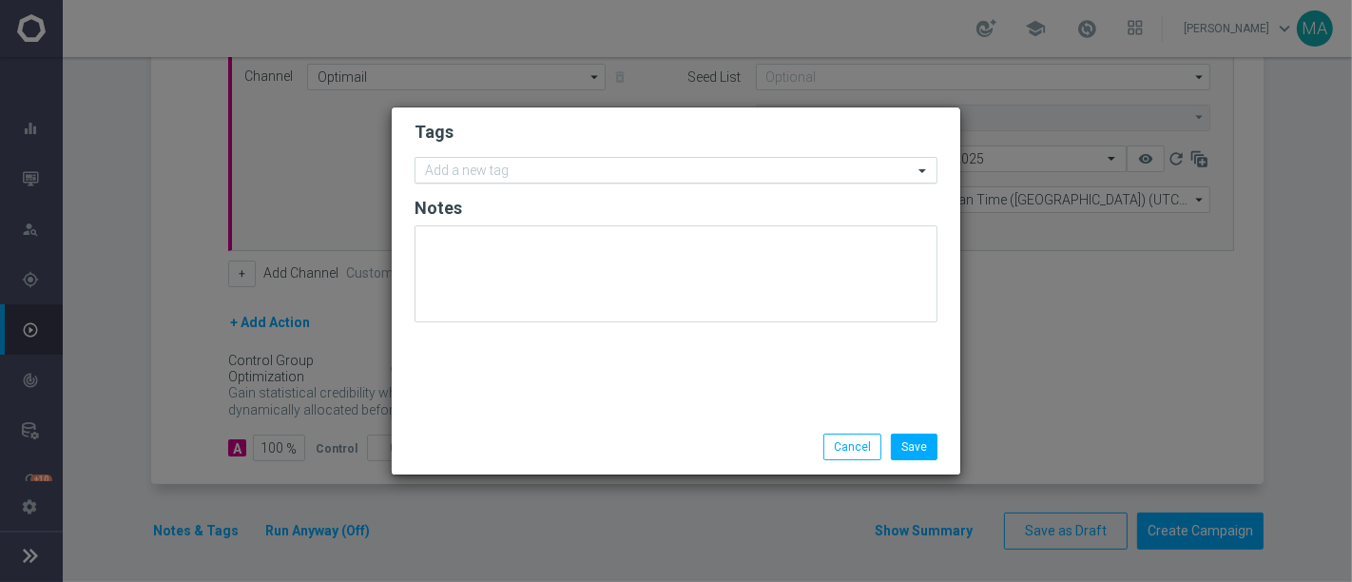
click at [483, 175] on input "text" at bounding box center [669, 172] width 488 height 16
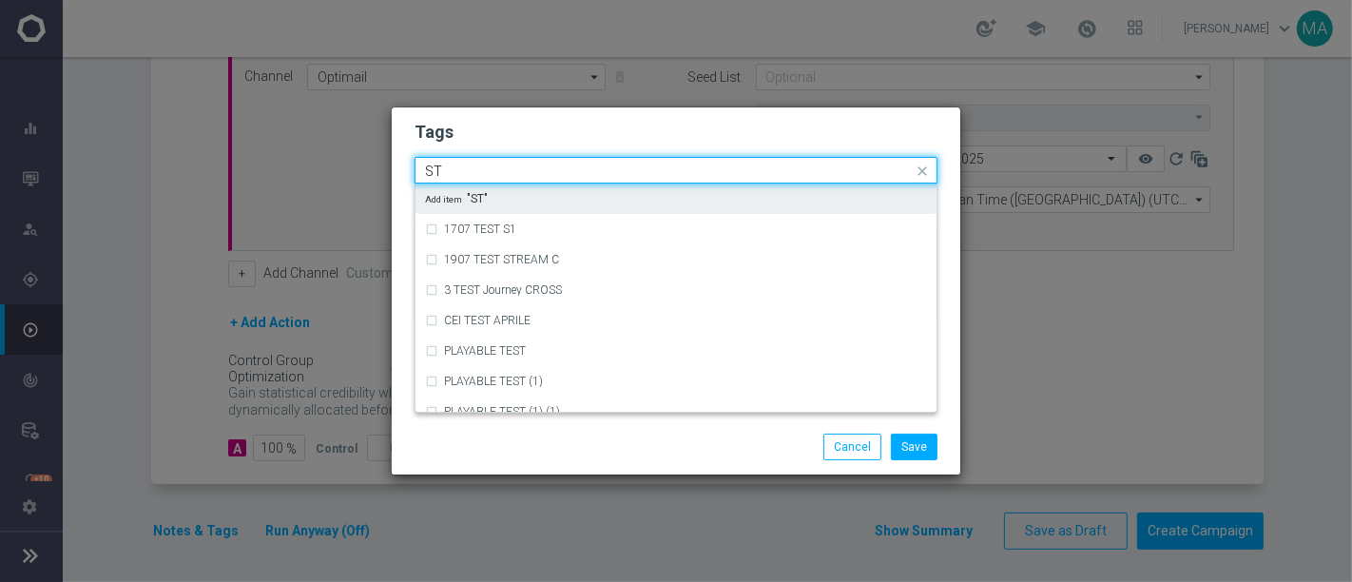
type input "S"
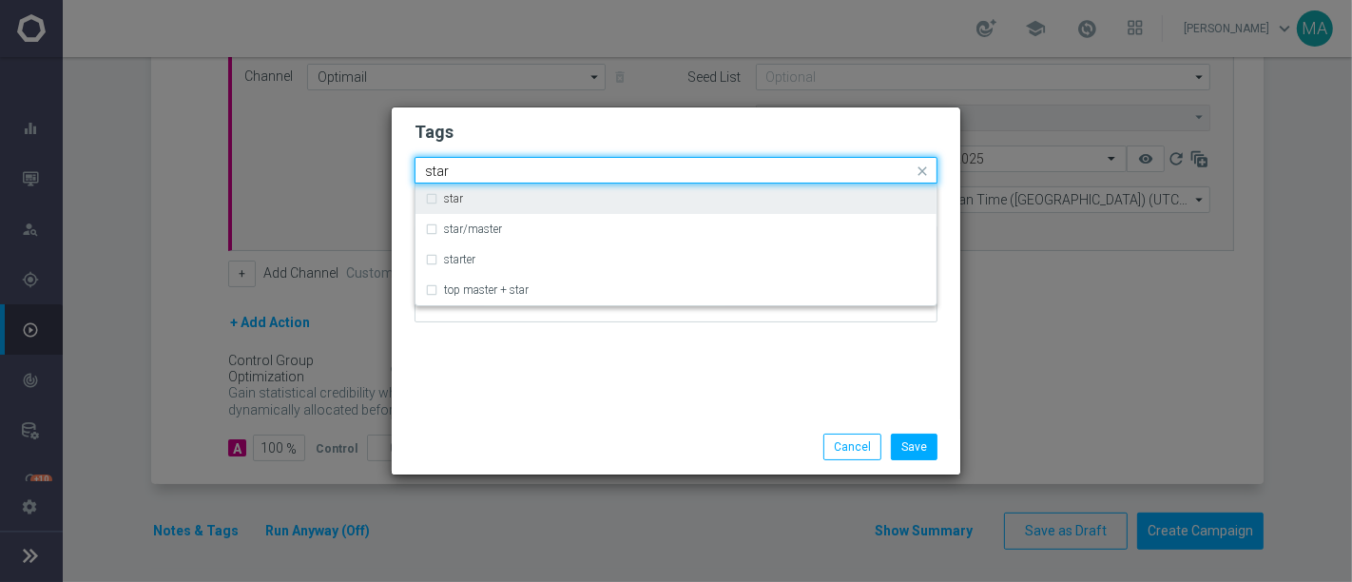
click at [487, 199] on div "star" at bounding box center [685, 198] width 483 height 11
type input "star"
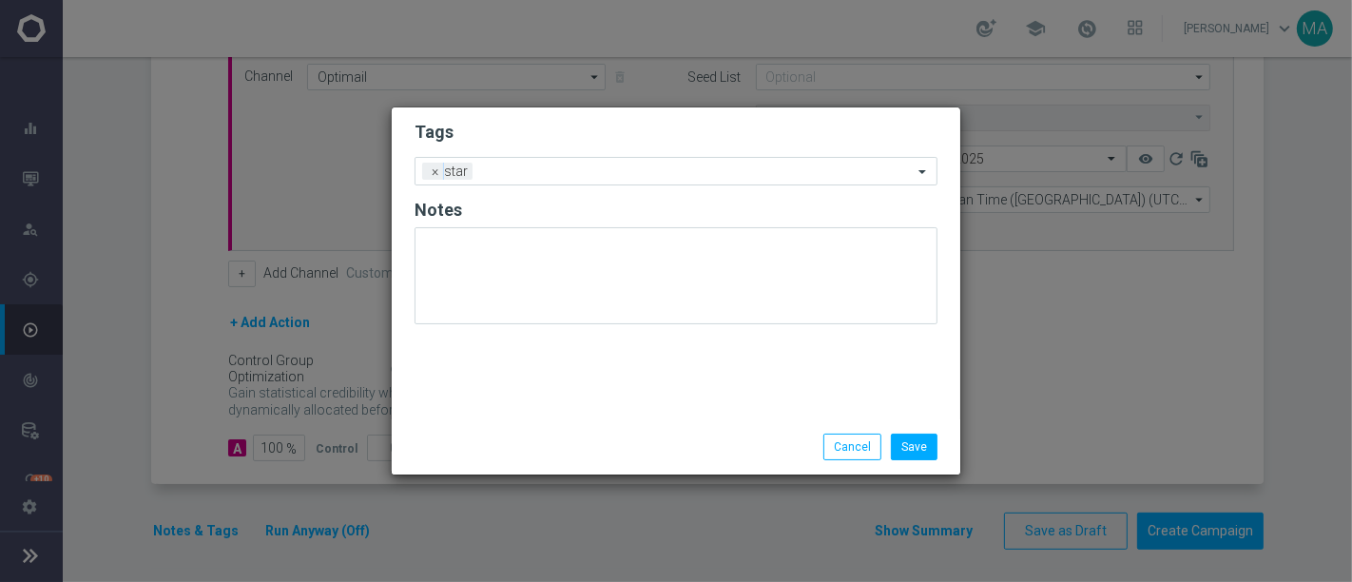
click at [523, 371] on div "Tags Add a new tag × star Notes" at bounding box center [676, 263] width 568 height 312
click at [529, 162] on div "Add a new tag × star" at bounding box center [663, 171] width 497 height 27
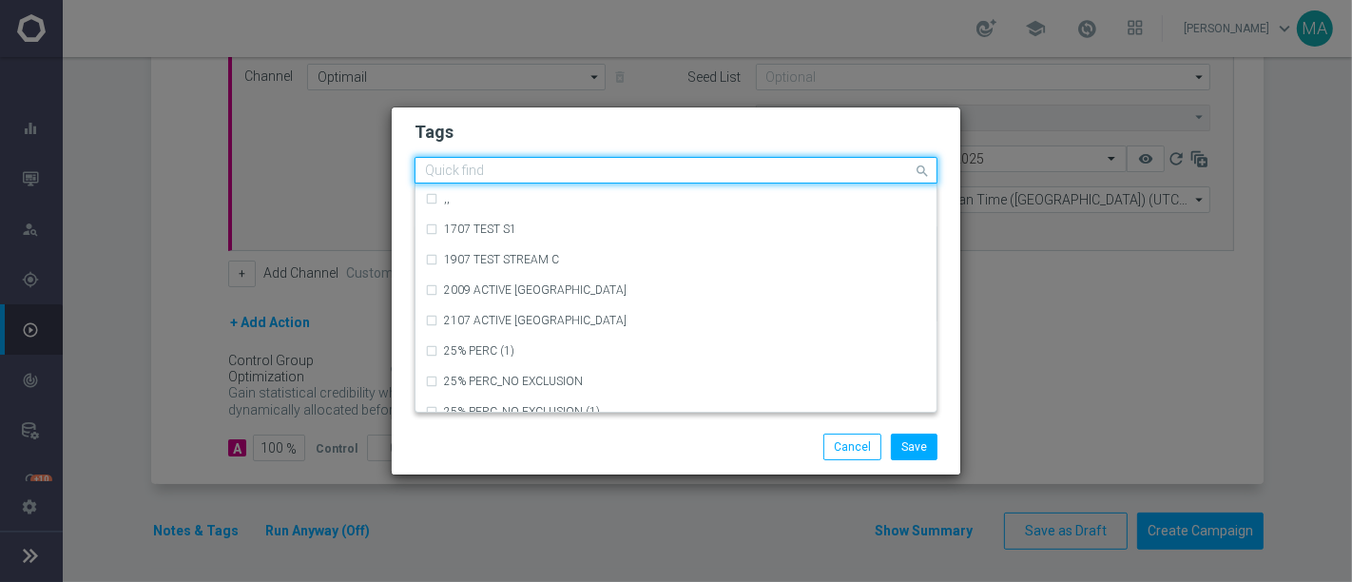
paste input "informativa"
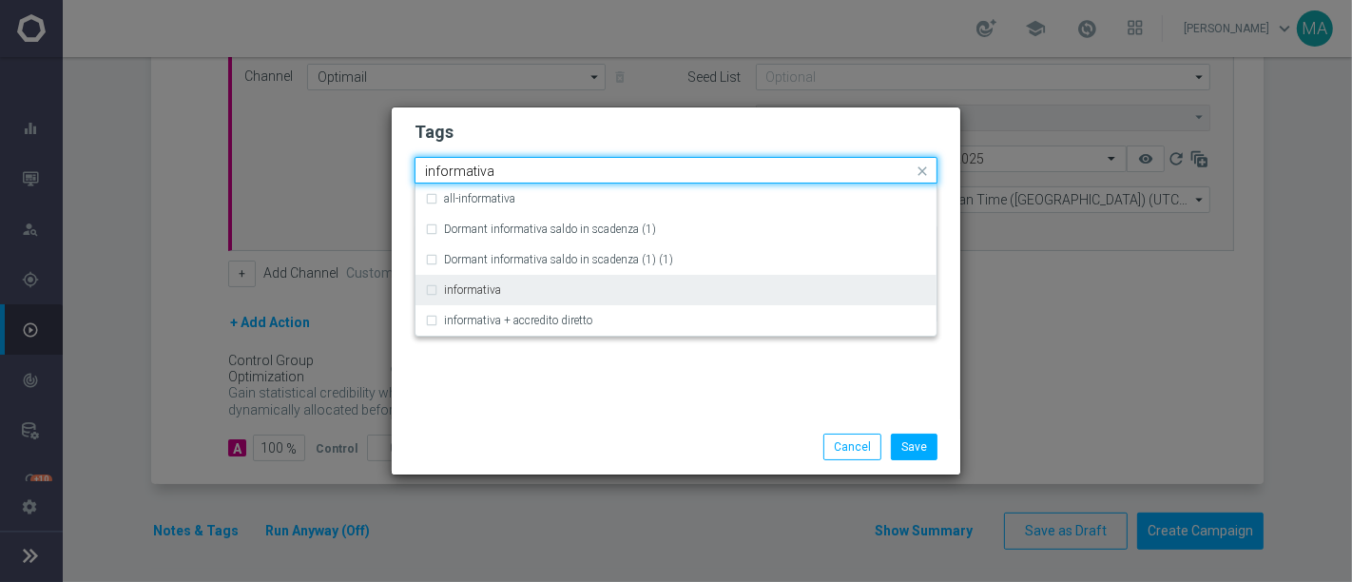
click at [502, 282] on div "informativa" at bounding box center [676, 290] width 502 height 30
type input "informativa"
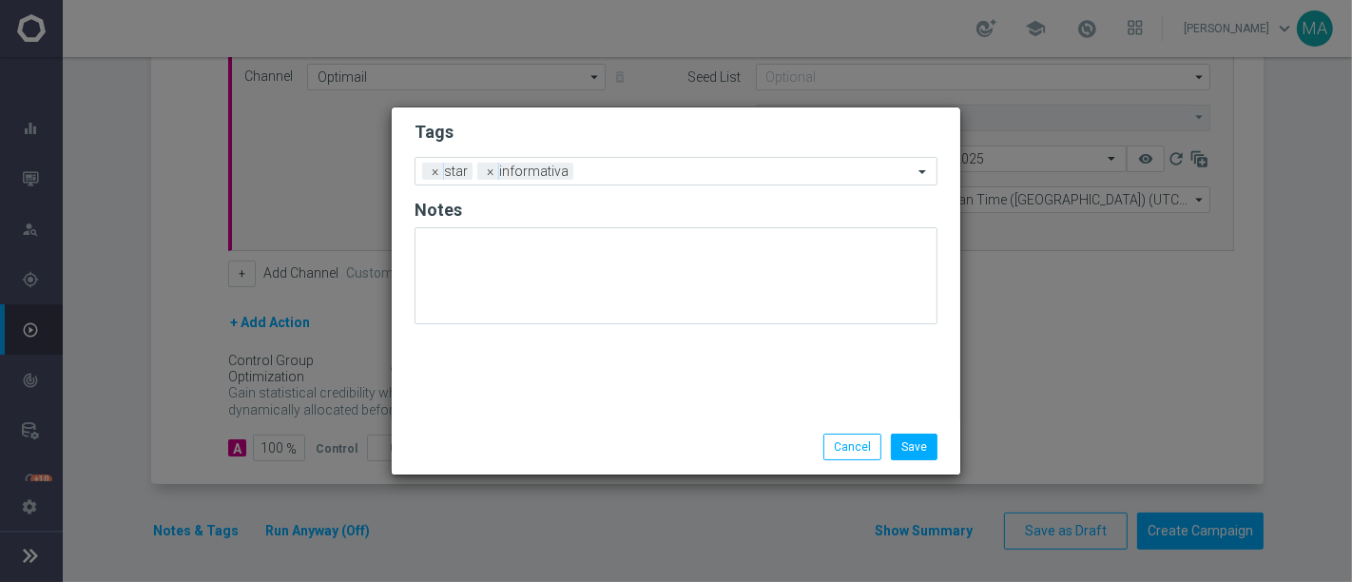
click at [548, 409] on div "Tags Add a new tag × star × informativa Notes" at bounding box center [676, 263] width 568 height 312
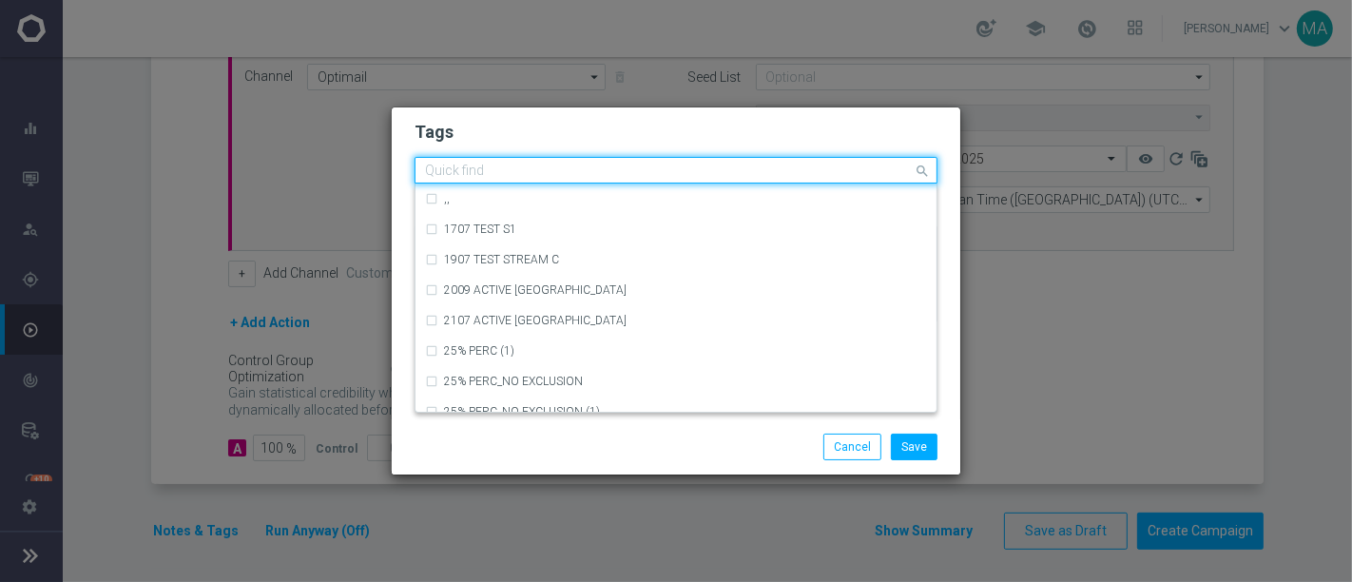
click at [612, 167] on input "text" at bounding box center [669, 172] width 488 height 16
paste input "mail/notifica"
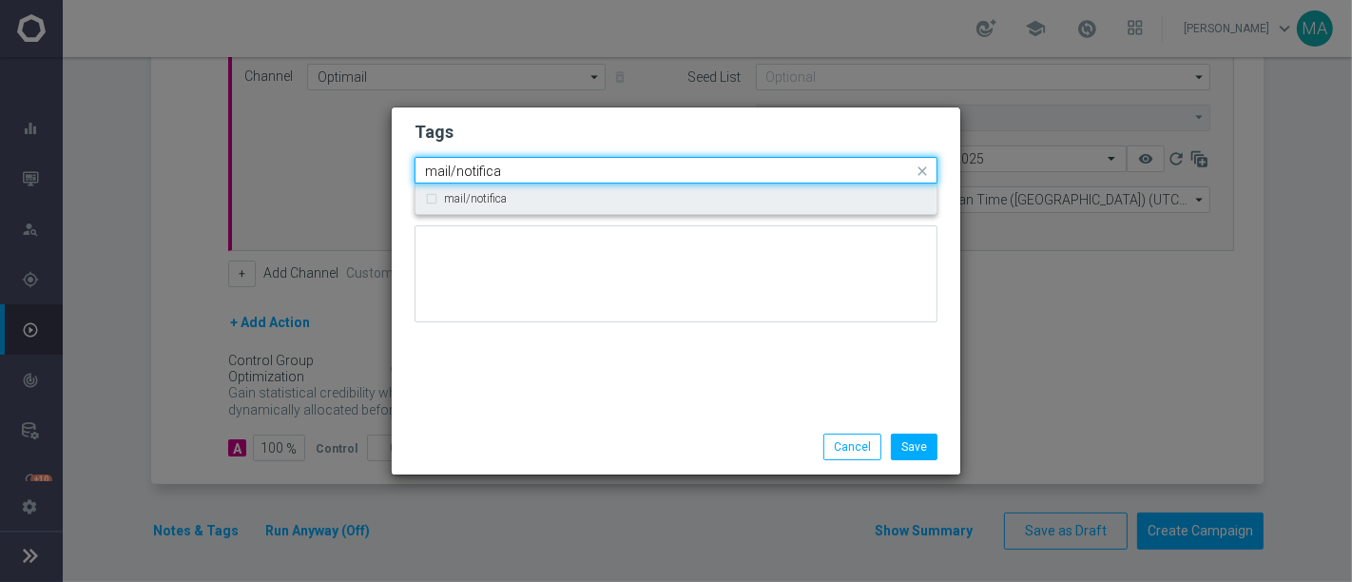
click at [500, 207] on div "mail/notifica" at bounding box center [676, 198] width 502 height 30
type input "mail/notifica"
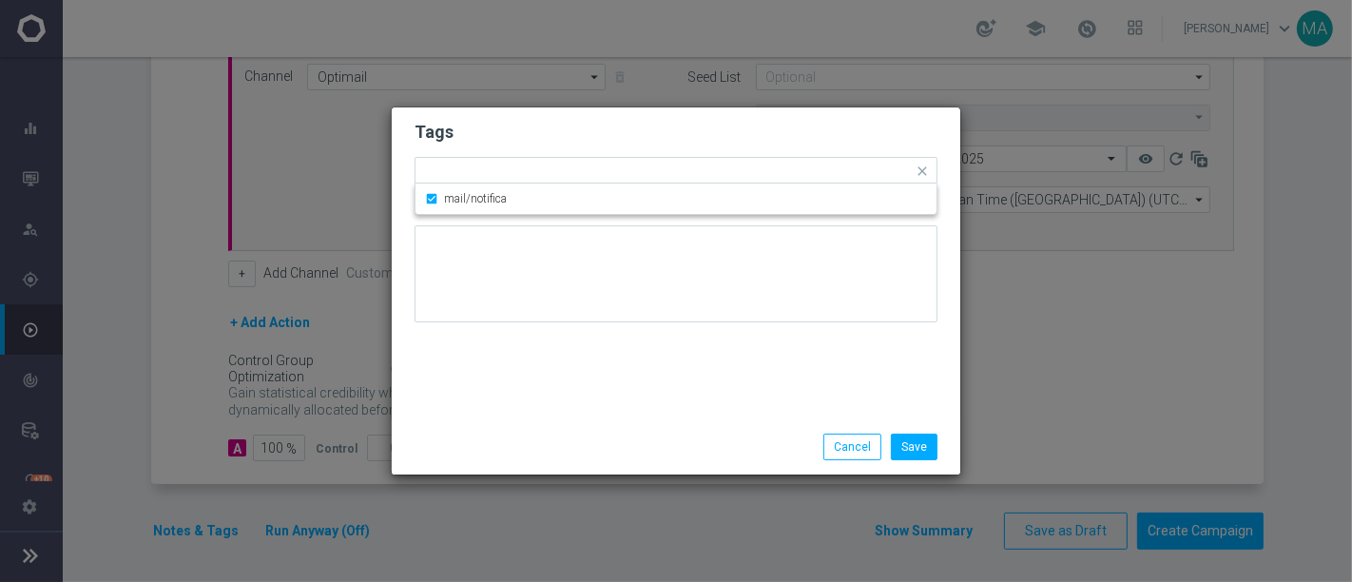
click at [724, 381] on div "Tags Quick find × star × informativa × mail/notifica mail/notifica Notes" at bounding box center [676, 263] width 568 height 312
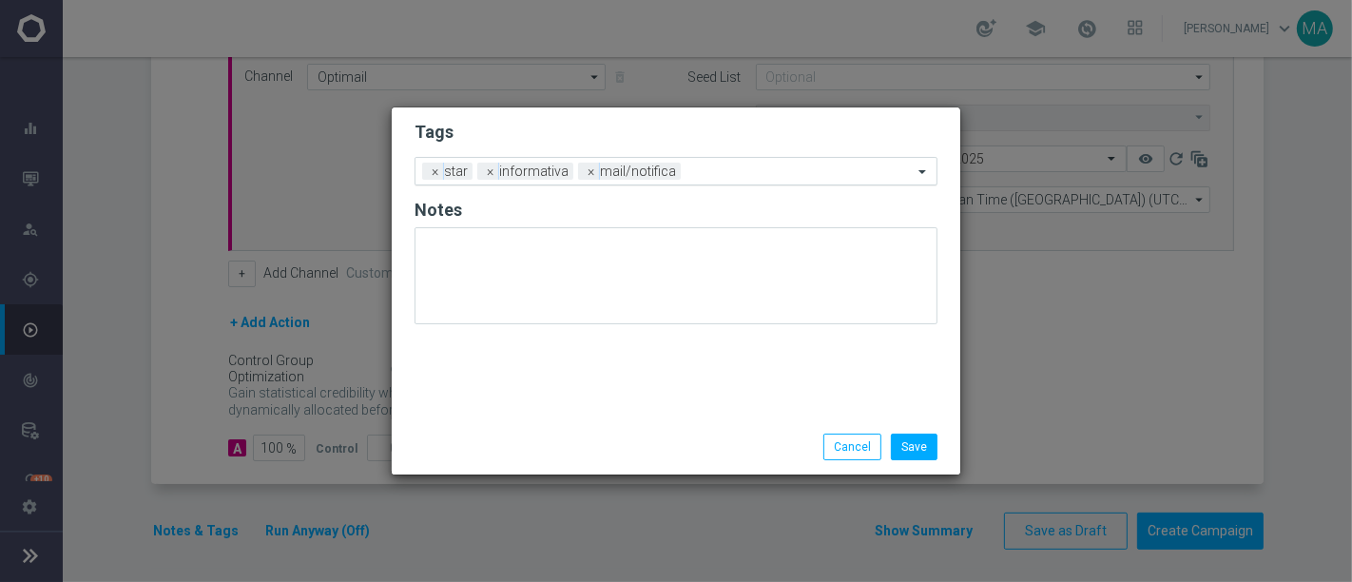
click at [713, 169] on input "text" at bounding box center [800, 172] width 224 height 16
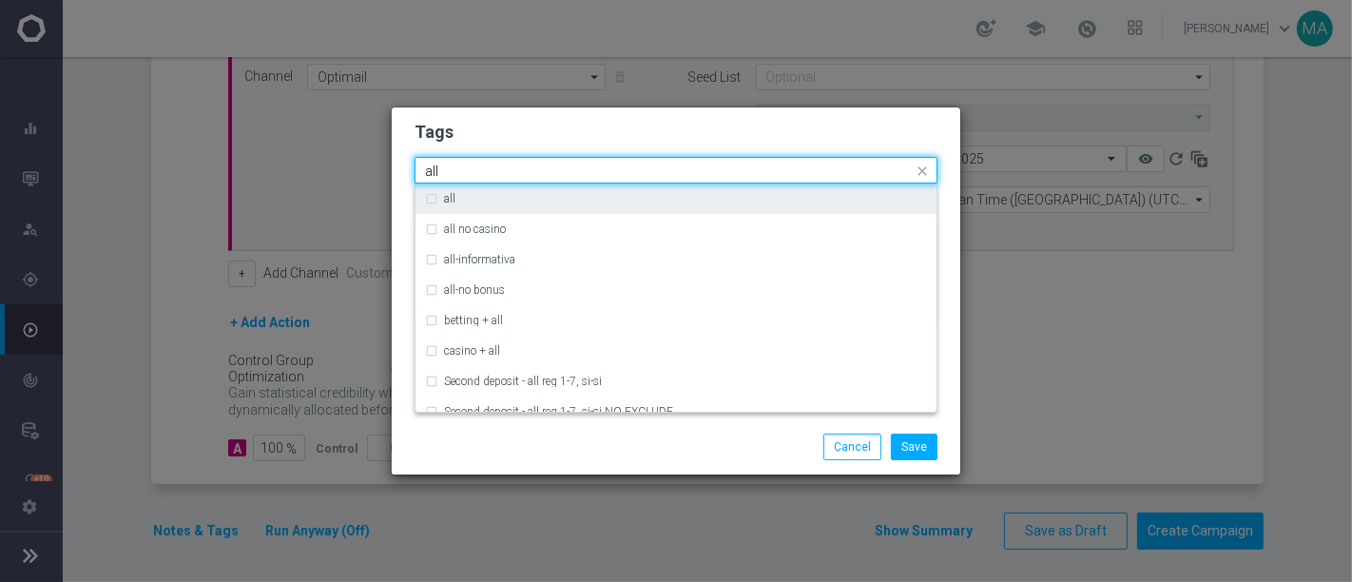
click at [693, 189] on div "all" at bounding box center [676, 198] width 502 height 30
type input "all"
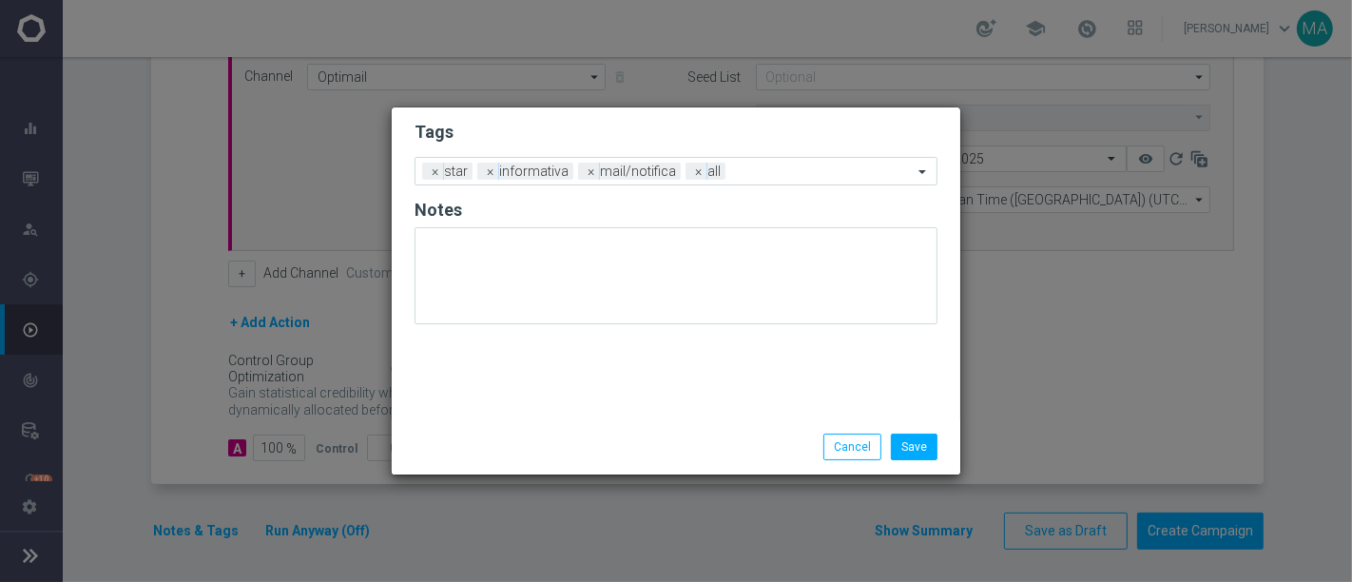
click at [715, 460] on div "Save Cancel" at bounding box center [676, 446] width 568 height 55
click at [758, 173] on input "text" at bounding box center [823, 172] width 180 height 16
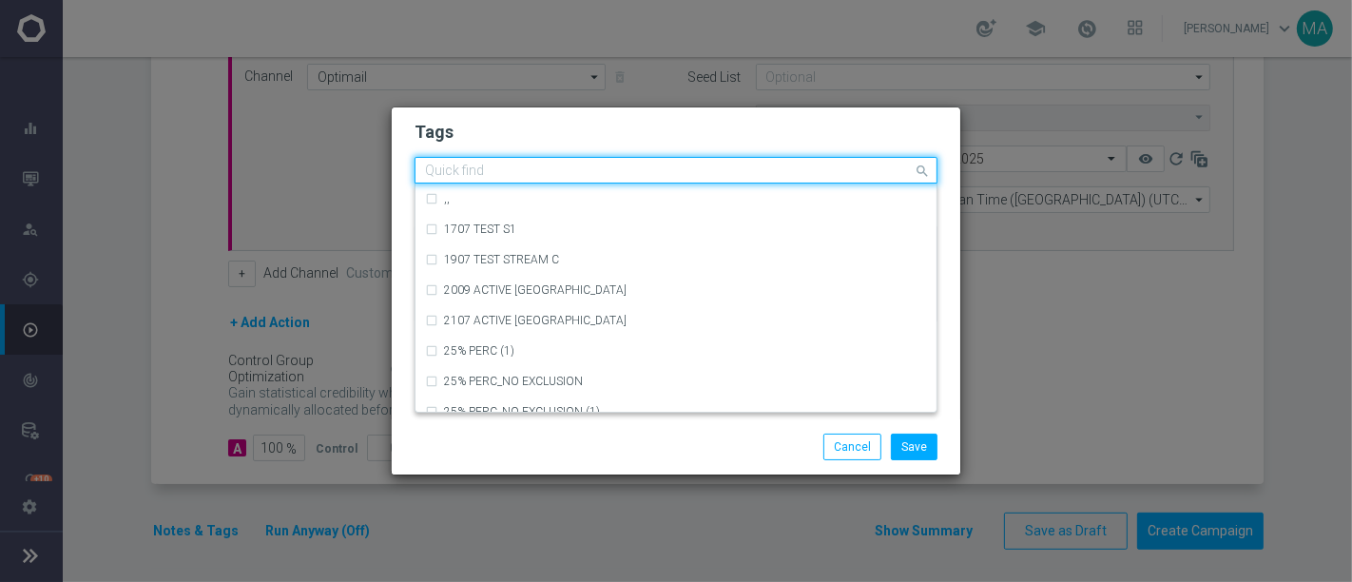
paste input "no bonus"
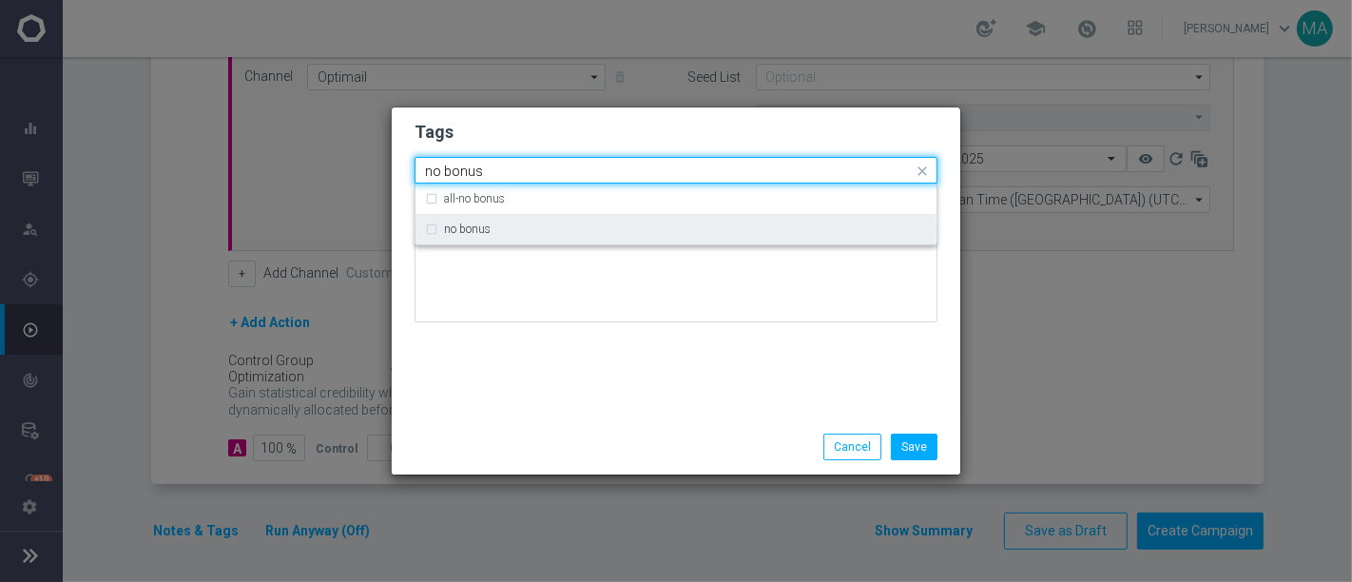
click at [518, 237] on div "no bonus" at bounding box center [676, 229] width 502 height 30
type input "no bonus"
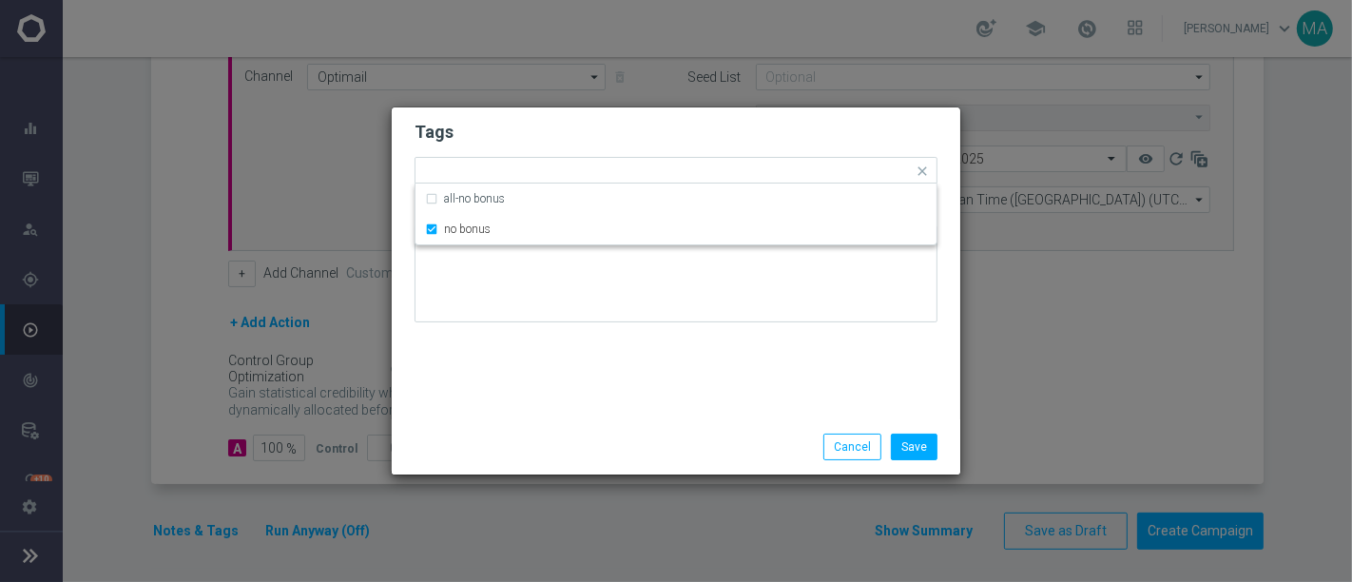
click at [547, 355] on div "Tags Quick find × star × informativa × mail/notifica × all × no bonus all-no bo…" at bounding box center [676, 263] width 568 height 312
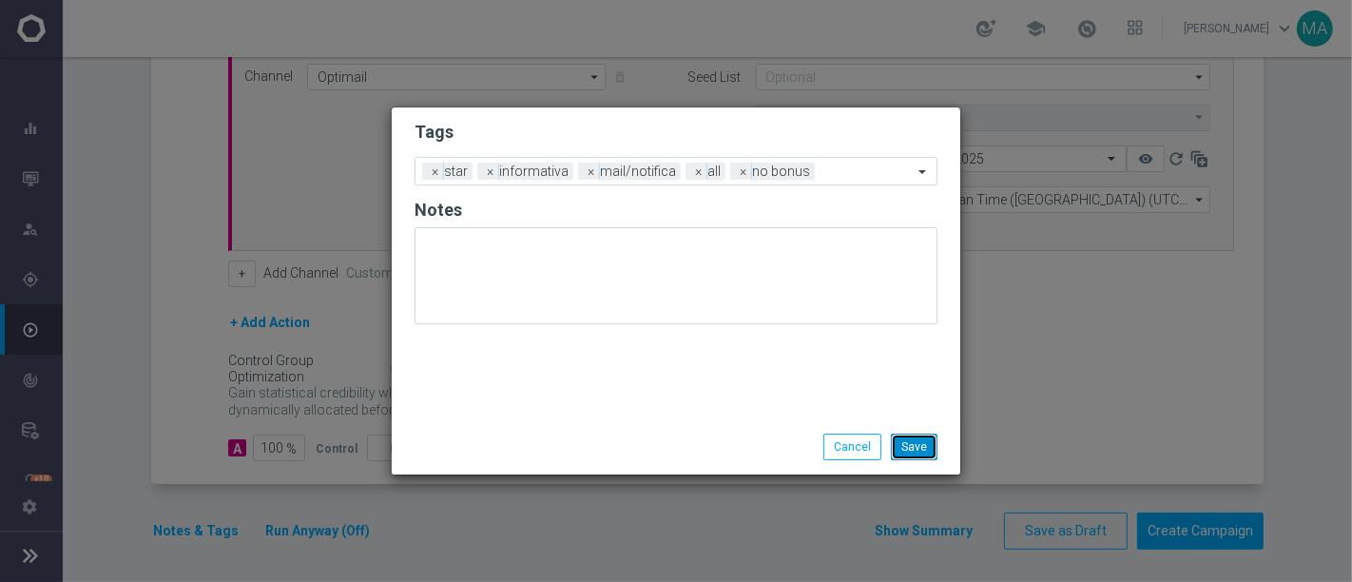
click at [920, 454] on button "Save" at bounding box center [914, 446] width 47 height 27
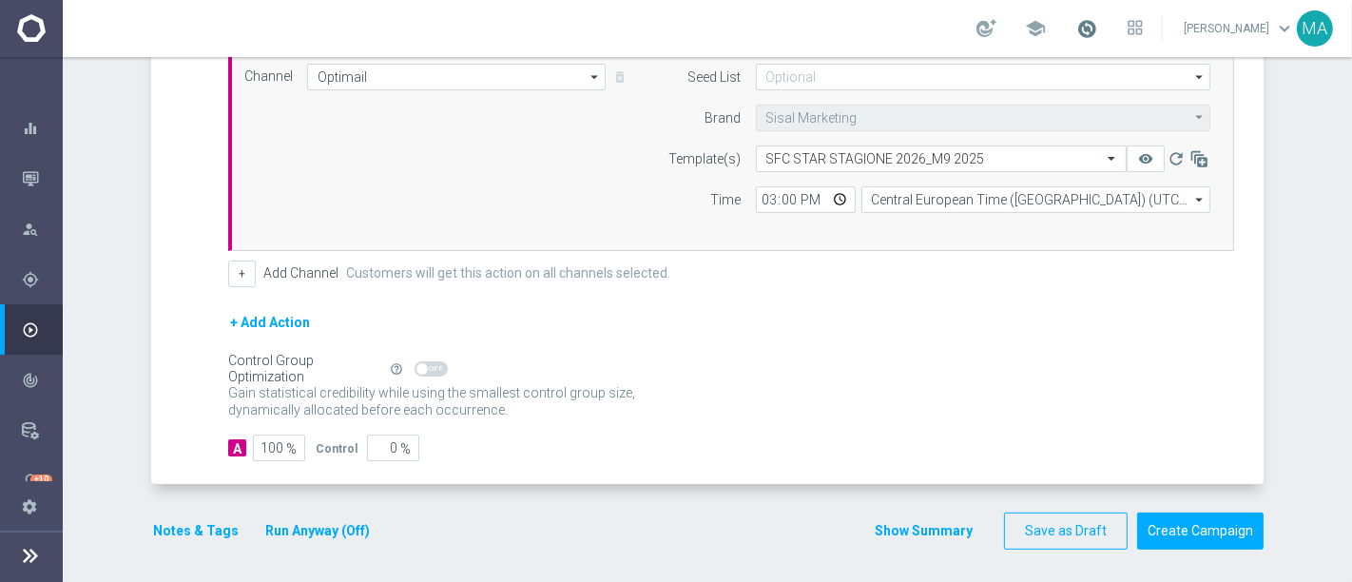
click at [1097, 27] on span at bounding box center [1086, 28] width 21 height 21
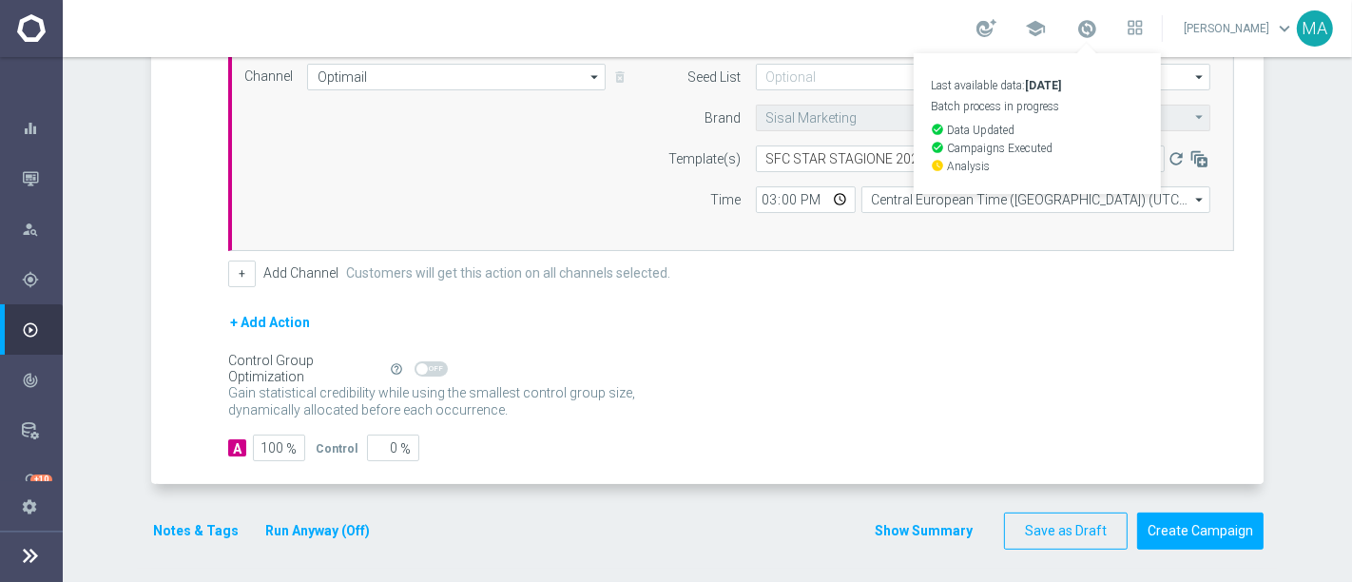
click at [1276, 211] on div "Campaign Builder Scheduled Campaign Triggered Campaign Status: Draft done Targe…" at bounding box center [707, 319] width 1289 height 525
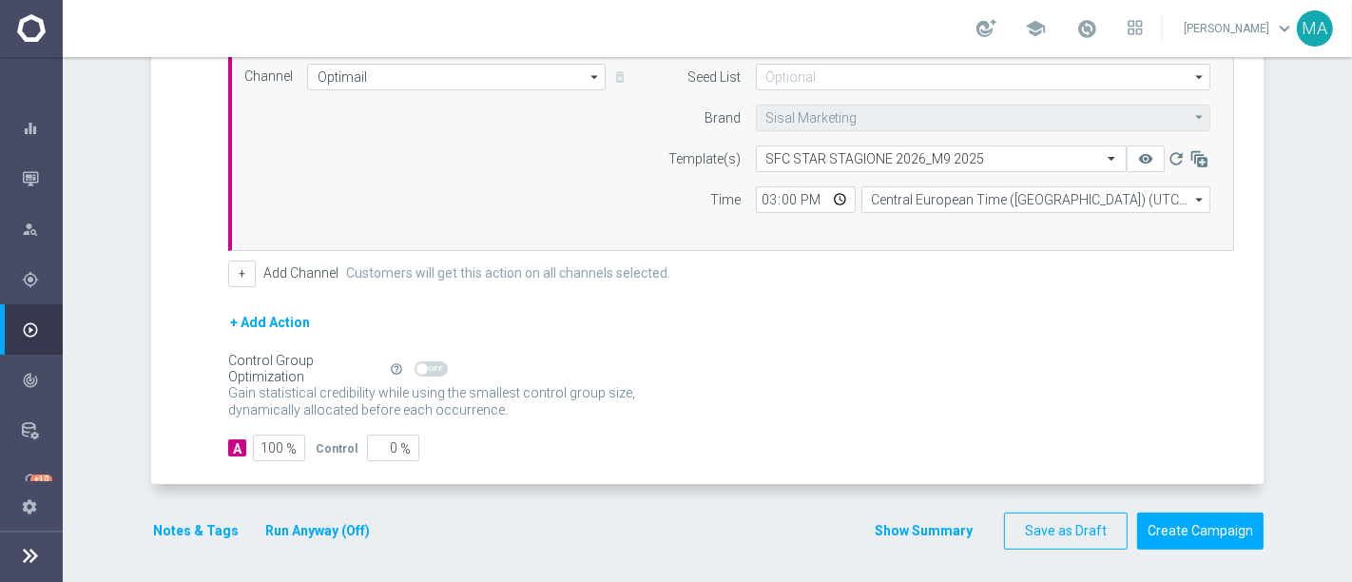
click at [1116, 30] on div "school" at bounding box center [1059, 28] width 166 height 32
click at [1097, 25] on span at bounding box center [1086, 28] width 21 height 21
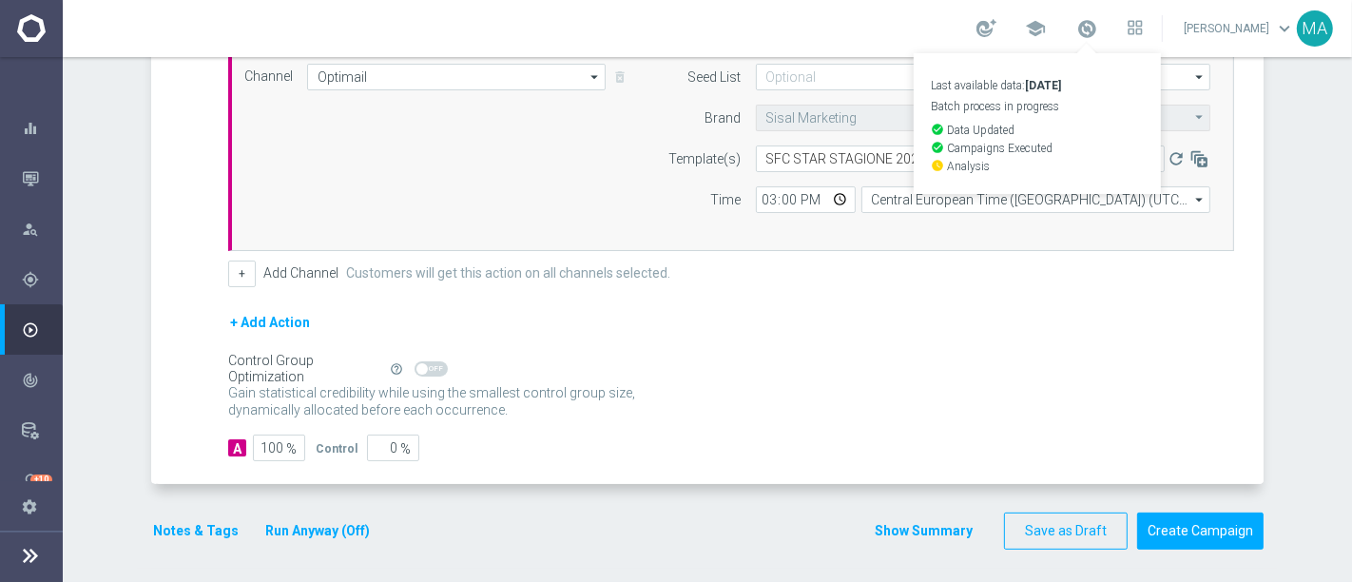
click at [1255, 229] on div "A Action Select action SFC STAR STAGIONE 2026_M9 2025 5€ IN SISAL POINT delete_…" at bounding box center [709, 243] width 1107 height 484
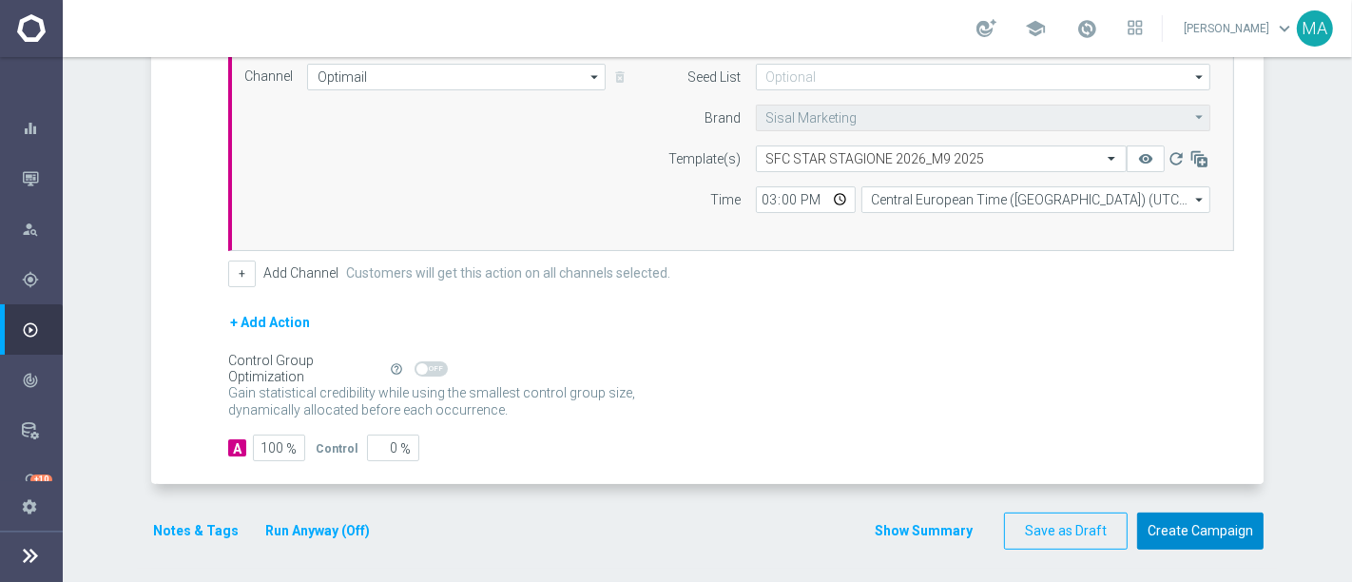
click at [1194, 520] on button "Create Campaign" at bounding box center [1200, 530] width 126 height 37
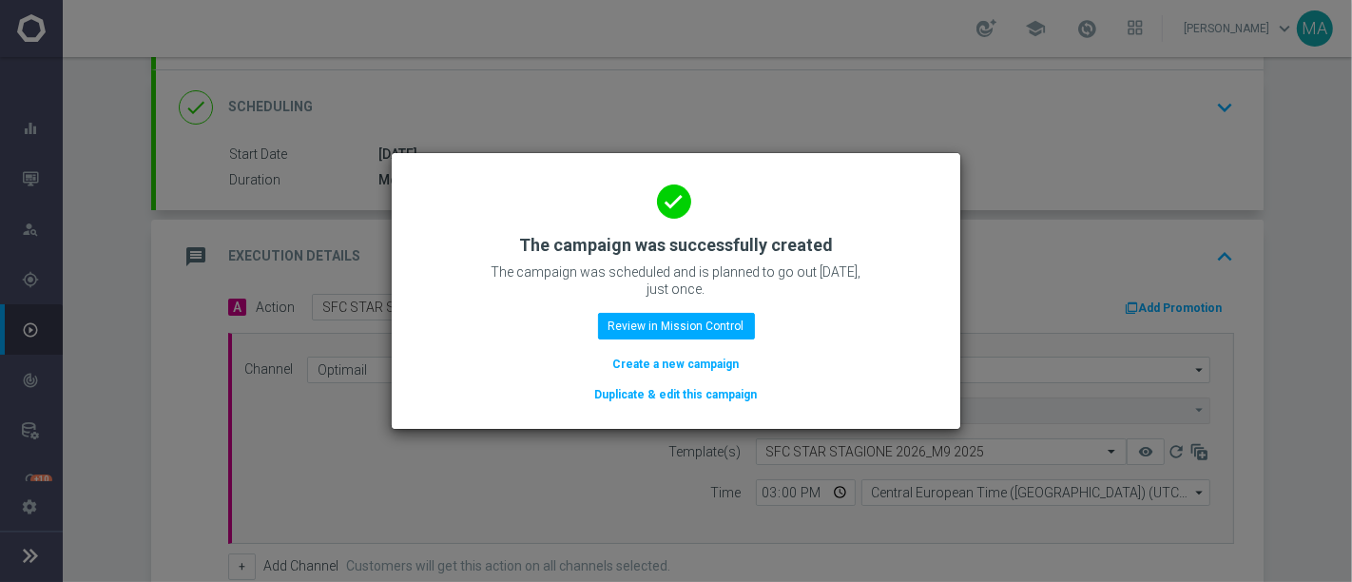
scroll to position [111, 0]
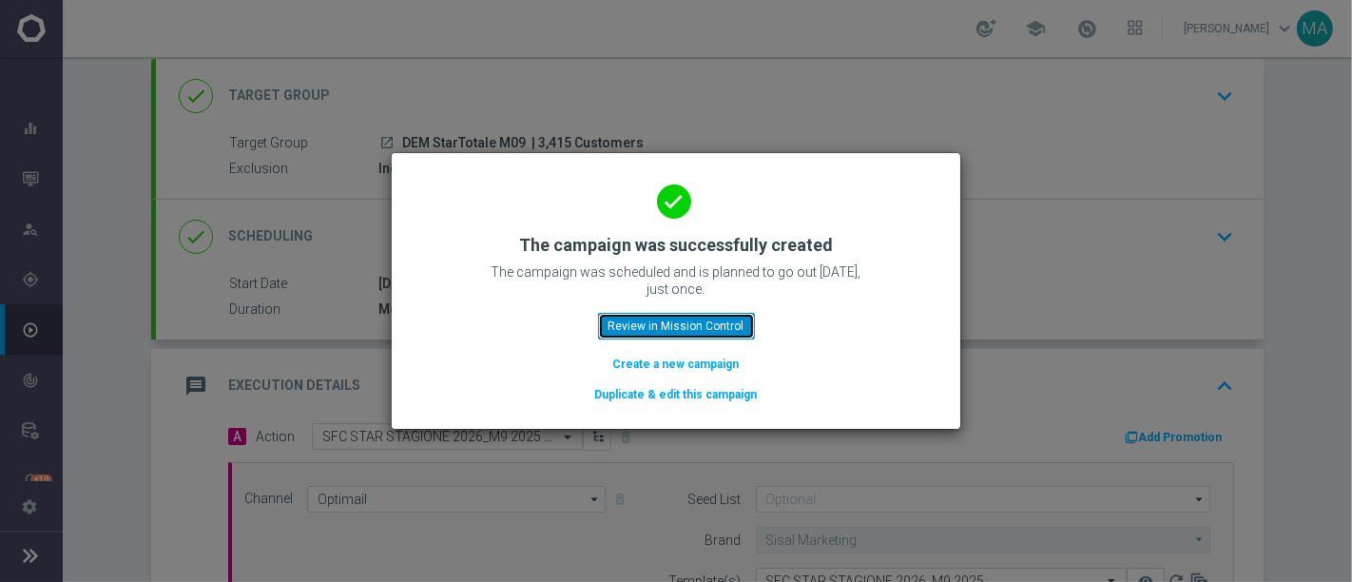
click at [682, 330] on button "Review in Mission Control" at bounding box center [676, 326] width 157 height 27
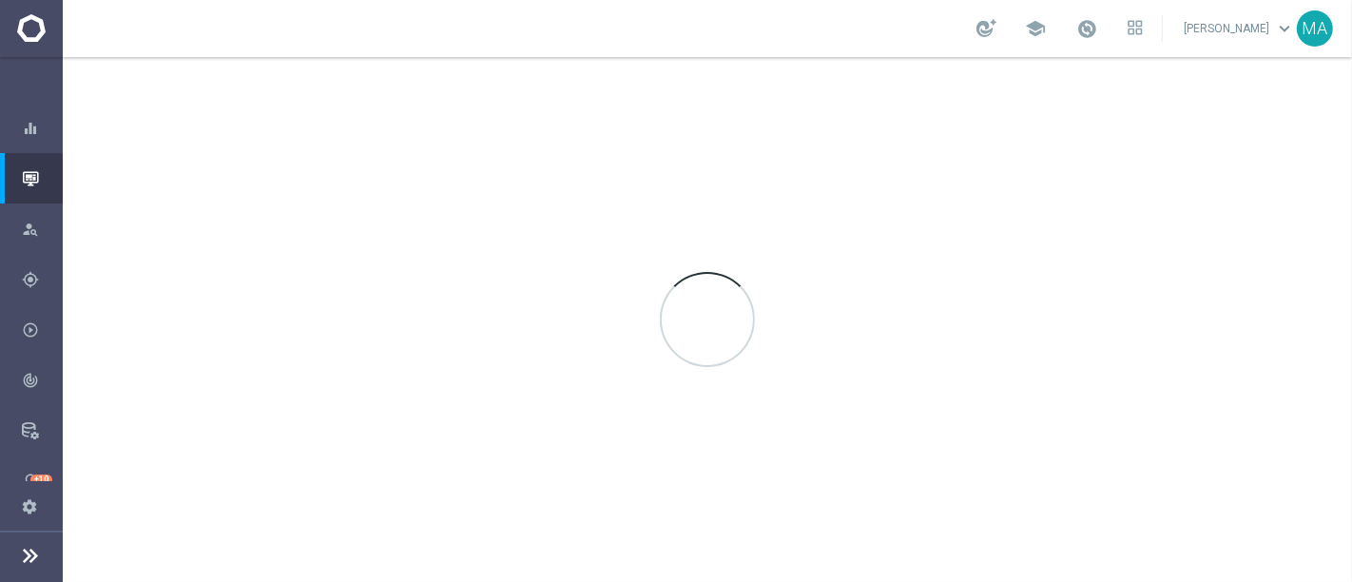
click at [29, 563] on icon at bounding box center [30, 555] width 23 height 23
click at [26, 558] on footer "settings Settings" at bounding box center [31, 531] width 63 height 101
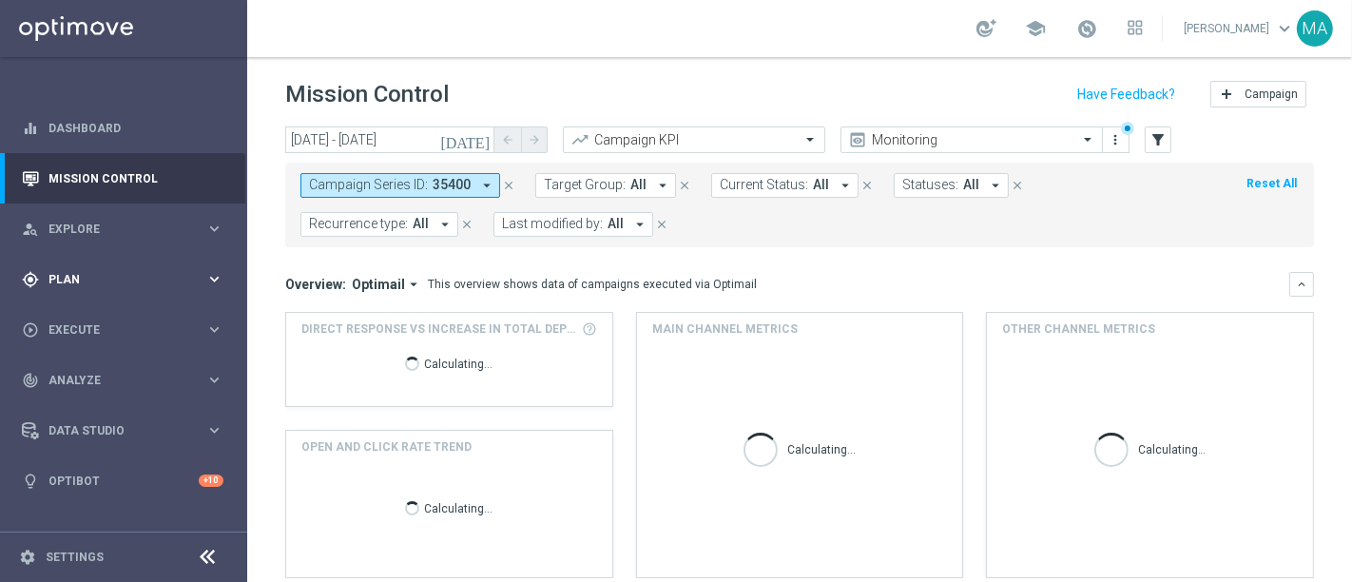
click at [165, 260] on div "gps_fixed Plan keyboard_arrow_right" at bounding box center [122, 279] width 245 height 50
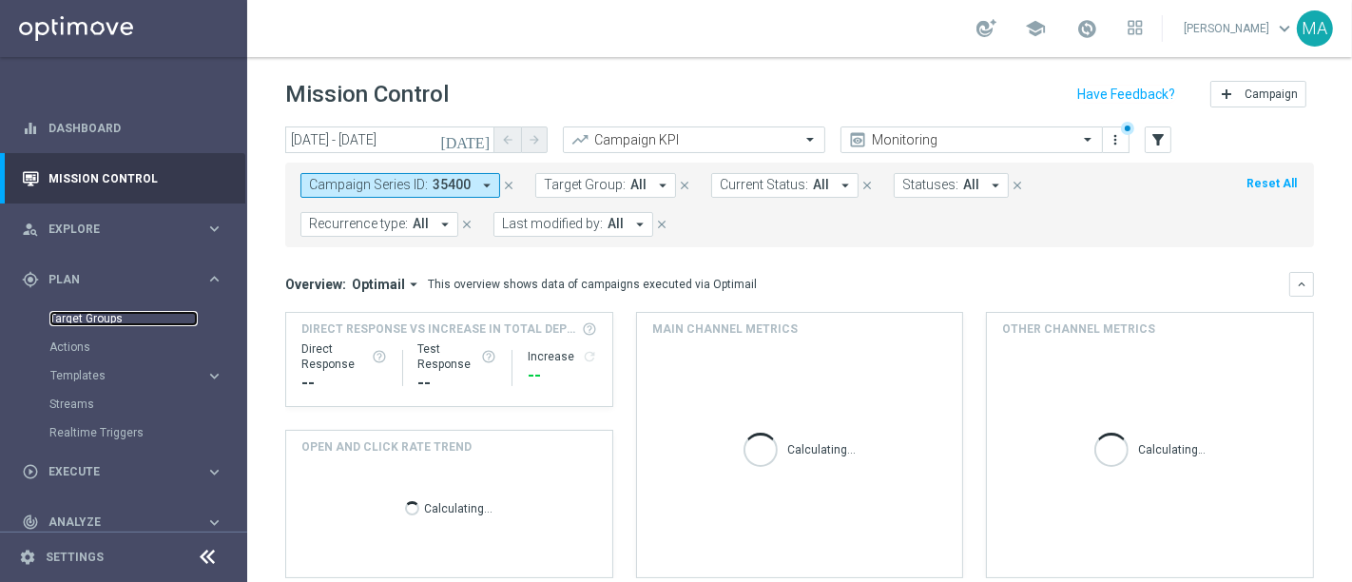
click at [120, 321] on link "Target Groups" at bounding box center [123, 318] width 148 height 15
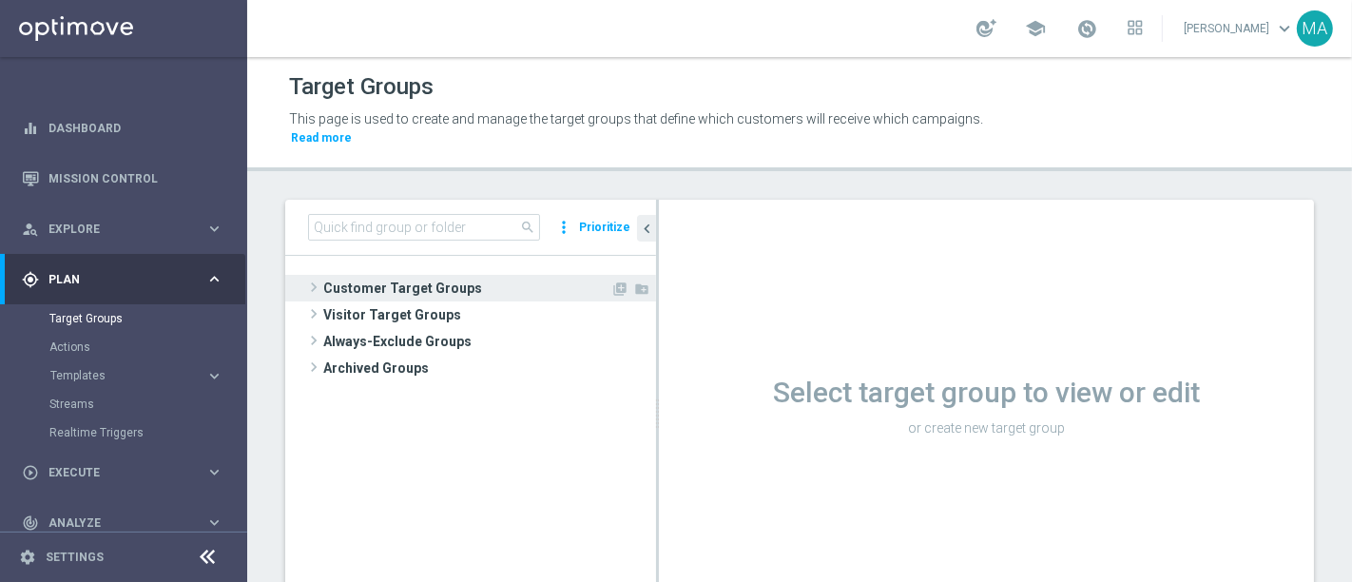
click at [395, 275] on span "Customer Target Groups" at bounding box center [466, 288] width 287 height 27
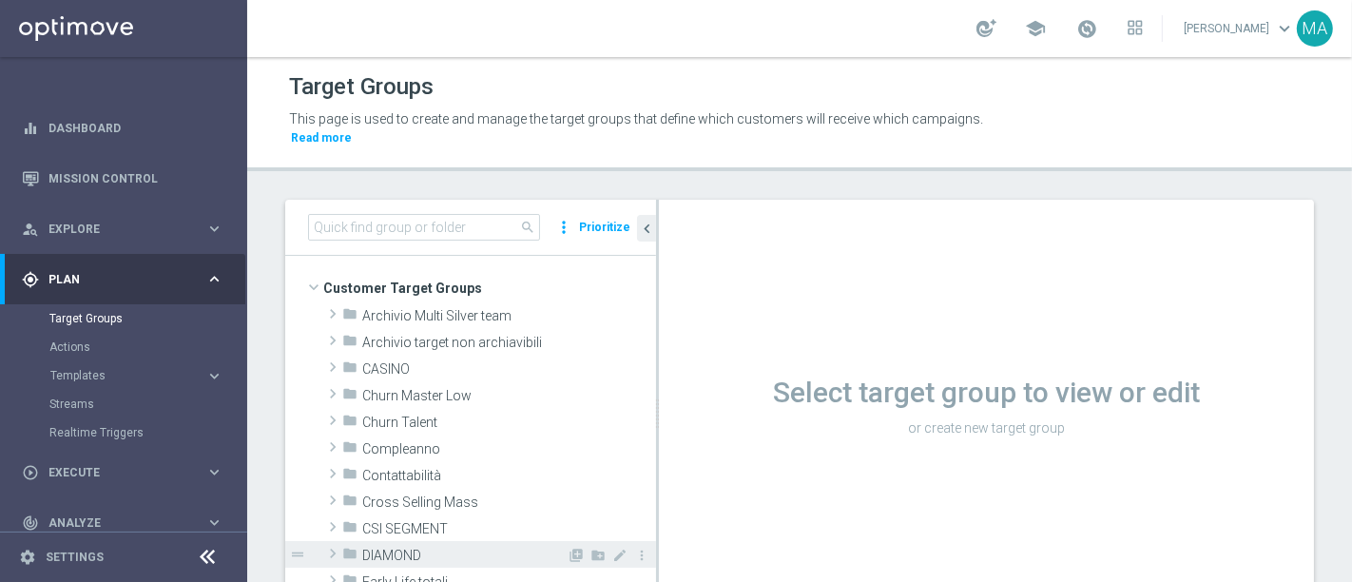
click at [417, 548] on span "DIAMOND" at bounding box center [464, 556] width 204 height 16
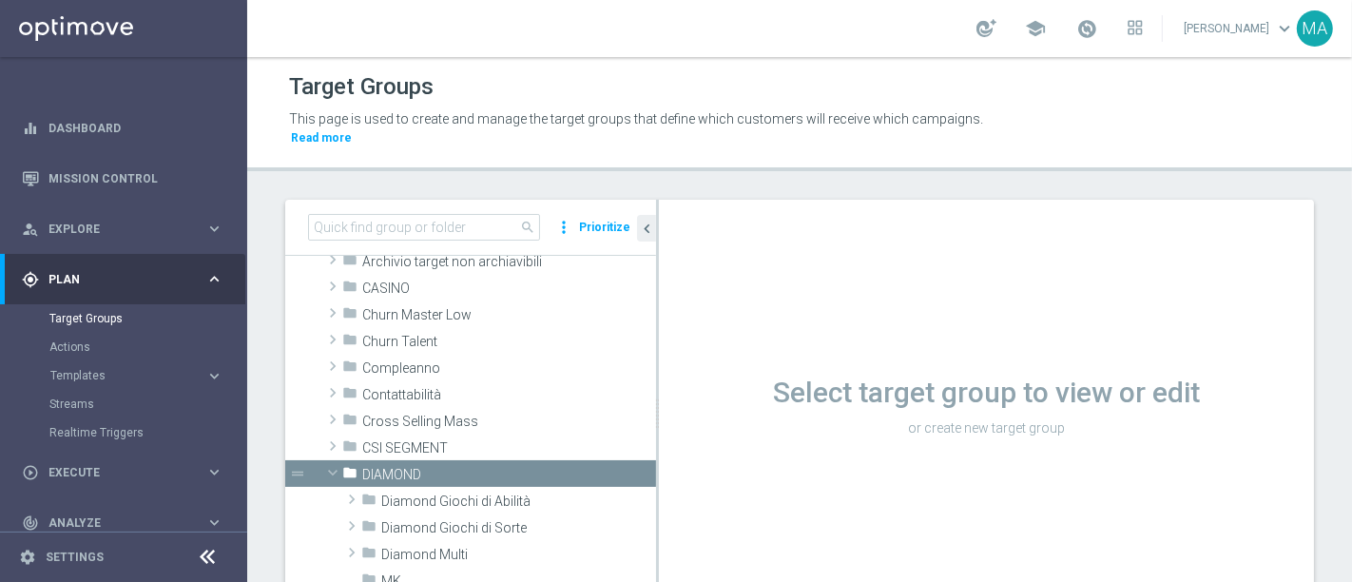
scroll to position [211, 0]
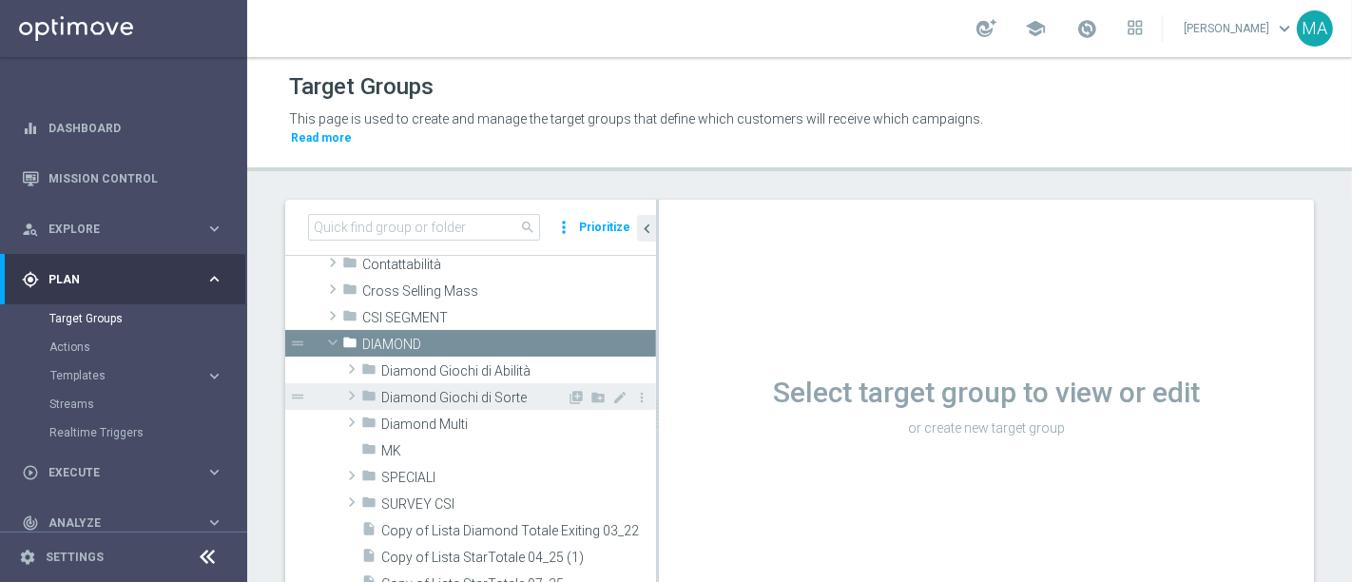
click at [491, 390] on span "Diamond Giochi di Sorte" at bounding box center [473, 398] width 185 height 16
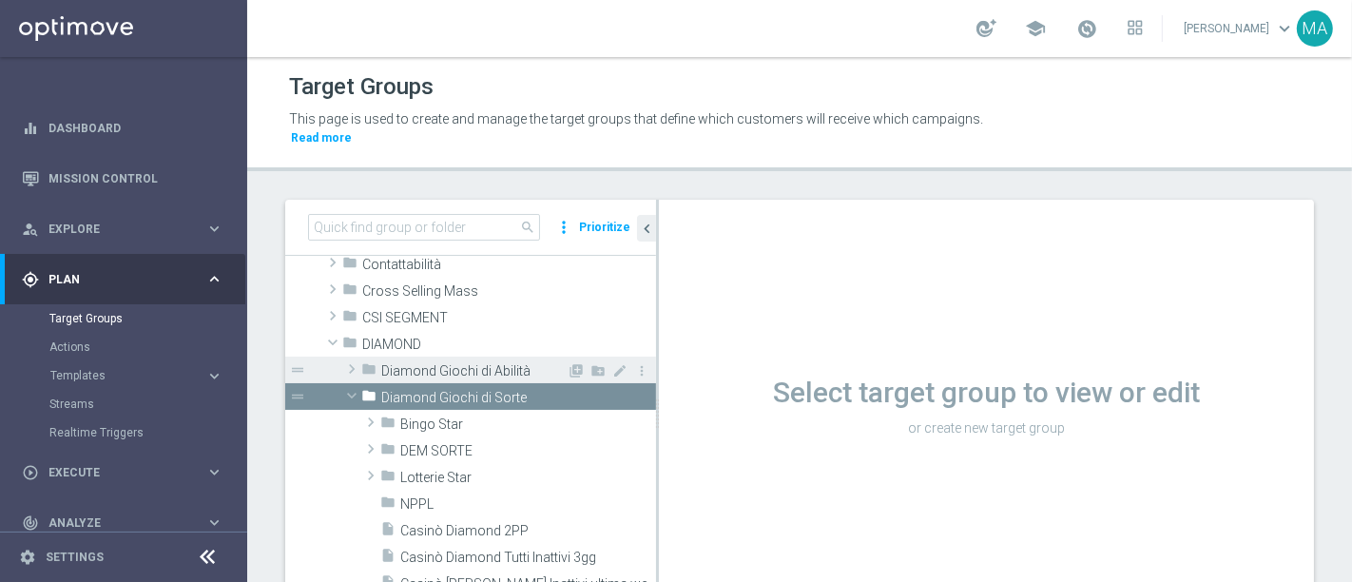
click at [461, 363] on span "Diamond Giochi di Abilità" at bounding box center [473, 371] width 185 height 16
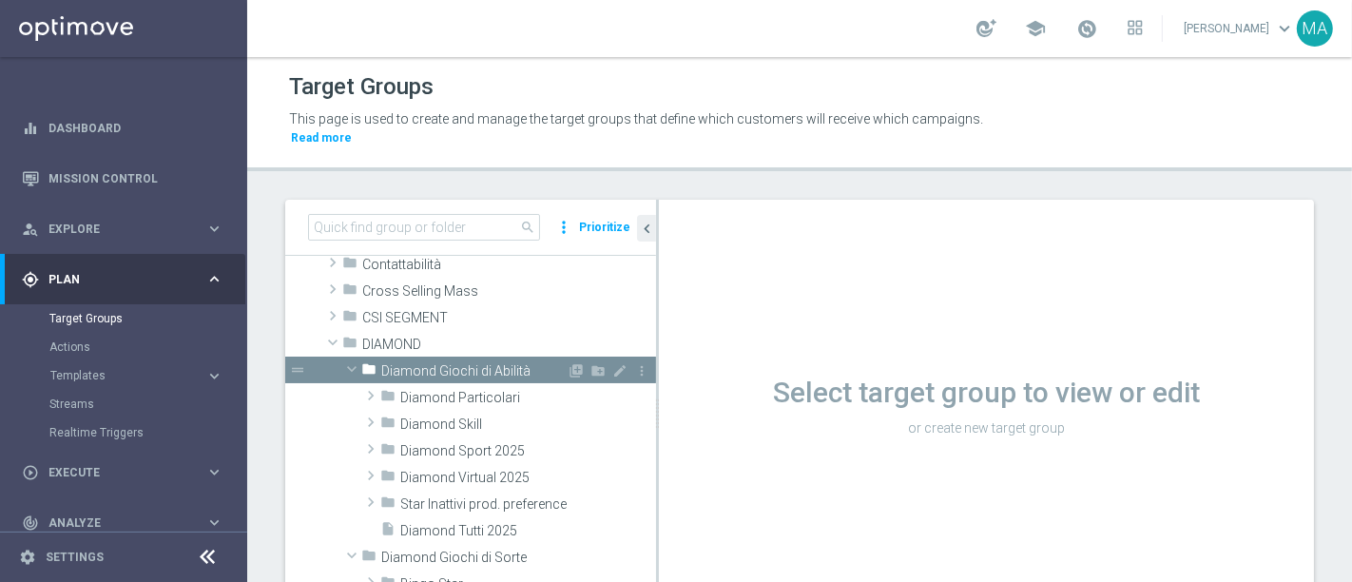
click at [457, 363] on span "Diamond Giochi di Abilità" at bounding box center [473, 371] width 185 height 16
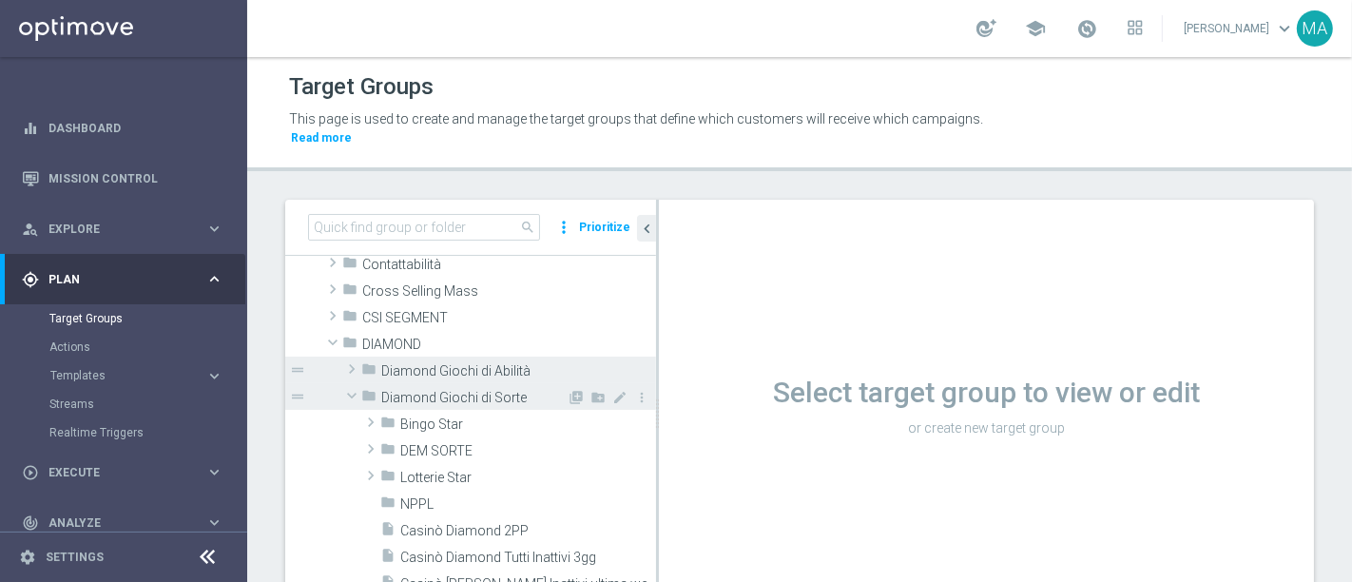
click at [451, 390] on span "Diamond Giochi di Sorte" at bounding box center [473, 398] width 185 height 16
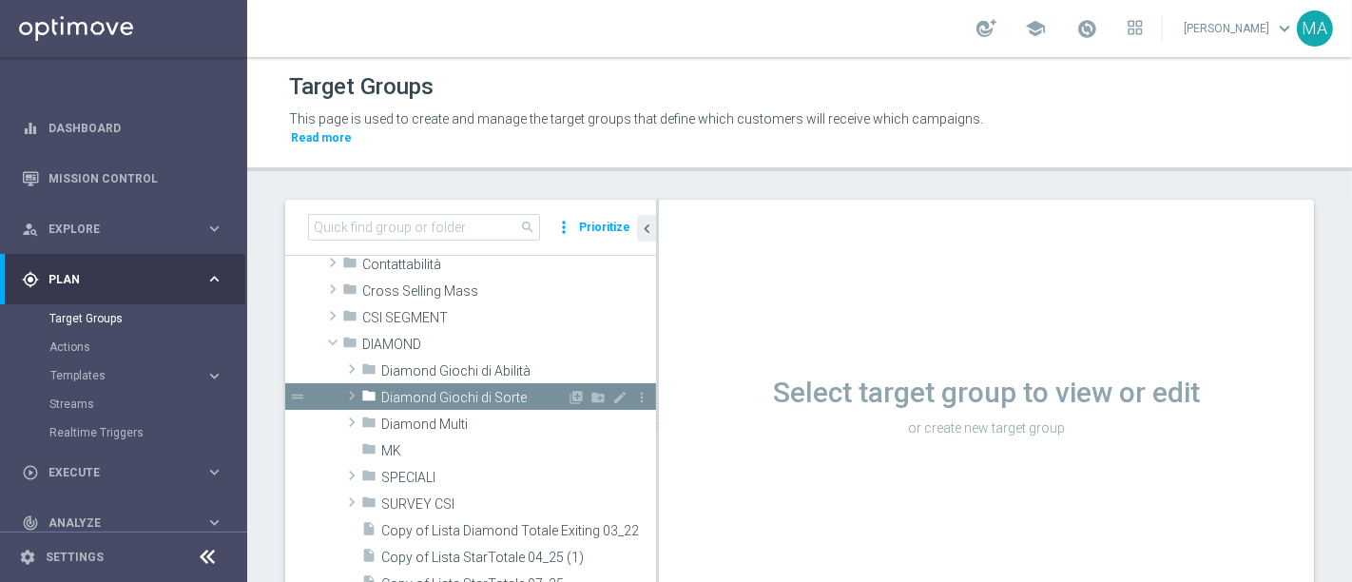
click at [453, 390] on span "Diamond Giochi di Sorte" at bounding box center [473, 398] width 185 height 16
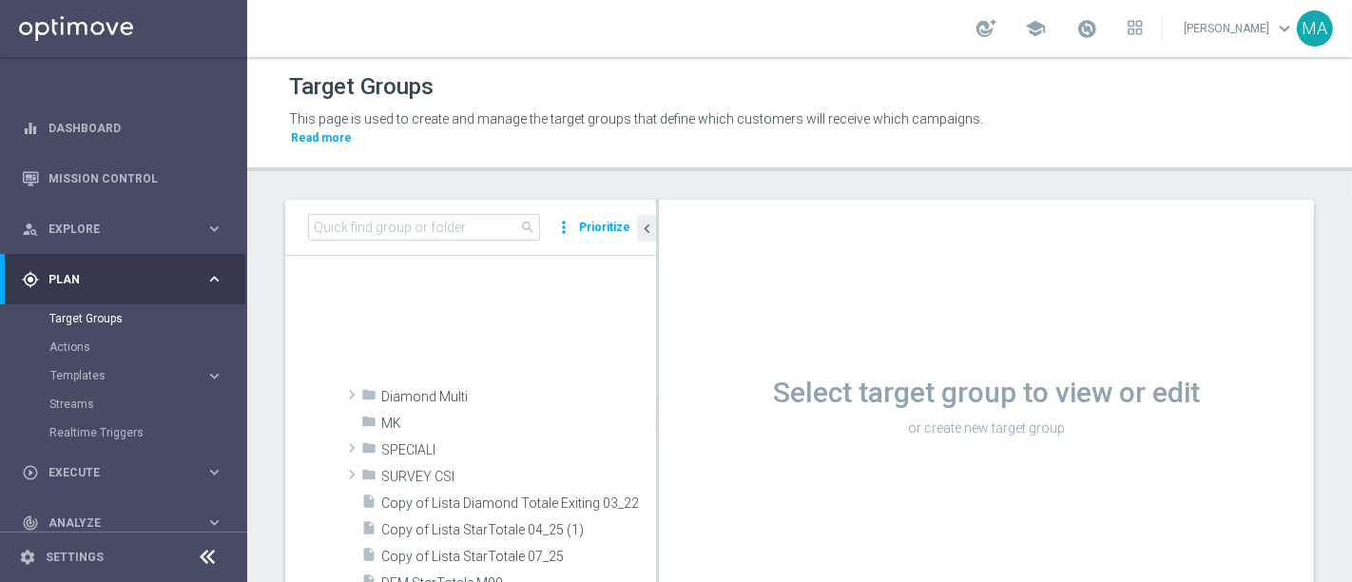
scroll to position [951, 0]
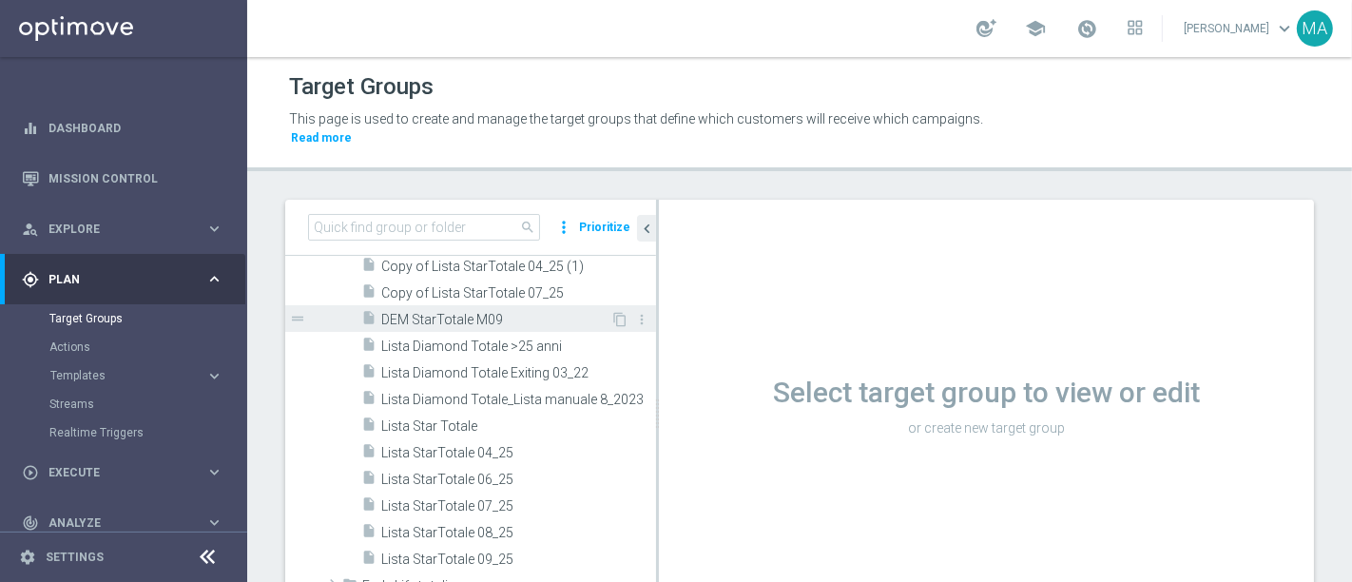
click at [463, 312] on span "DEM StarTotale M09" at bounding box center [495, 320] width 229 height 16
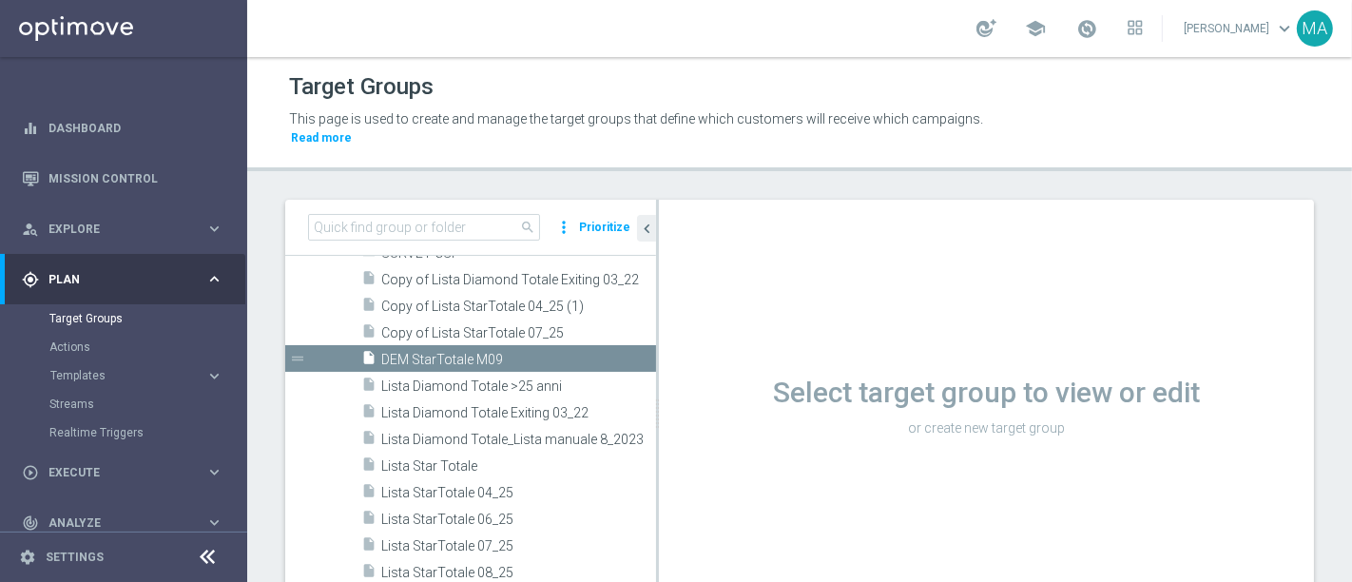
scroll to position [779, 0]
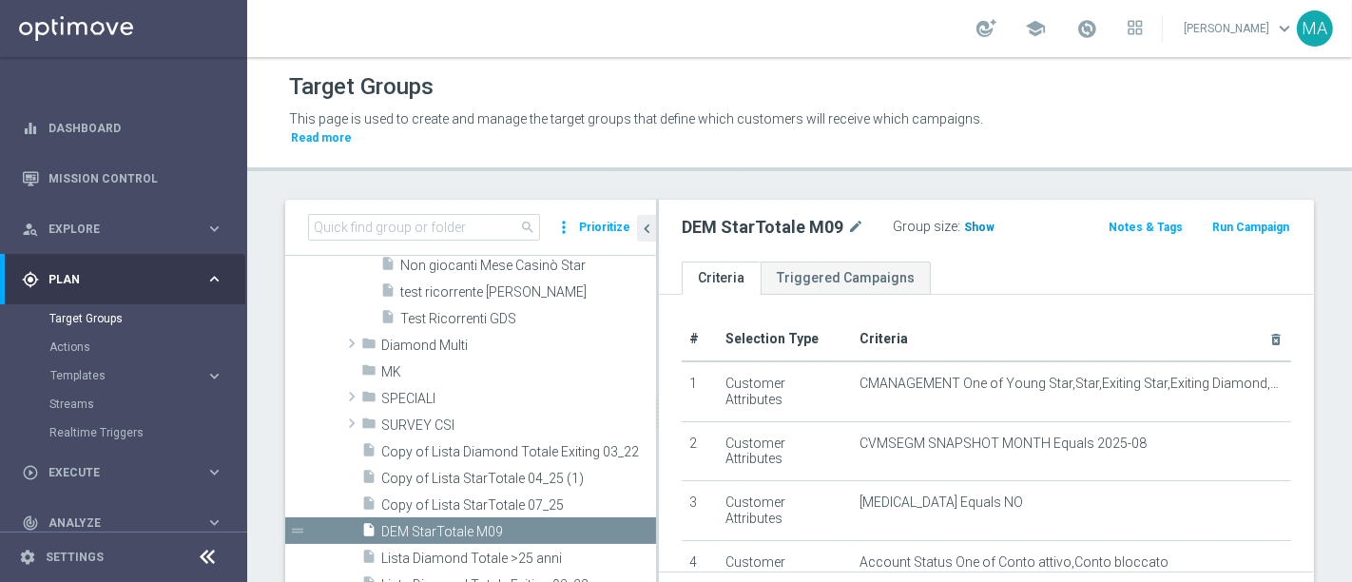
click at [972, 221] on span "Show" at bounding box center [979, 227] width 30 height 13
click at [974, 221] on span "3,415" at bounding box center [981, 230] width 33 height 18
click at [1097, 30] on span at bounding box center [1086, 28] width 21 height 21
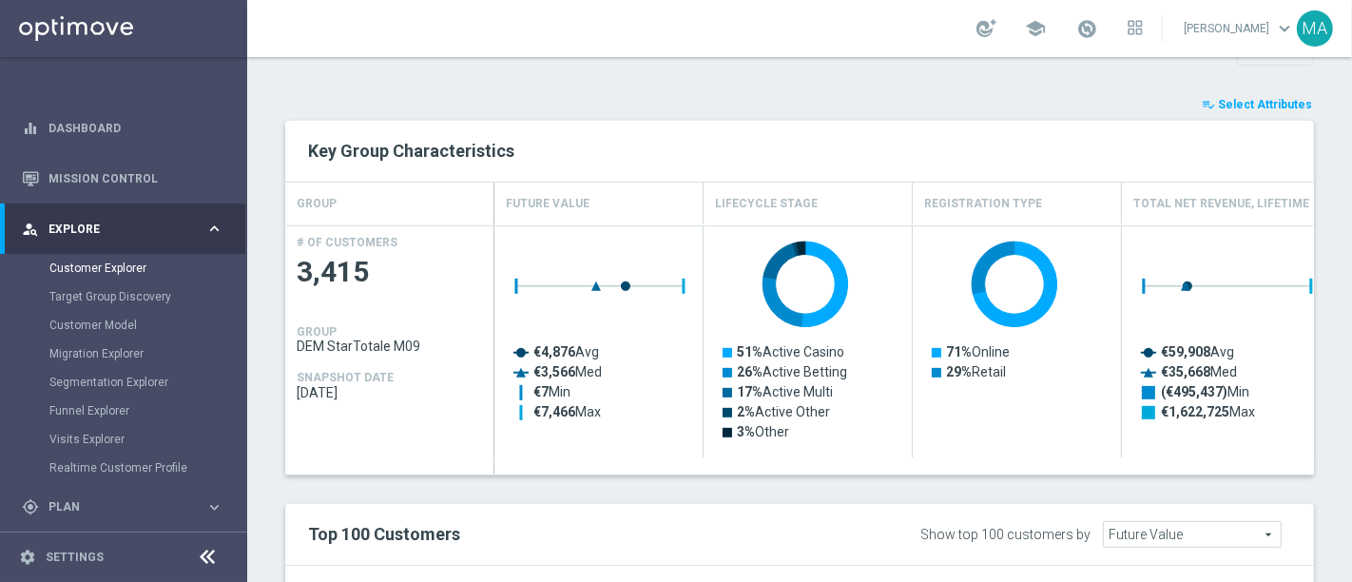
scroll to position [739, 0]
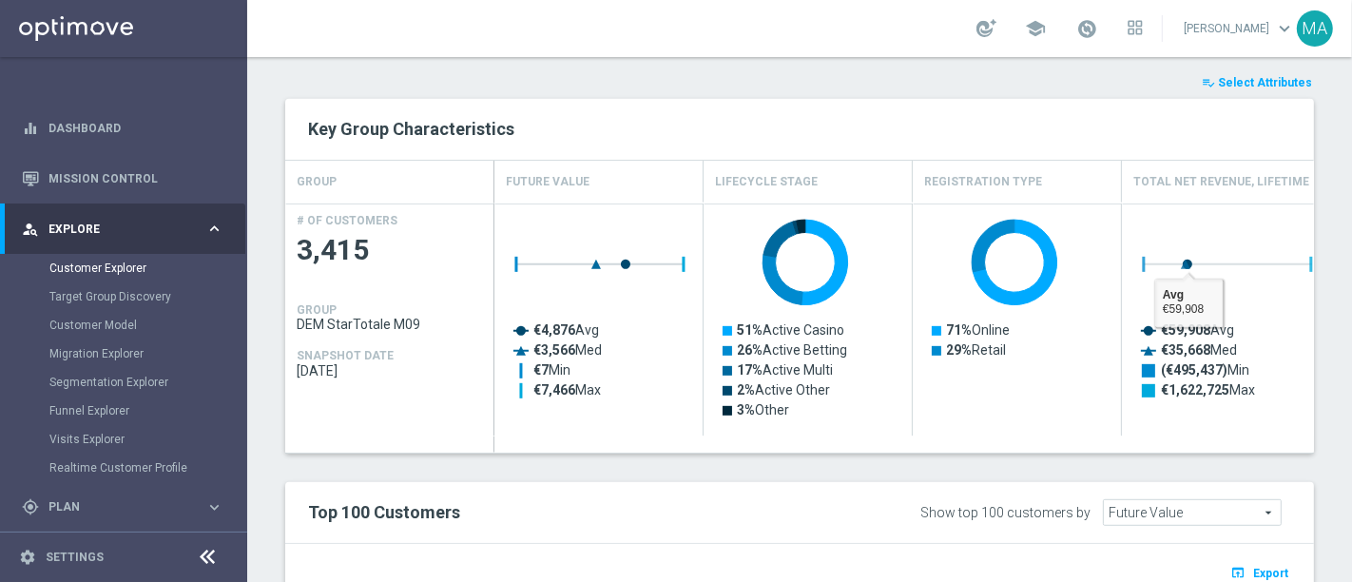
click at [1265, 80] on span "Select Attributes" at bounding box center [1265, 82] width 94 height 13
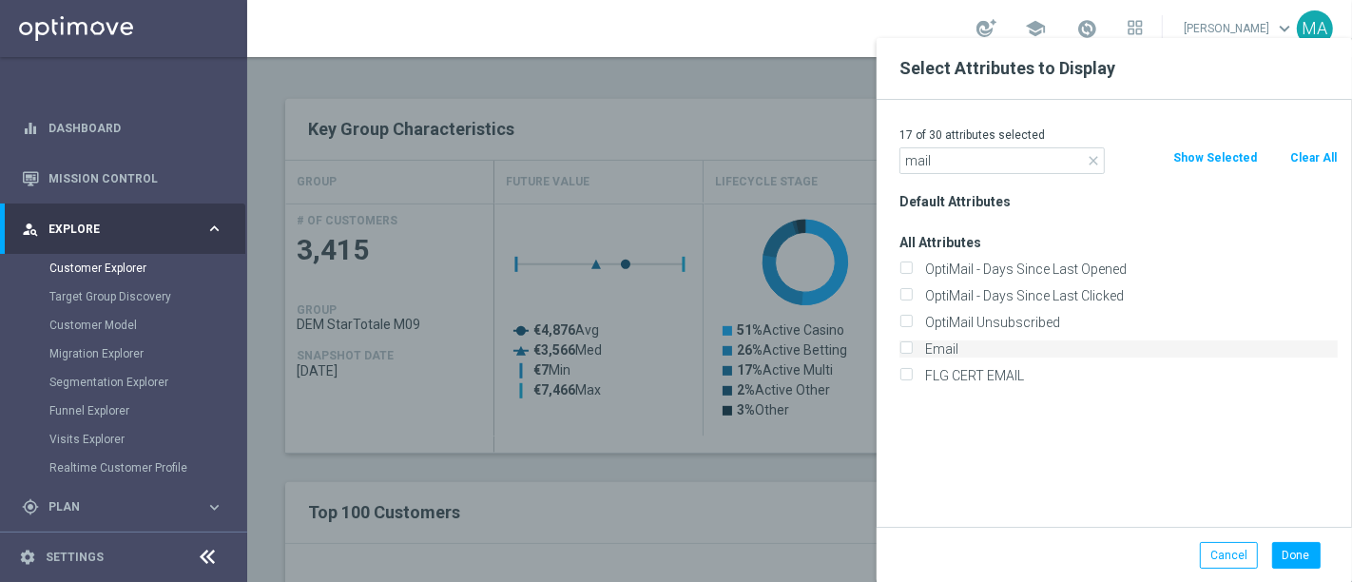
type input "mail"
click at [961, 349] on label "Email" at bounding box center [1127, 348] width 419 height 17
click at [912, 349] on input "Email" at bounding box center [905, 351] width 12 height 12
checkbox input "true"
click at [1302, 552] on button "Done" at bounding box center [1296, 555] width 48 height 27
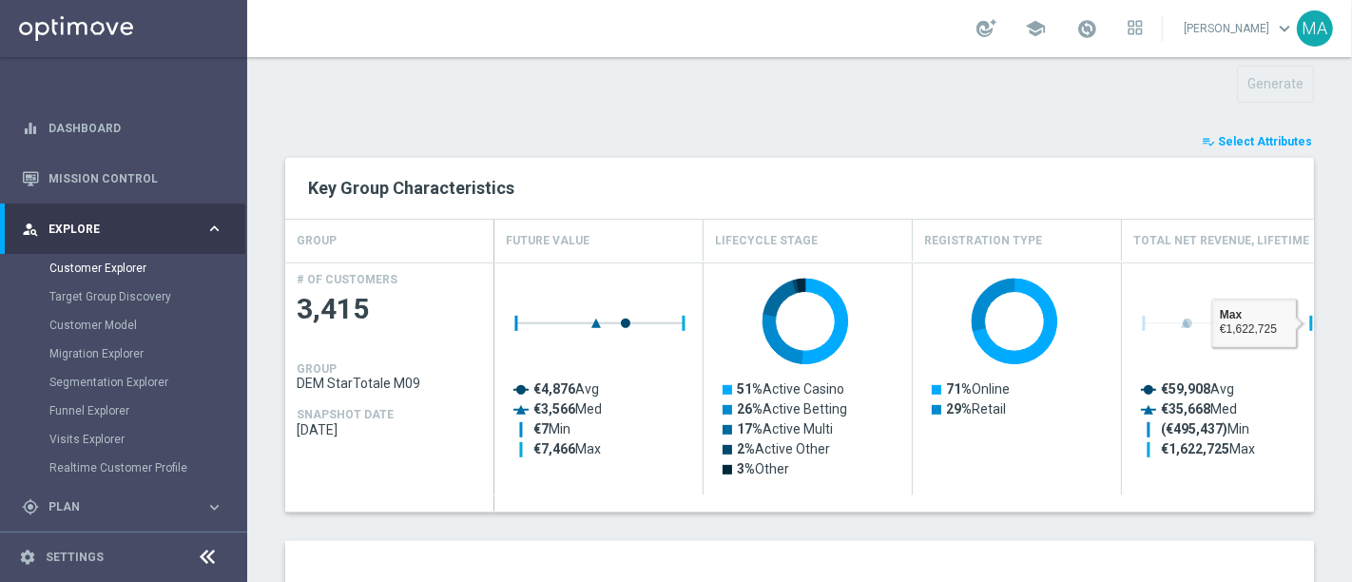
scroll to position [1103, 0]
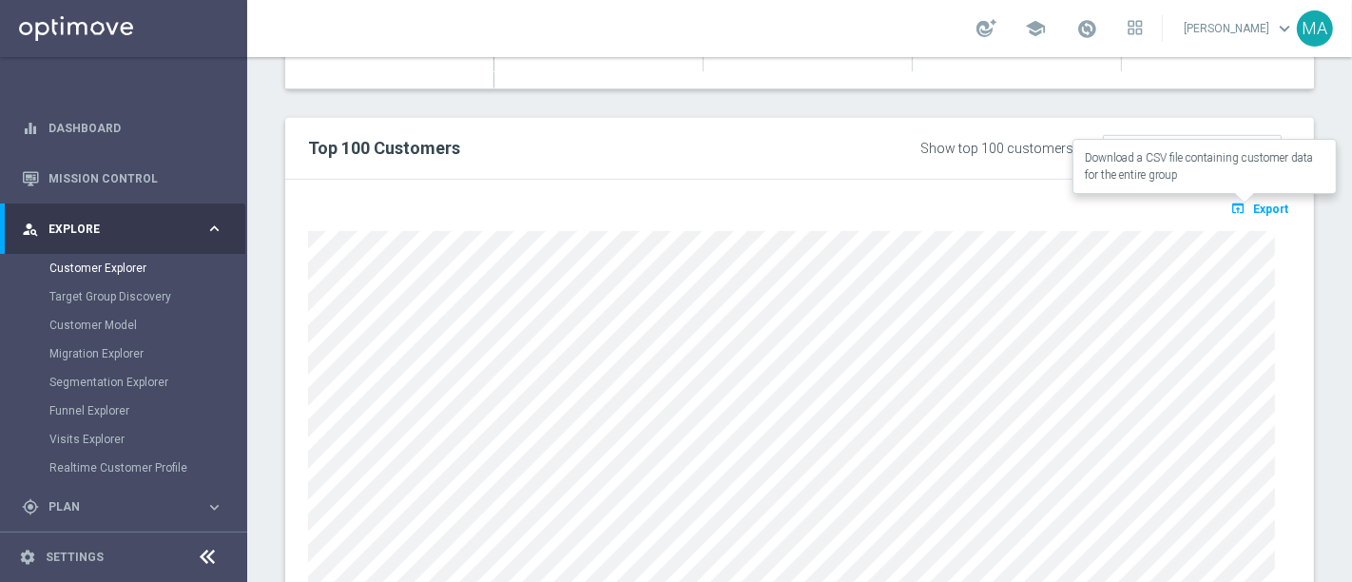
click at [1259, 202] on span "Export" at bounding box center [1270, 208] width 35 height 13
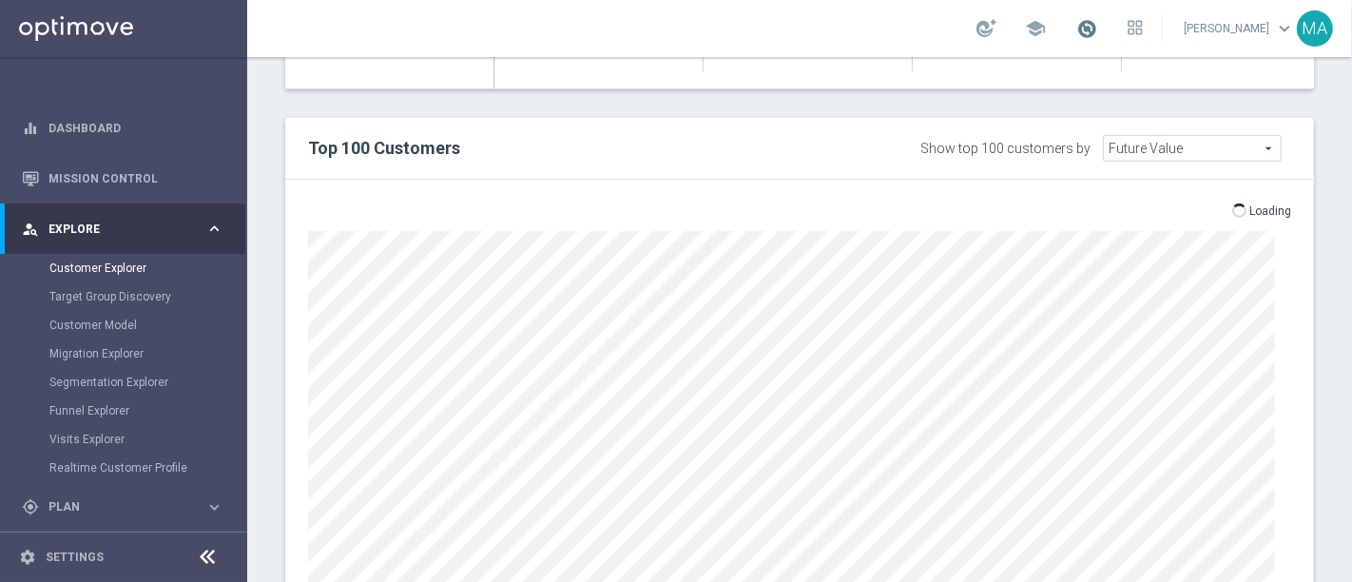
click at [1097, 29] on span at bounding box center [1086, 28] width 21 height 21
